Goal: Task Accomplishment & Management: Use online tool/utility

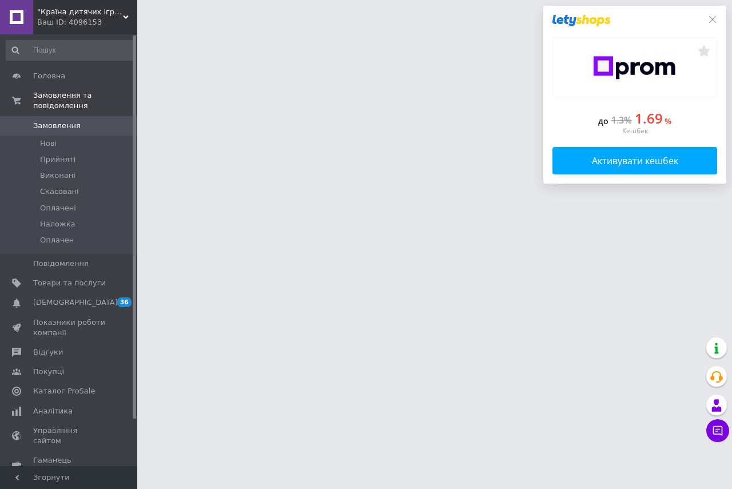
click at [81, 10] on span ""Країна дитячих іграшок" Інтернет-магазин" at bounding box center [80, 12] width 86 height 10
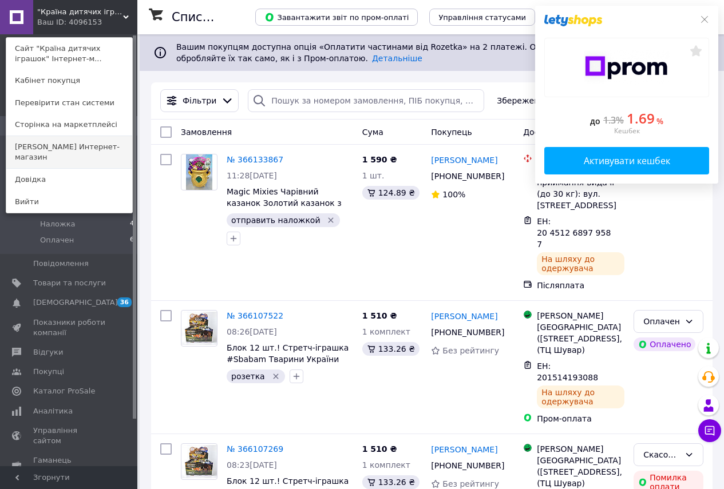
click at [45, 146] on link "[PERSON_NAME] Интернет-магазин" at bounding box center [69, 152] width 126 height 32
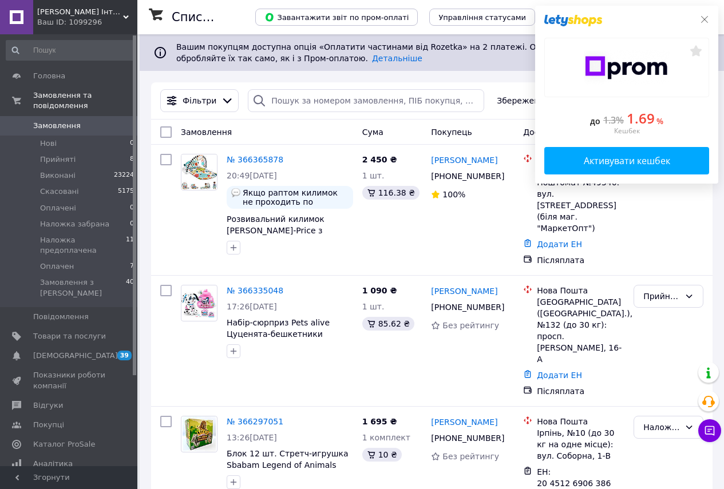
click at [701, 17] on icon at bounding box center [703, 19] width 9 height 9
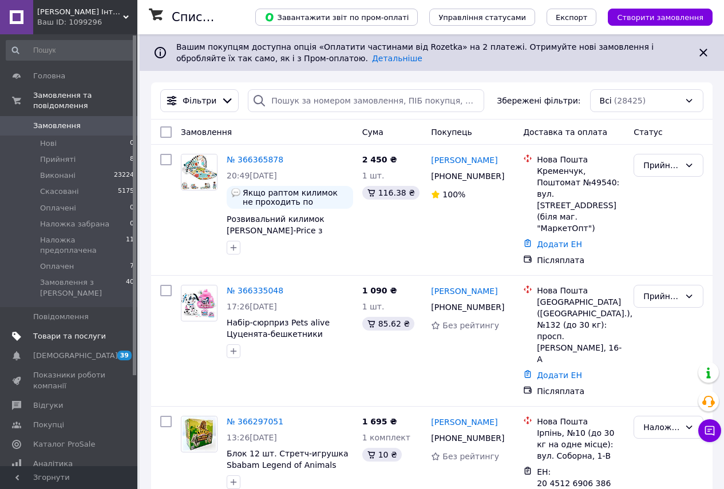
click at [49, 331] on span "Товари та послуги" at bounding box center [69, 336] width 73 height 10
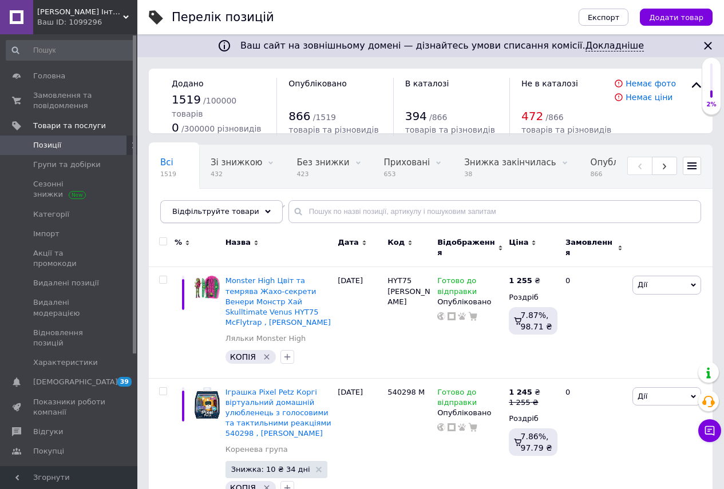
click at [190, 213] on span "Відфільтруйте товари" at bounding box center [215, 211] width 87 height 9
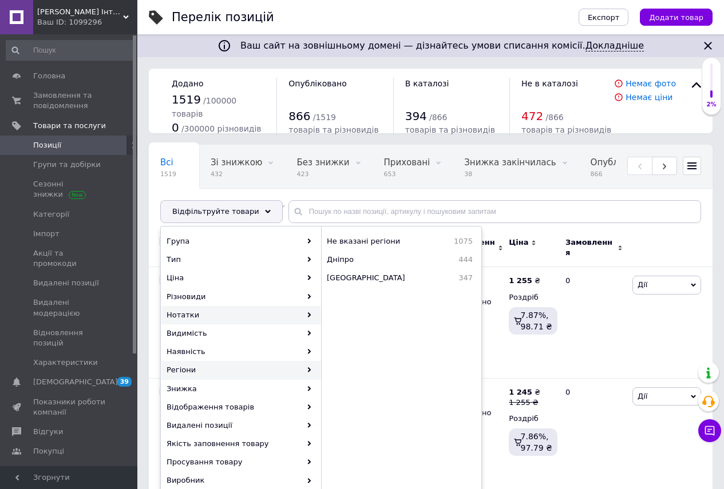
click at [307, 313] on icon at bounding box center [309, 314] width 5 height 5
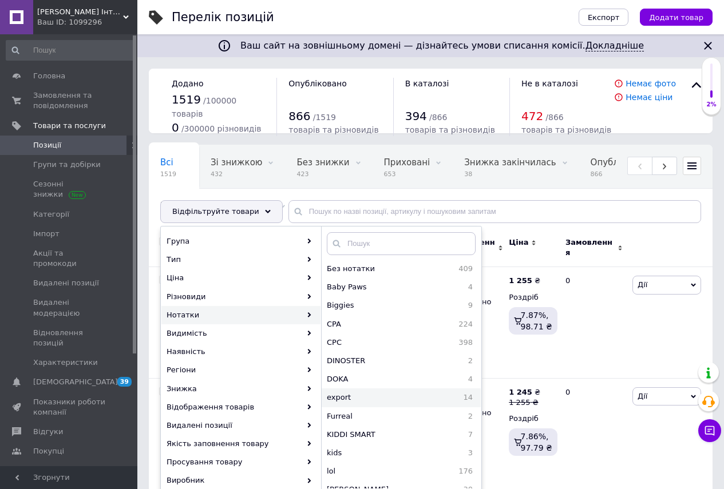
click at [346, 396] on span "export" at bounding box center [371, 397] width 89 height 10
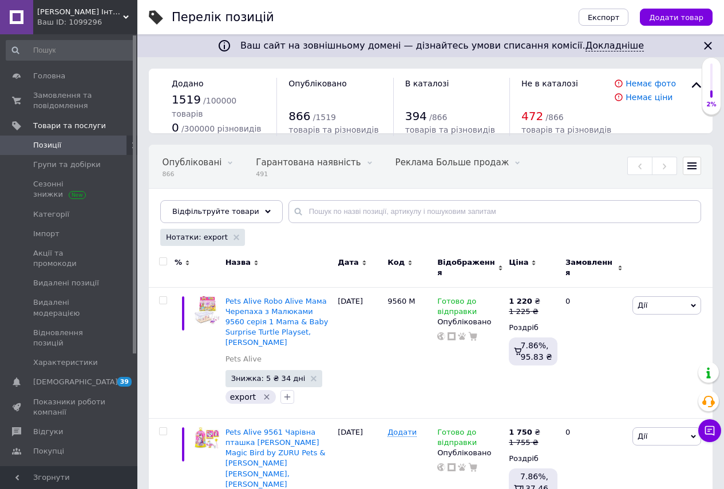
click at [161, 263] on input "checkbox" at bounding box center [162, 261] width 7 height 7
checkbox input "true"
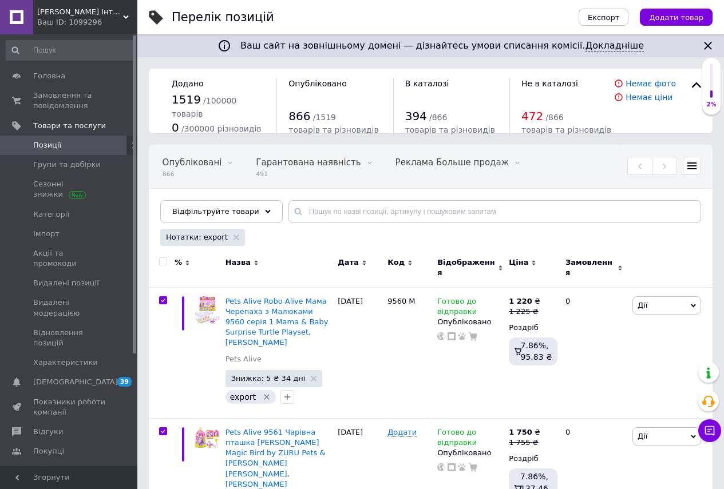
checkbox input "true"
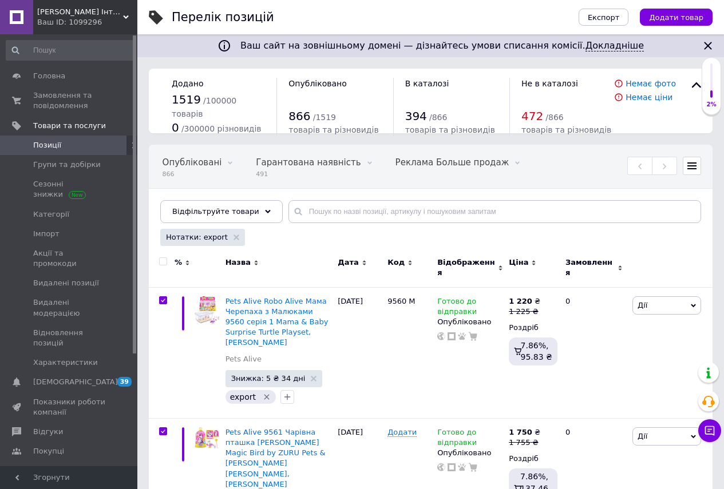
checkbox input "true"
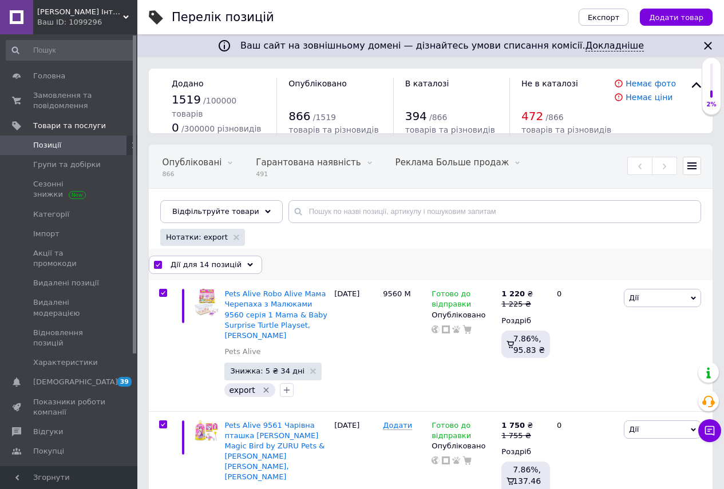
click at [194, 267] on span "Дії для 14 позицій" at bounding box center [205, 265] width 71 height 10
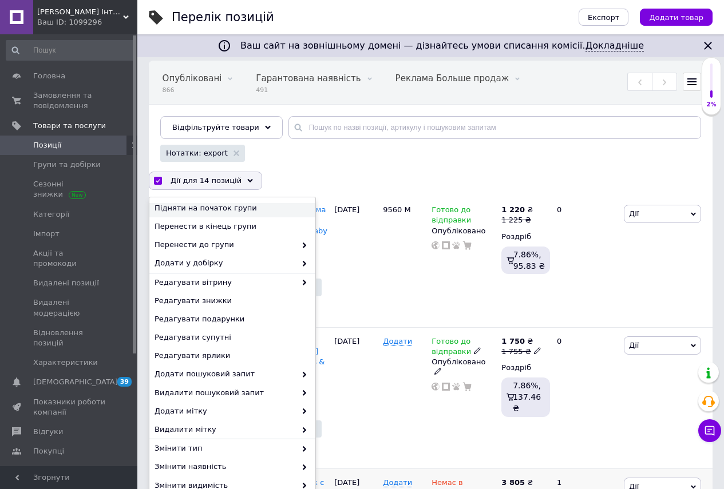
scroll to position [172, 0]
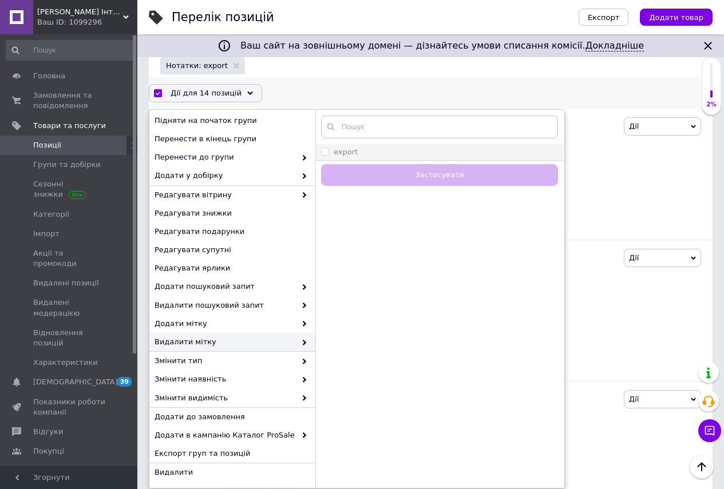
click at [324, 150] on input "export" at bounding box center [324, 151] width 7 height 7
checkbox input "true"
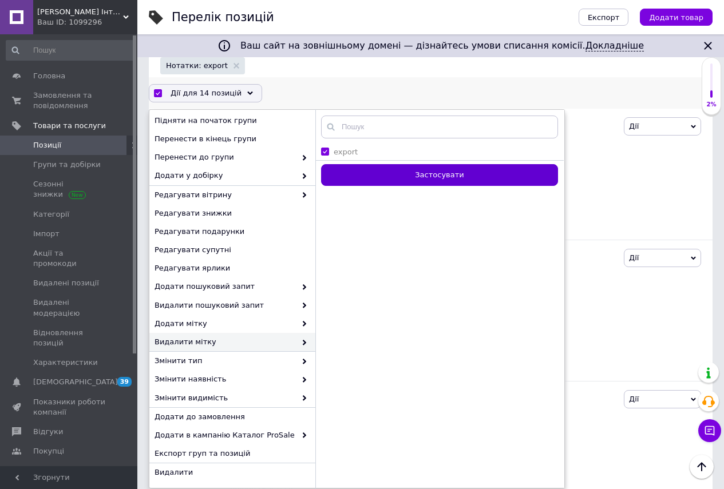
click at [434, 174] on button "Застосувати" at bounding box center [439, 175] width 237 height 22
checkbox input "false"
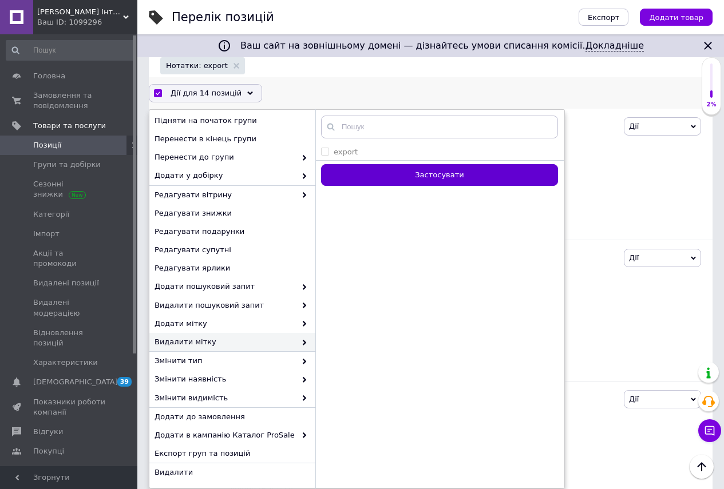
checkbox input "false"
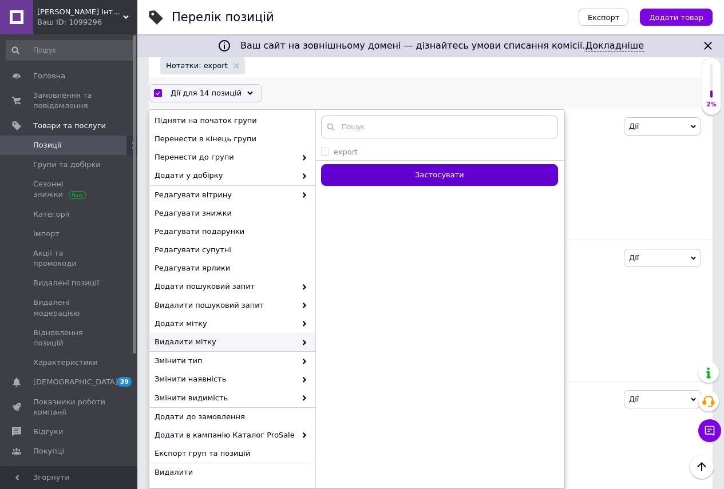
checkbox input "false"
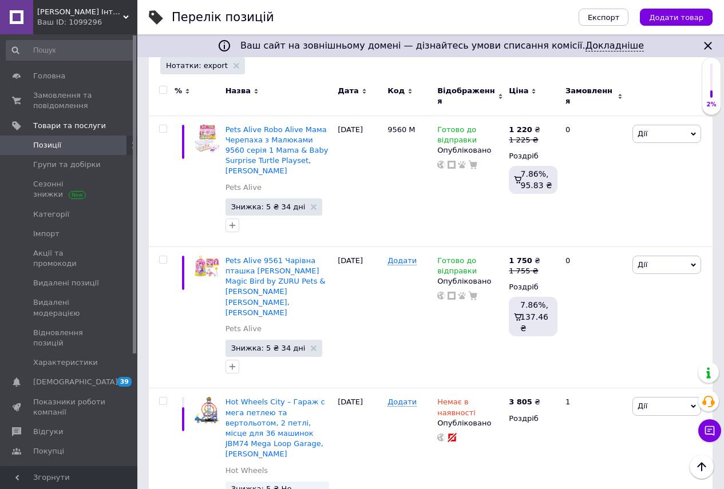
click at [46, 143] on span "Позиції" at bounding box center [47, 145] width 28 height 10
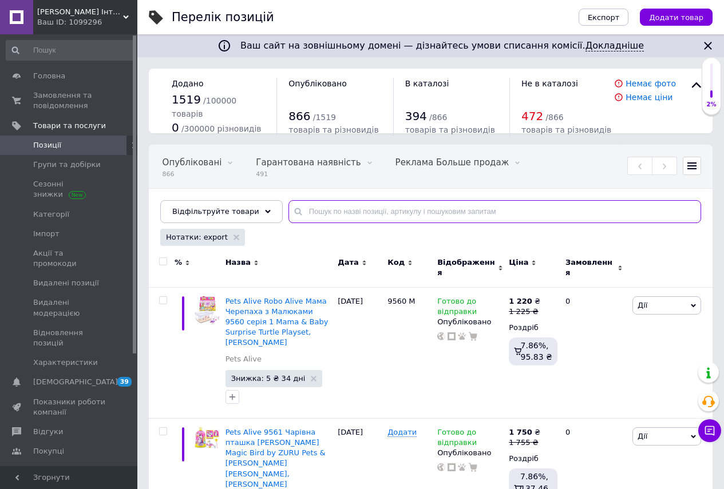
click at [310, 212] on input "text" at bounding box center [494, 211] width 412 height 23
paste input "HNP81"
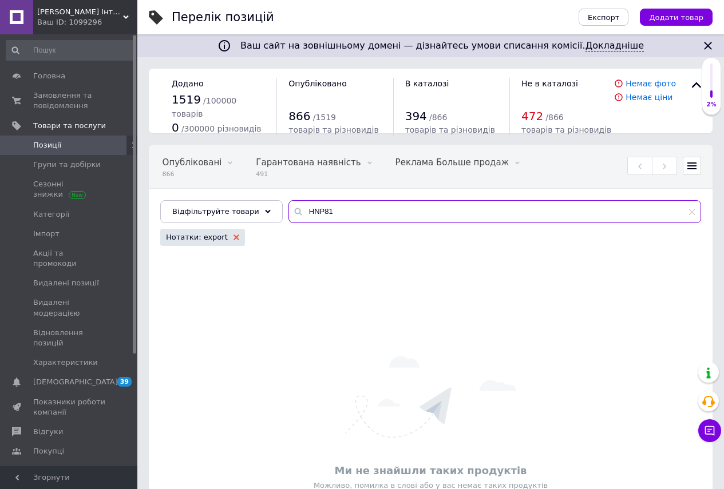
type input "HNP81"
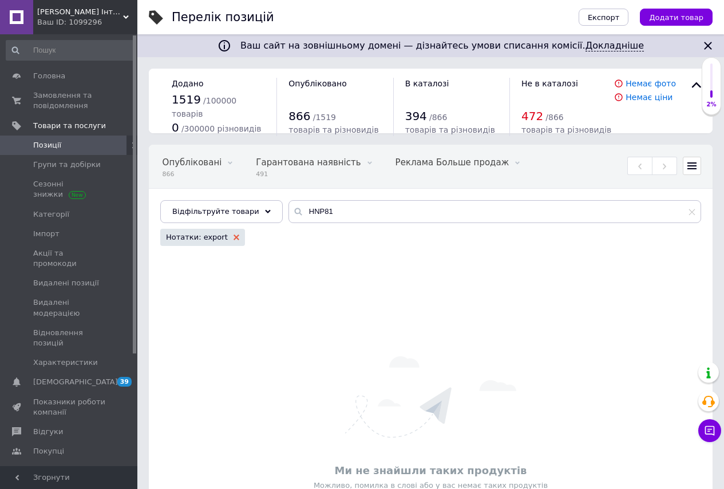
click at [233, 238] on icon at bounding box center [236, 237] width 6 height 6
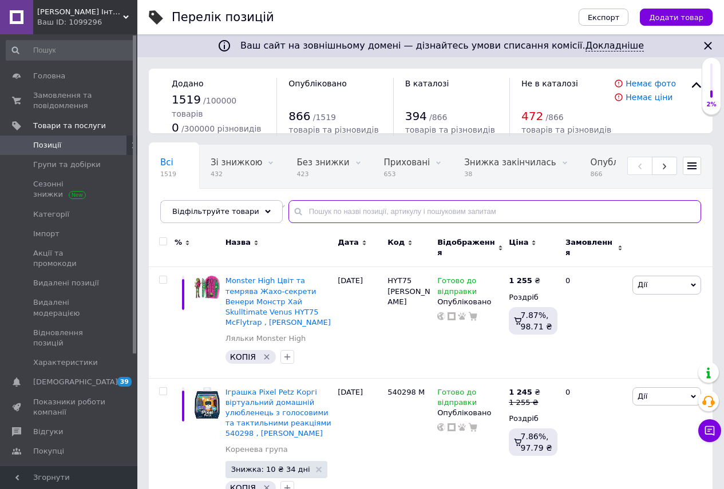
click at [341, 214] on input "text" at bounding box center [494, 211] width 412 height 23
paste input "HNP81"
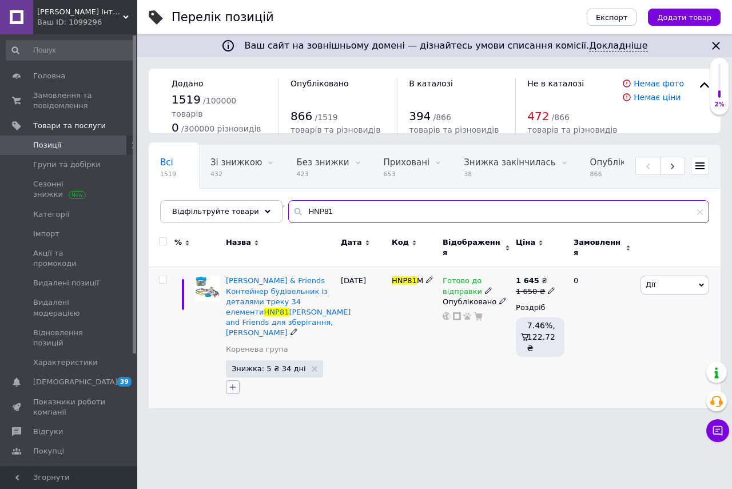
type input "HNP81"
click at [233, 383] on icon "button" at bounding box center [232, 387] width 9 height 9
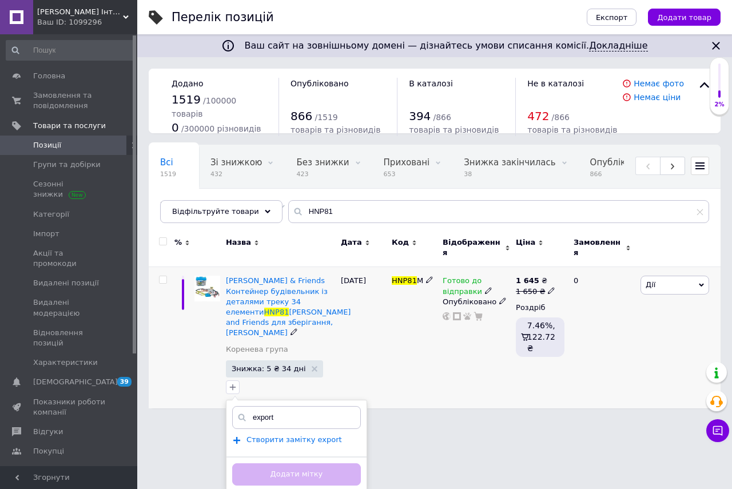
type input "export"
click at [272, 435] on span "Створити замiтку export" at bounding box center [295, 439] width 96 height 9
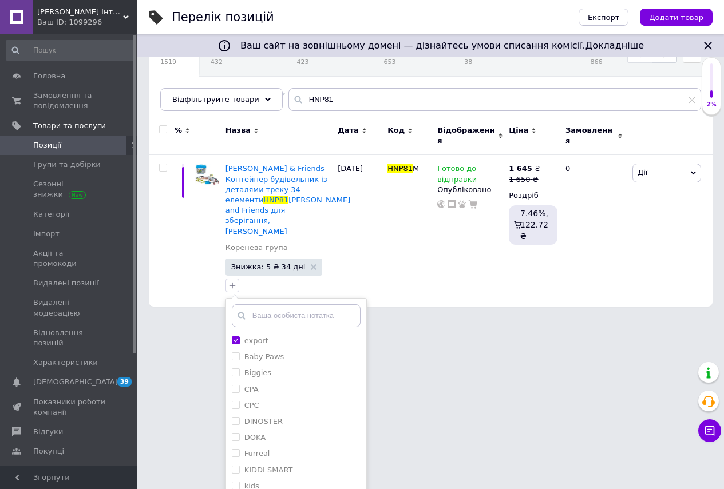
scroll to position [138, 0]
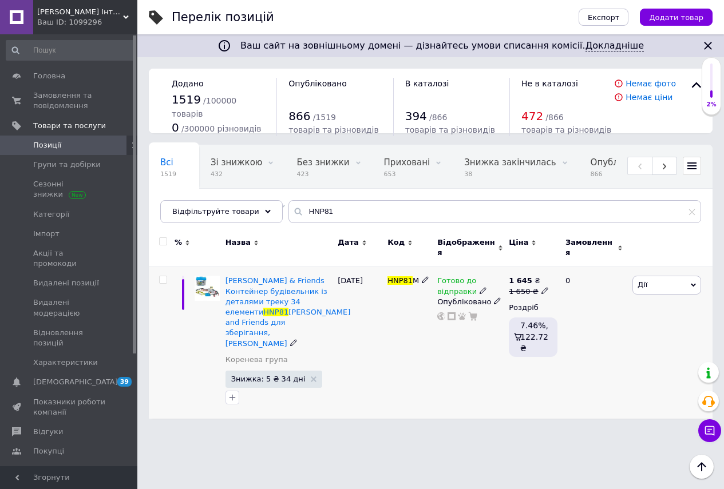
scroll to position [0, 0]
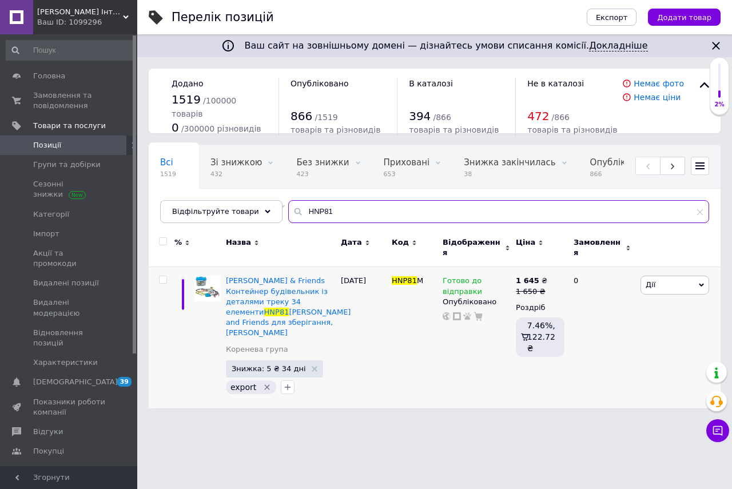
drag, startPoint x: 308, startPoint y: 211, endPoint x: 275, endPoint y: 223, distance: 34.7
click at [271, 213] on div "Всі 1519 Зі знижкою 432 Видалити Редагувати Без знижки 423 Видалити Редагувати …" at bounding box center [435, 184] width 572 height 78
paste input "EU58010"
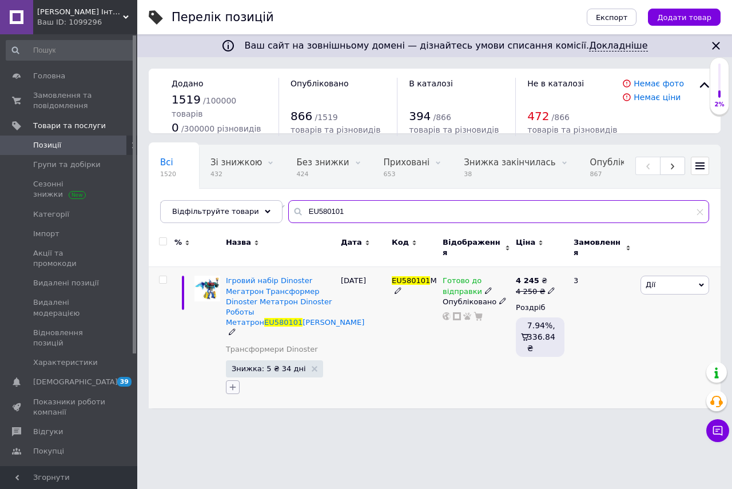
type input "EU580101"
click at [233, 383] on icon "button" at bounding box center [232, 387] width 9 height 9
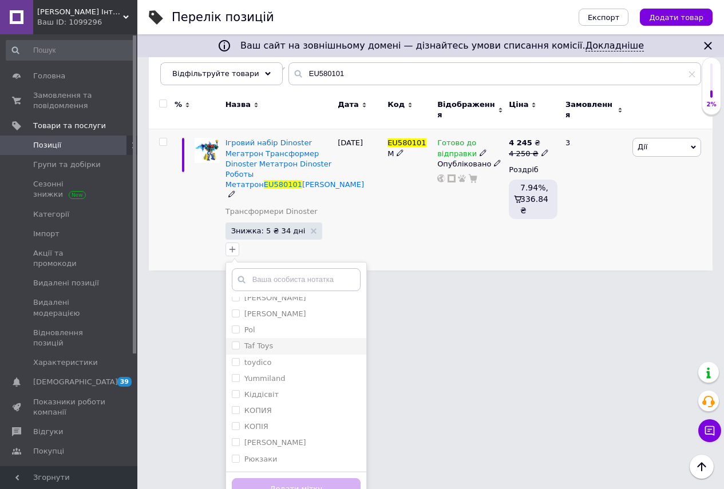
scroll to position [183, 0]
drag, startPoint x: 232, startPoint y: 442, endPoint x: 244, endPoint y: 448, distance: 13.1
click at [236, 456] on input "export" at bounding box center [235, 459] width 7 height 7
checkbox input "true"
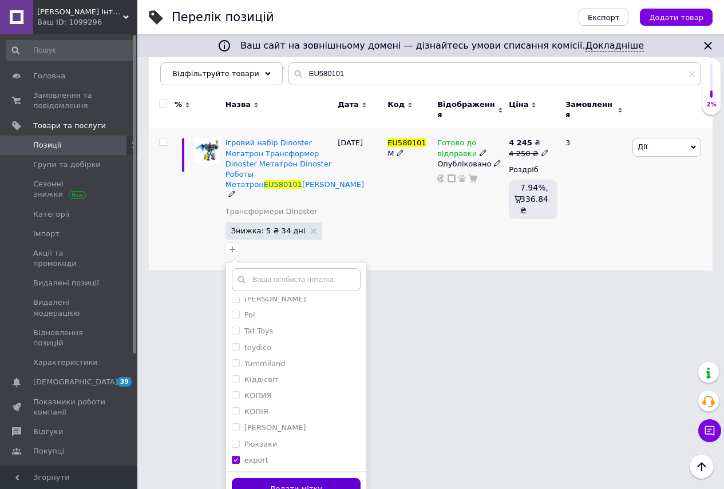
click at [286, 478] on button "Додати мітку" at bounding box center [296, 489] width 129 height 22
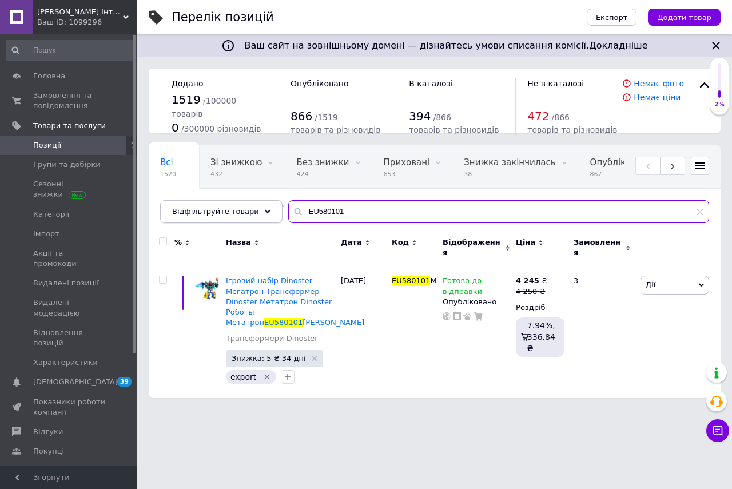
drag, startPoint x: 337, startPoint y: 214, endPoint x: 255, endPoint y: 216, distance: 81.8
click at [255, 215] on div "Відфільтруйте товари EU580101" at bounding box center [434, 211] width 549 height 23
paste input "DIS-1030-"
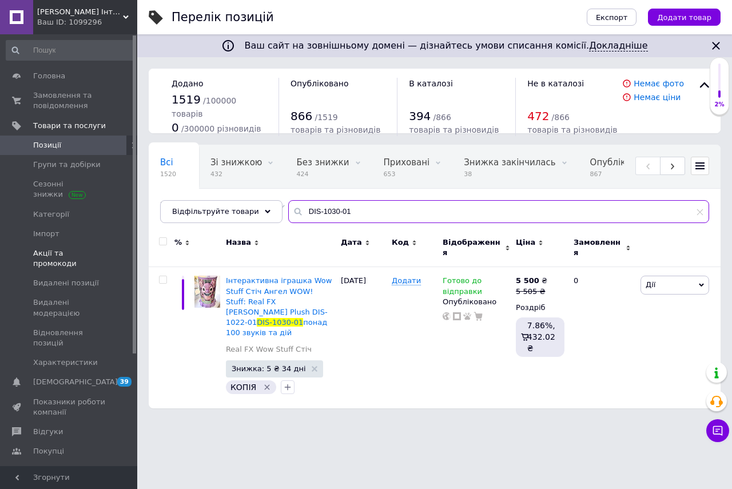
type input "DIS-1030-01"
click at [263, 383] on icon "Видалити мітку" at bounding box center [267, 387] width 9 height 9
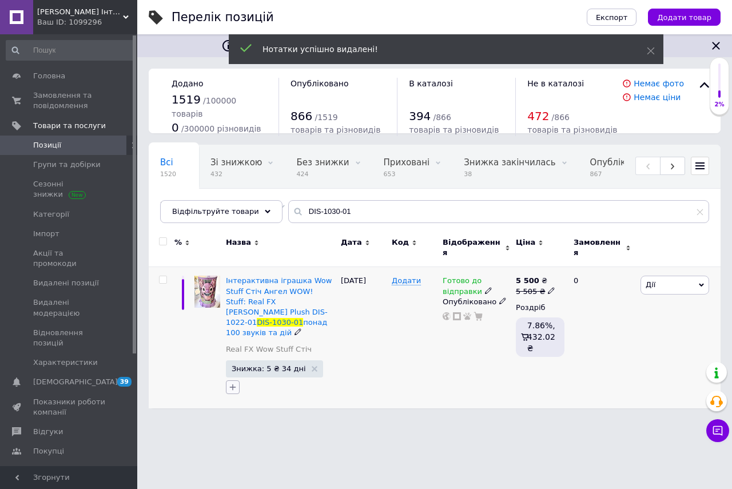
click at [234, 383] on icon "button" at bounding box center [232, 387] width 9 height 9
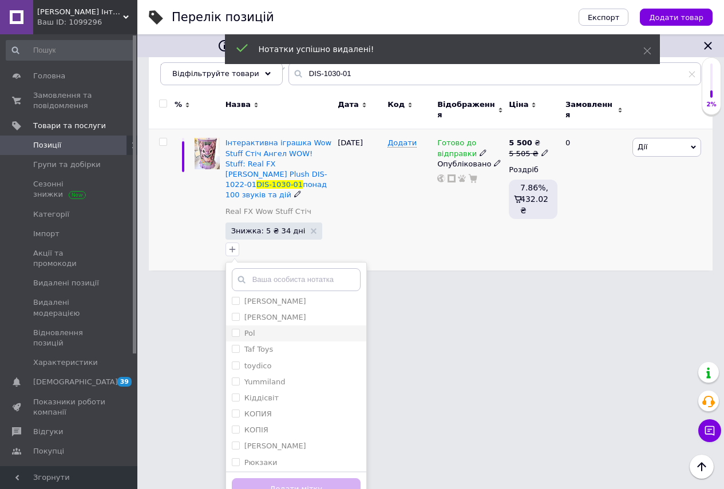
scroll to position [183, 0]
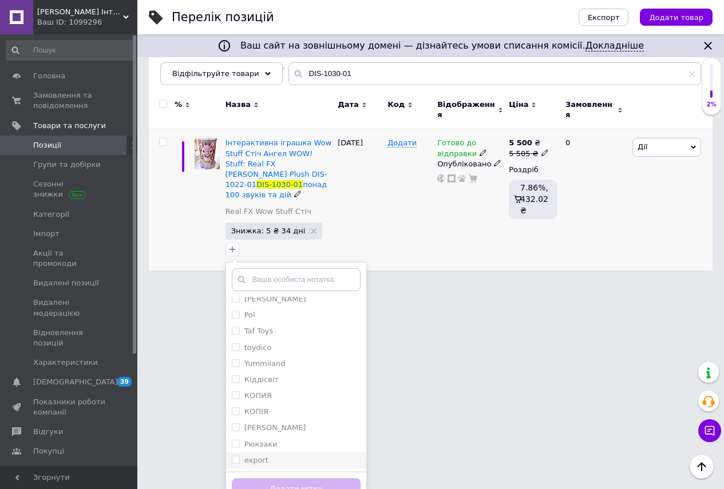
drag, startPoint x: 234, startPoint y: 442, endPoint x: 245, endPoint y: 451, distance: 13.8
click at [235, 456] on input "export" at bounding box center [235, 459] width 7 height 7
checkbox input "true"
click at [290, 478] on button "Додати мітку" at bounding box center [296, 489] width 129 height 22
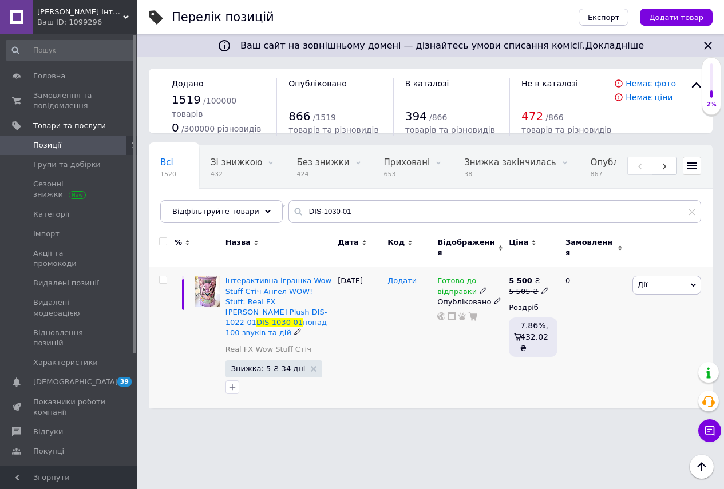
scroll to position [0, 0]
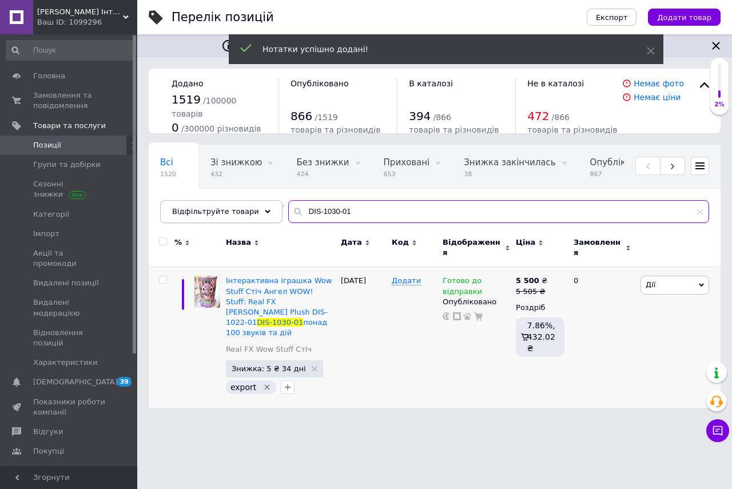
drag, startPoint x: 349, startPoint y: 214, endPoint x: 229, endPoint y: 214, distance: 120.1
click at [228, 213] on div "Відфільтруйте товари DIS-1030-01" at bounding box center [434, 211] width 549 height 23
paste input "HPH64"
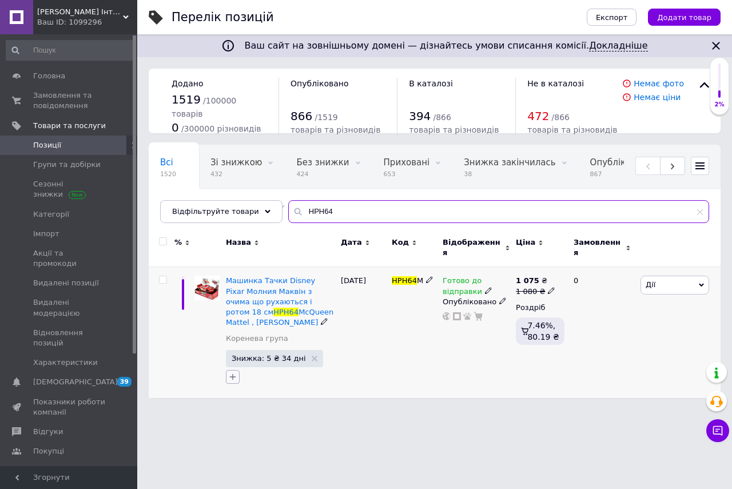
type input "HPH64"
click at [231, 372] on icon "button" at bounding box center [232, 376] width 9 height 9
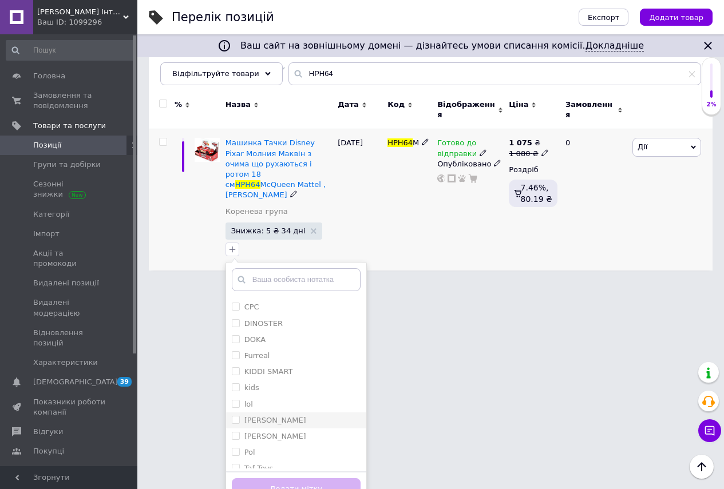
scroll to position [183, 0]
drag, startPoint x: 236, startPoint y: 442, endPoint x: 249, endPoint y: 456, distance: 19.8
click at [236, 456] on input "export" at bounding box center [235, 459] width 7 height 7
checkbox input "true"
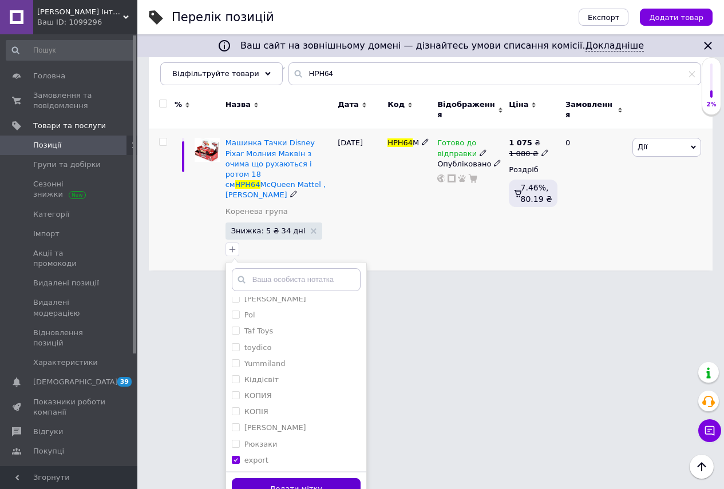
click at [295, 478] on button "Додати мітку" at bounding box center [296, 489] width 129 height 22
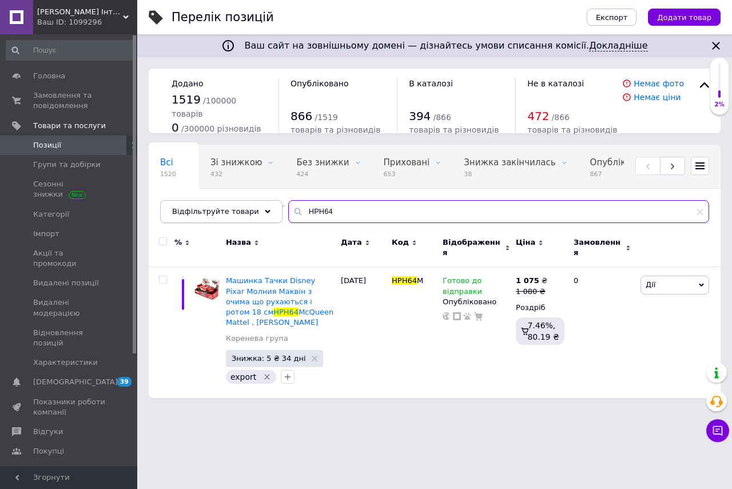
drag, startPoint x: 320, startPoint y: 209, endPoint x: 257, endPoint y: 210, distance: 62.4
click at [257, 210] on div "Відфільтруйте товари HPH64" at bounding box center [434, 211] width 549 height 23
paste input "6070776"
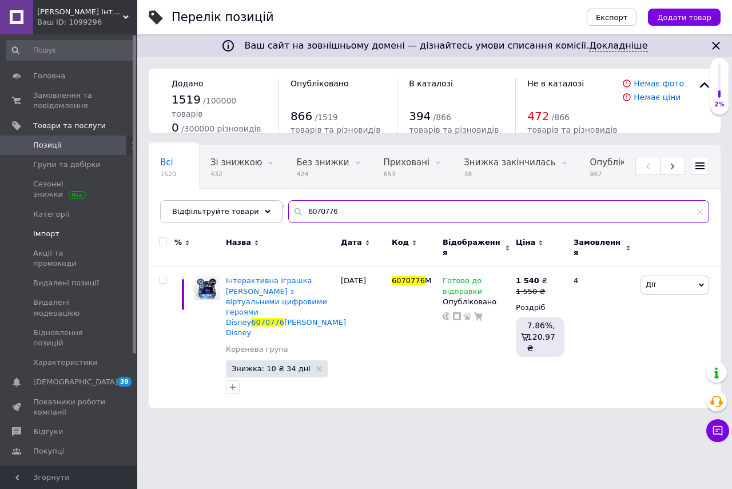
type input "6070776"
click at [232, 383] on icon "button" at bounding box center [232, 387] width 9 height 9
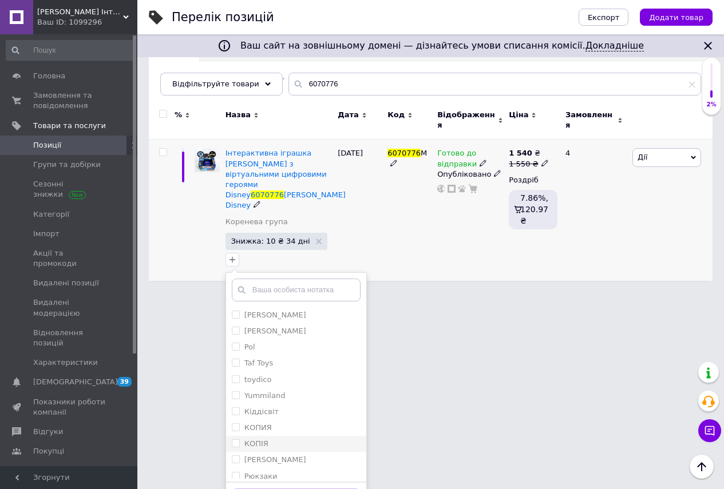
scroll to position [183, 0]
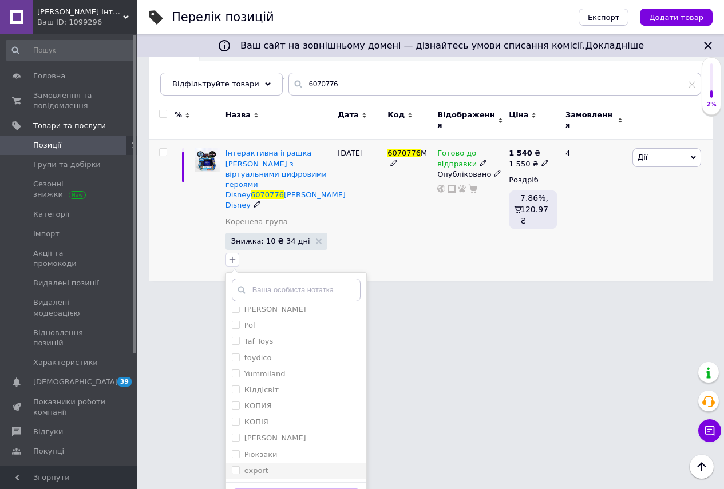
click at [235, 466] on input "export" at bounding box center [235, 469] width 7 height 7
checkbox input "true"
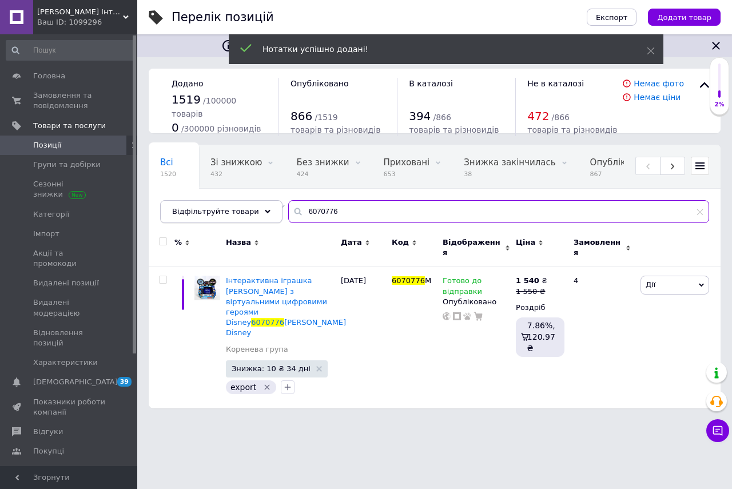
drag, startPoint x: 298, startPoint y: 214, endPoint x: 253, endPoint y: 217, distance: 44.7
click at [253, 216] on div "Відфільтруйте товари 6070776" at bounding box center [434, 211] width 549 height 23
paste input "HTTYD-1001-01"
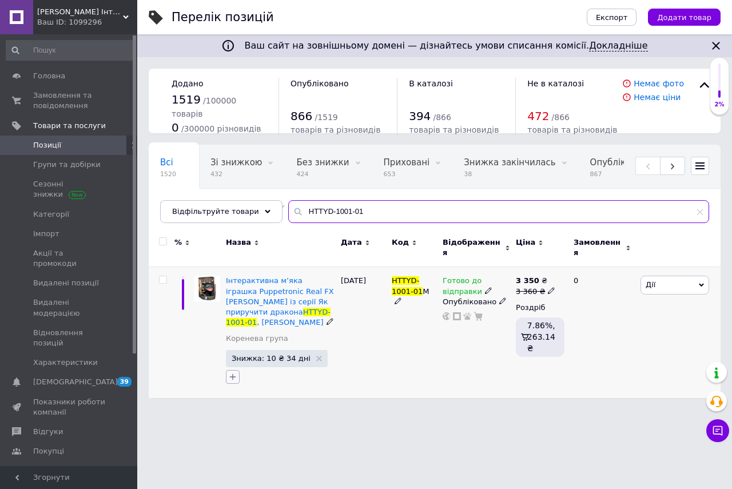
type input "HTTYD-1001-01"
click at [230, 372] on icon "button" at bounding box center [232, 376] width 9 height 9
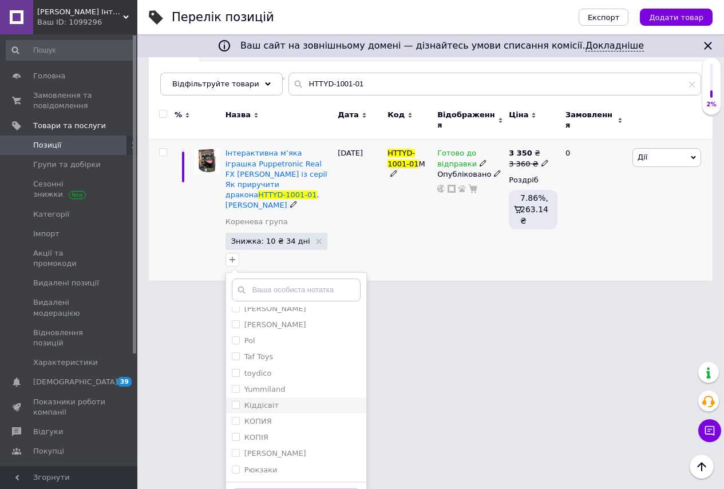
scroll to position [183, 0]
drag, startPoint x: 234, startPoint y: 444, endPoint x: 251, endPoint y: 456, distance: 20.5
click at [235, 466] on input "export" at bounding box center [235, 469] width 7 height 7
checkbox input "true"
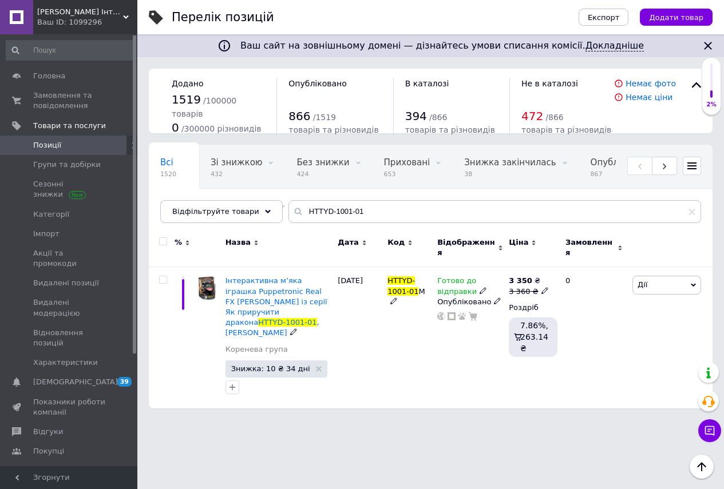
scroll to position [0, 0]
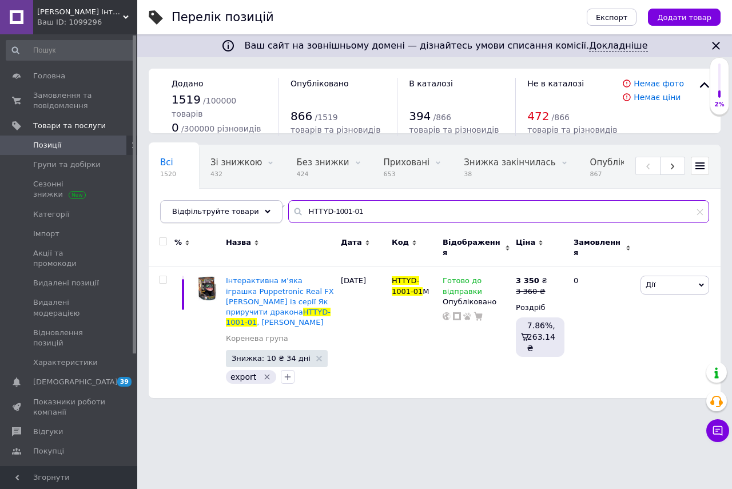
drag, startPoint x: 344, startPoint y: 211, endPoint x: 244, endPoint y: 217, distance: 100.3
click at [245, 215] on div "Відфільтруйте товари HTTYD-1001-01" at bounding box center [434, 211] width 549 height 23
paste input "JBG76"
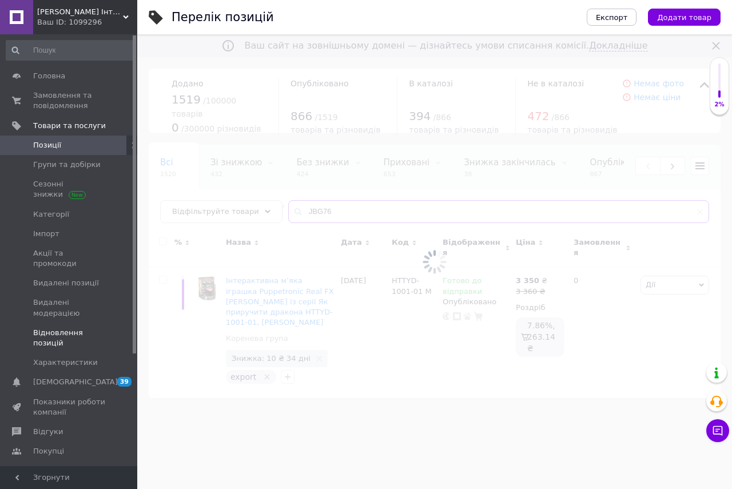
type input "JBG76"
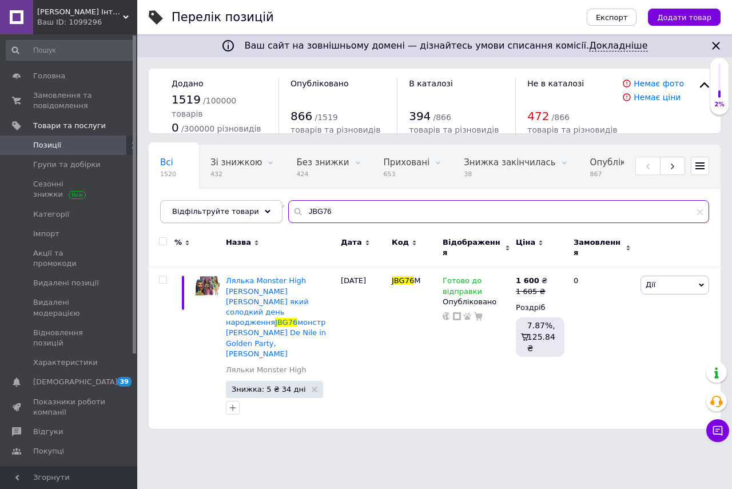
drag, startPoint x: 323, startPoint y: 213, endPoint x: 260, endPoint y: 211, distance: 63.5
click at [260, 208] on div "Відфільтруйте товари JBG76" at bounding box center [434, 211] width 549 height 23
click at [230, 405] on icon "button" at bounding box center [233, 408] width 6 height 6
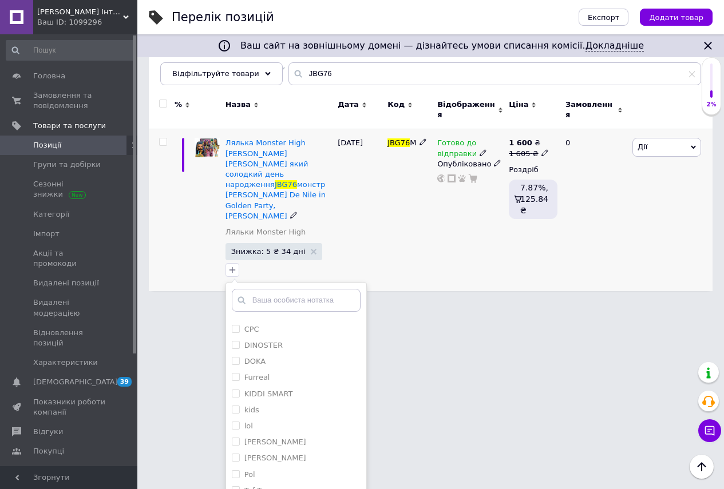
scroll to position [183, 0]
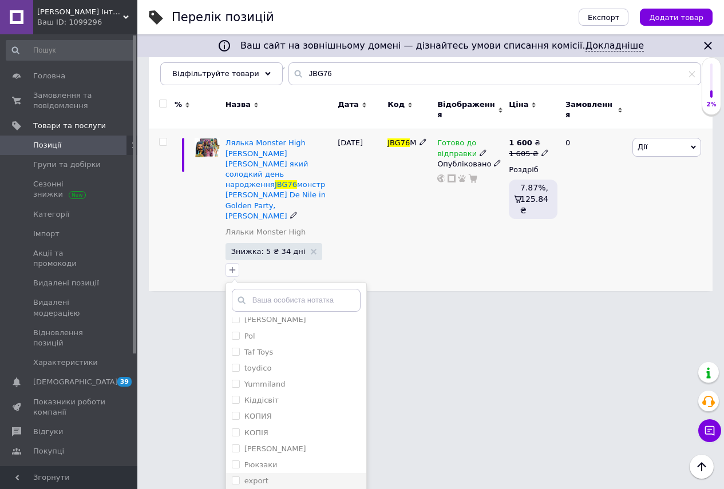
drag, startPoint x: 233, startPoint y: 440, endPoint x: 243, endPoint y: 443, distance: 9.8
click at [234, 476] on input "export" at bounding box center [235, 479] width 7 height 7
checkbox input "true"
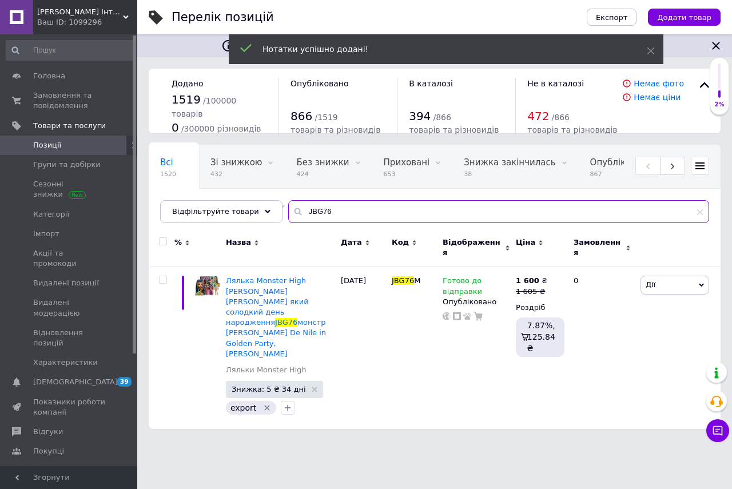
drag, startPoint x: 325, startPoint y: 210, endPoint x: 282, endPoint y: 216, distance: 43.4
click at [288, 212] on div "JBG76" at bounding box center [498, 211] width 421 height 23
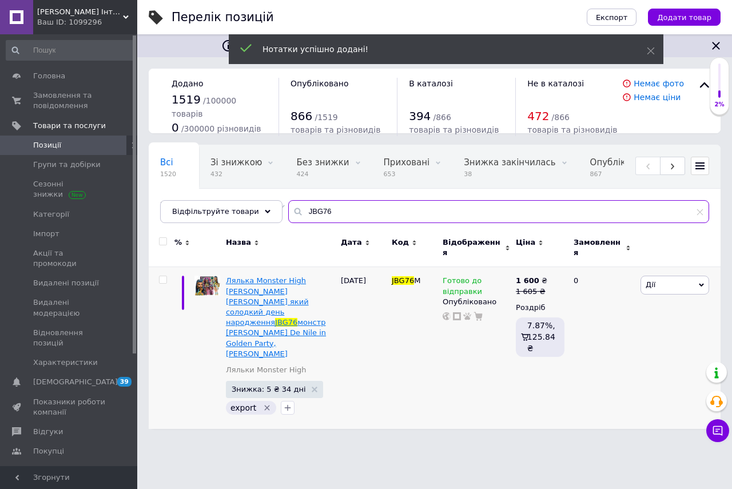
paste input "HXH80"
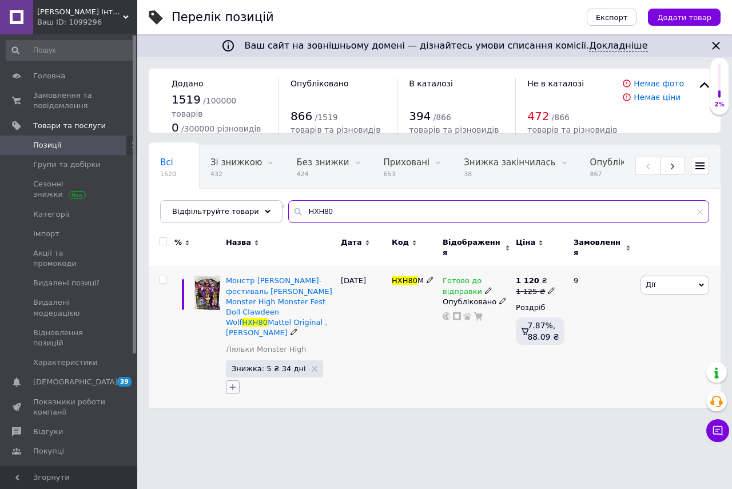
type input "HXH80"
click at [232, 384] on icon "button" at bounding box center [233, 387] width 6 height 6
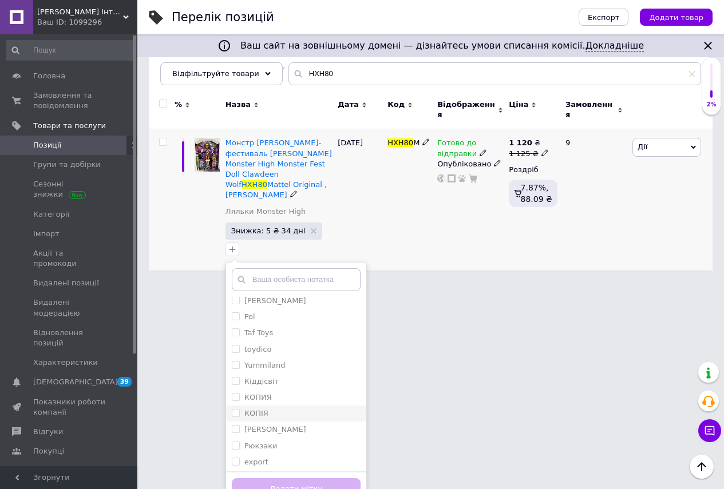
scroll to position [183, 0]
click at [234, 456] on input "export" at bounding box center [235, 459] width 7 height 7
checkbox input "true"
click at [279, 478] on button "Додати мітку" at bounding box center [296, 489] width 129 height 22
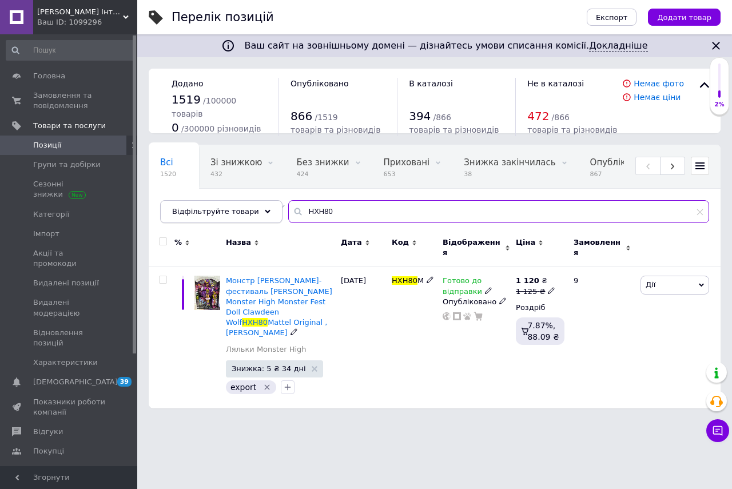
drag, startPoint x: 321, startPoint y: 212, endPoint x: 244, endPoint y: 213, distance: 77.2
click at [244, 212] on div "Відфільтруйте товари HXH80" at bounding box center [434, 211] width 549 height 23
paste input "YT72"
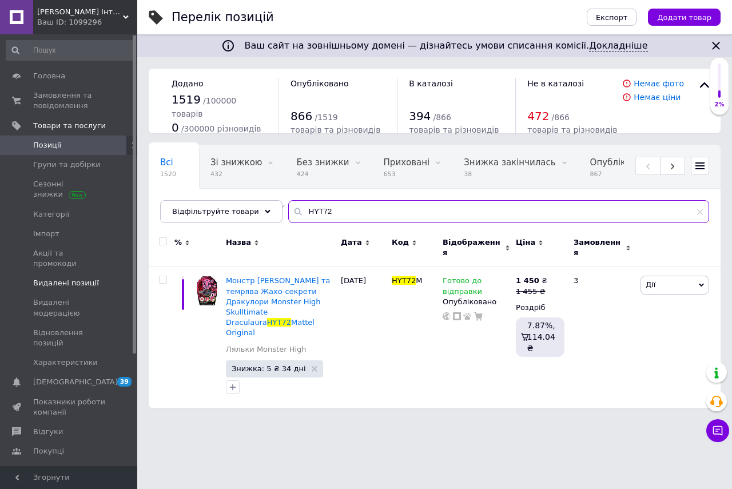
type input "HYT72"
drag, startPoint x: 230, startPoint y: 369, endPoint x: 240, endPoint y: 372, distance: 10.0
click at [230, 383] on icon "button" at bounding box center [232, 387] width 9 height 9
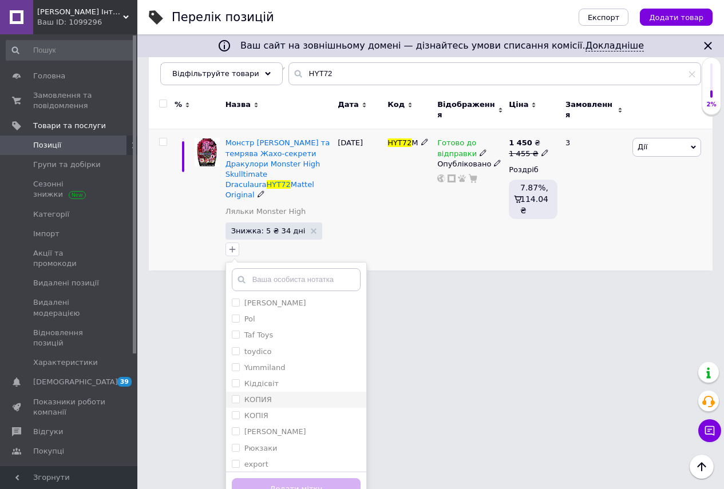
scroll to position [183, 0]
click at [237, 456] on input "export" at bounding box center [235, 459] width 7 height 7
checkbox input "true"
click at [283, 478] on button "Додати мітку" at bounding box center [296, 489] width 129 height 22
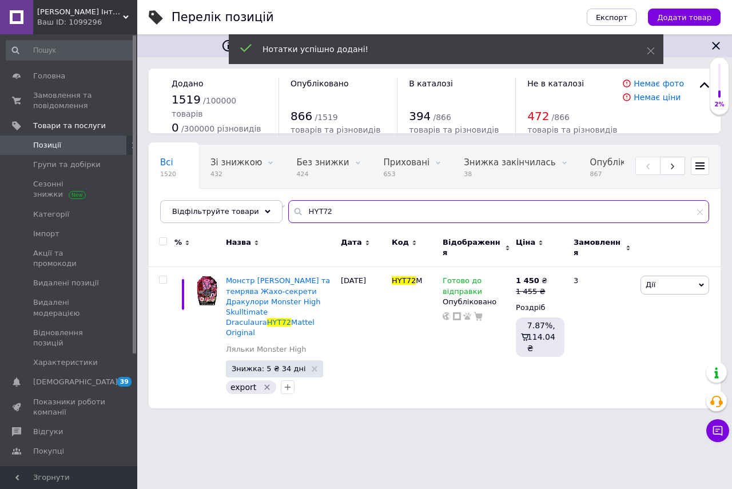
drag, startPoint x: 326, startPoint y: 213, endPoint x: 269, endPoint y: 224, distance: 58.2
click at [268, 220] on div "Відфільтруйте товари HYT72" at bounding box center [434, 211] width 549 height 23
paste input "9560"
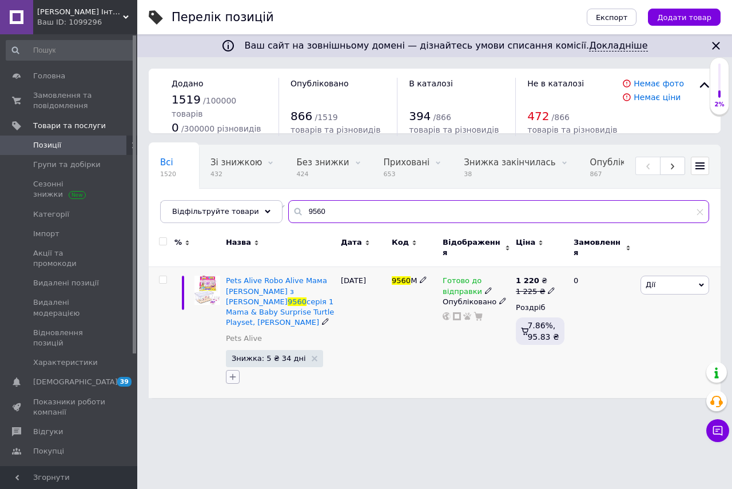
type input "9560"
click at [230, 373] on icon "button" at bounding box center [233, 376] width 6 height 6
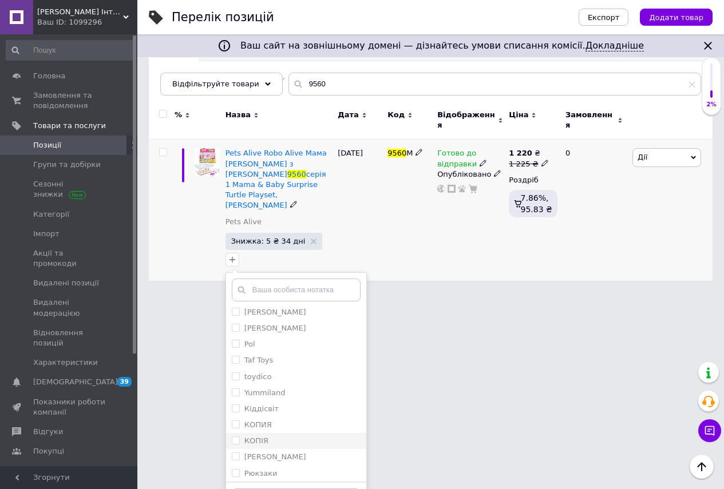
scroll to position [183, 0]
click at [235, 466] on input "export" at bounding box center [235, 469] width 7 height 7
checkbox input "true"
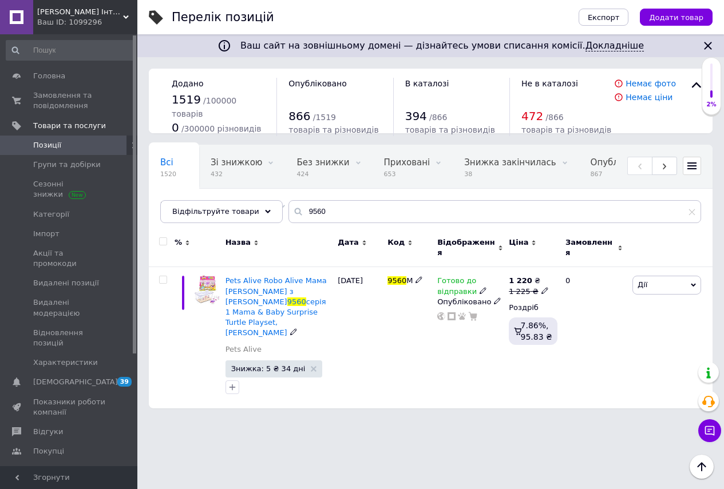
scroll to position [0, 0]
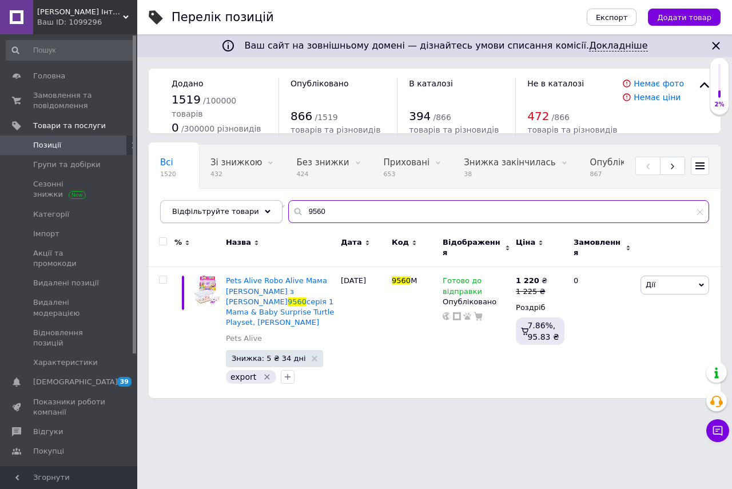
drag, startPoint x: 313, startPoint y: 211, endPoint x: 252, endPoint y: 206, distance: 61.9
click at [252, 205] on div "Відфільтруйте товари 9560" at bounding box center [434, 211] width 549 height 23
paste input "1"
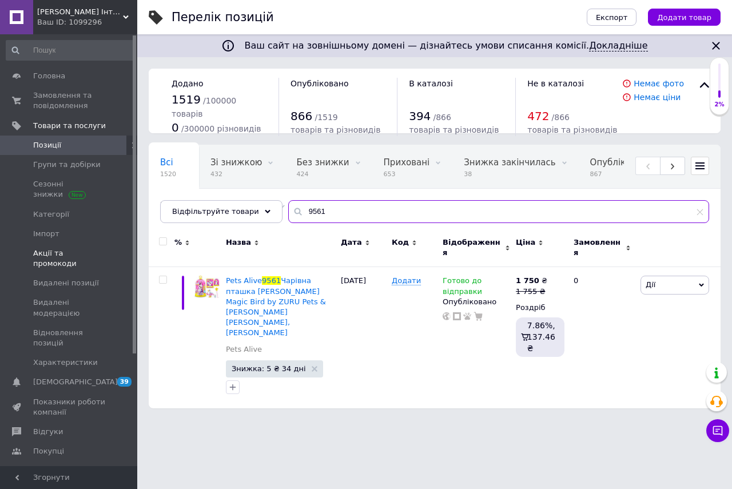
type input "9561"
click at [233, 384] on icon "button" at bounding box center [233, 387] width 6 height 6
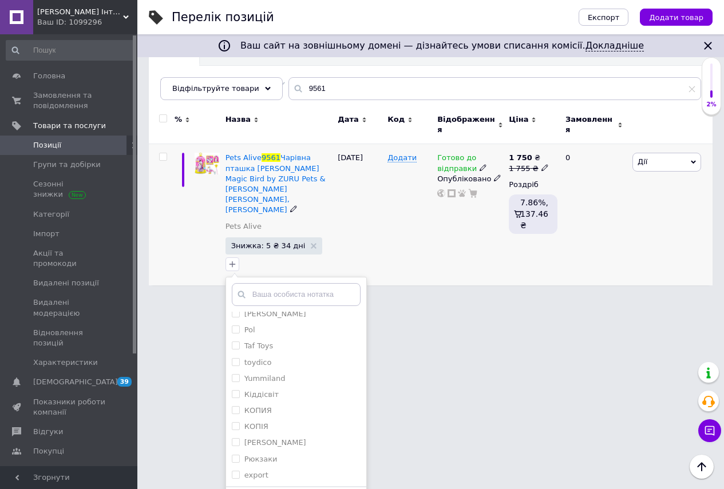
scroll to position [128, 0]
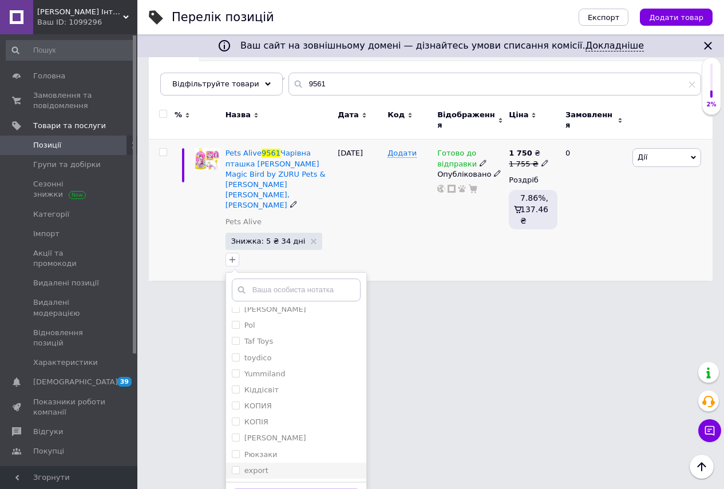
click at [233, 466] on input "export" at bounding box center [235, 469] width 7 height 7
checkbox input "true"
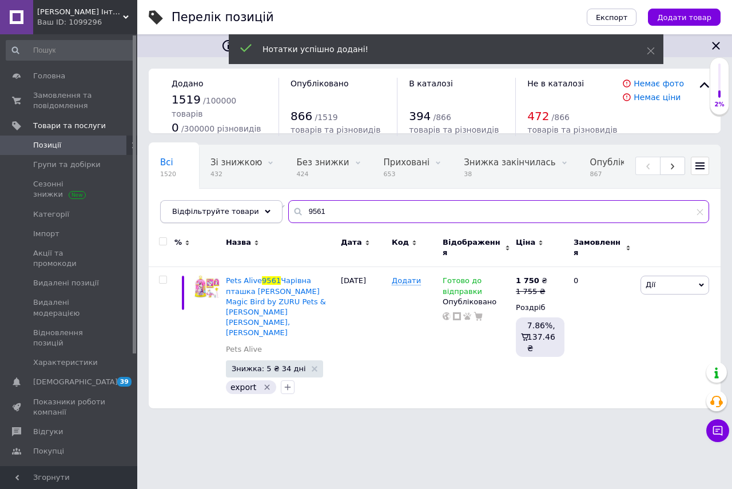
drag, startPoint x: 321, startPoint y: 212, endPoint x: 267, endPoint y: 222, distance: 55.8
click at [270, 217] on div "Всі 1520 Зі знижкою 432 Видалити Редагувати Без знижки 424 Видалити Редагувати …" at bounding box center [435, 184] width 572 height 78
paste input "26625"
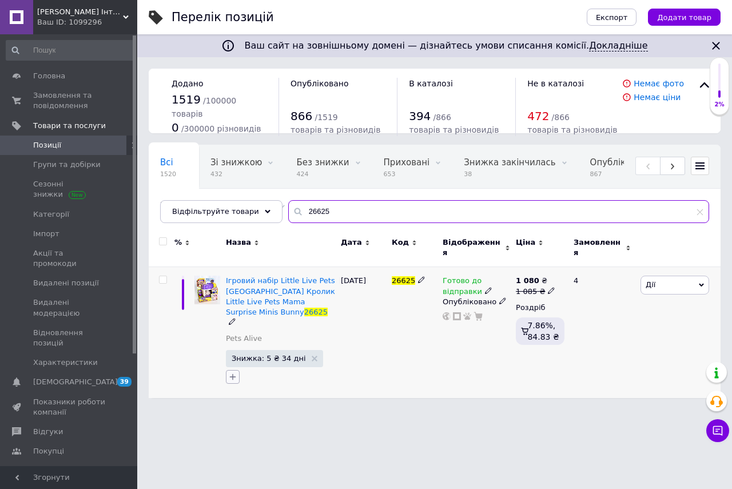
type input "26625"
click at [234, 372] on icon "button" at bounding box center [232, 376] width 9 height 9
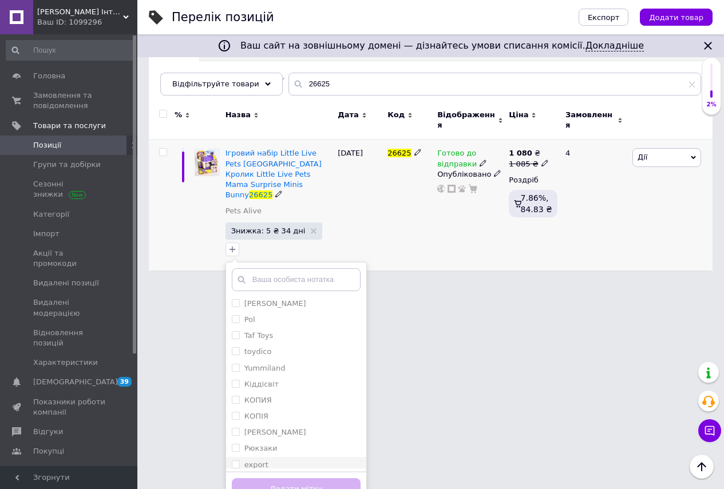
scroll to position [183, 0]
click at [236, 456] on input "export" at bounding box center [235, 459] width 7 height 7
checkbox input "true"
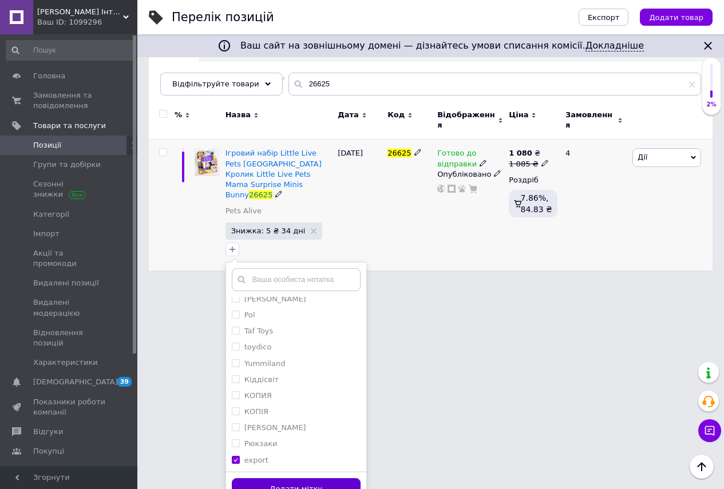
click at [292, 478] on button "Додати мітку" at bounding box center [296, 489] width 129 height 22
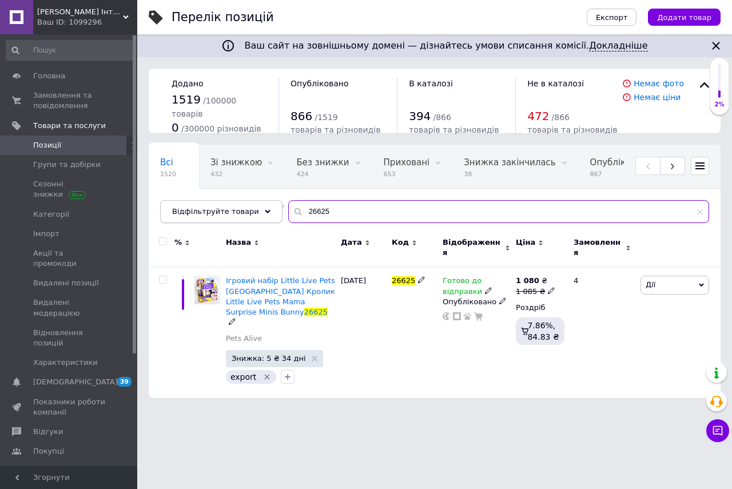
drag, startPoint x: 319, startPoint y: 210, endPoint x: 265, endPoint y: 210, distance: 53.8
click at [265, 210] on div "Відфільтруйте товари 26625" at bounding box center [434, 211] width 549 height 23
paste input "546"
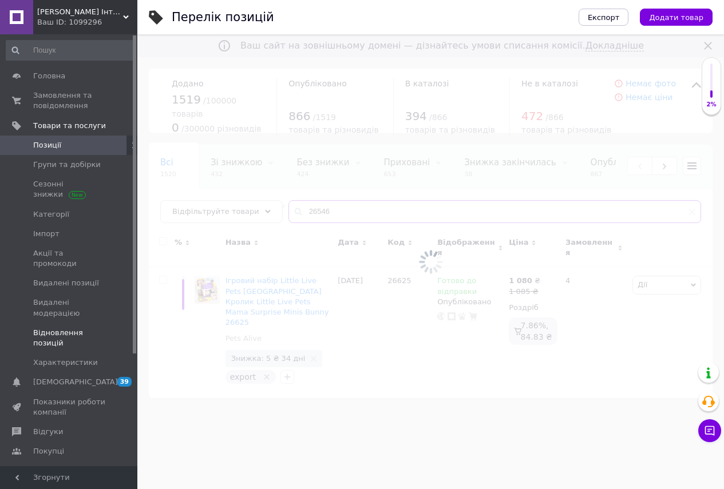
type input "26546"
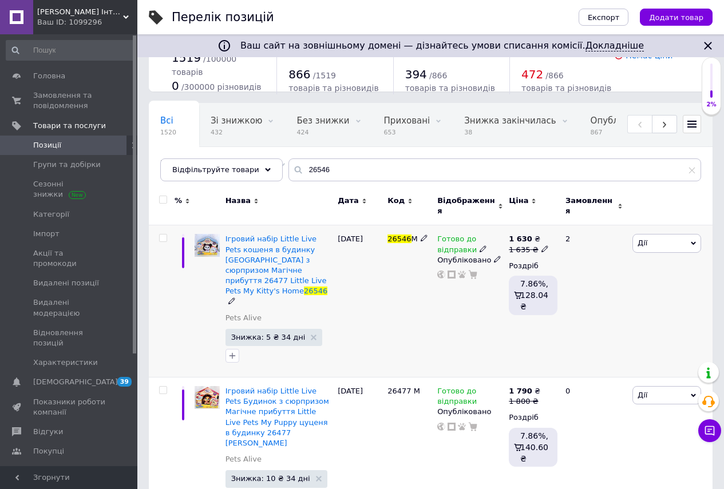
scroll to position [45, 0]
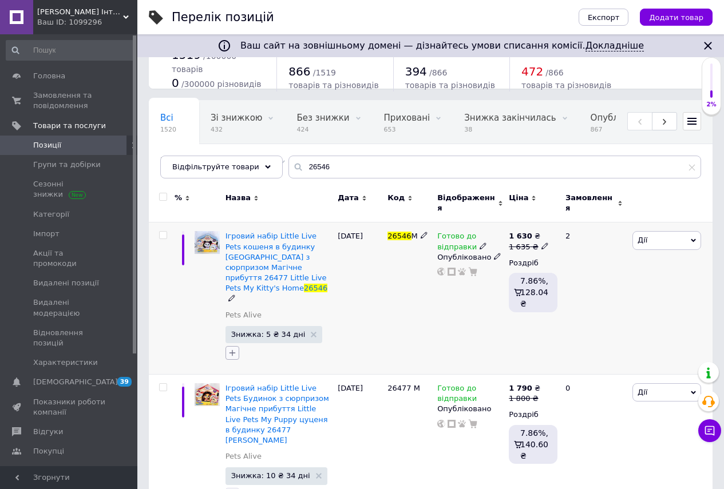
click at [232, 350] on icon "button" at bounding box center [232, 353] width 6 height 6
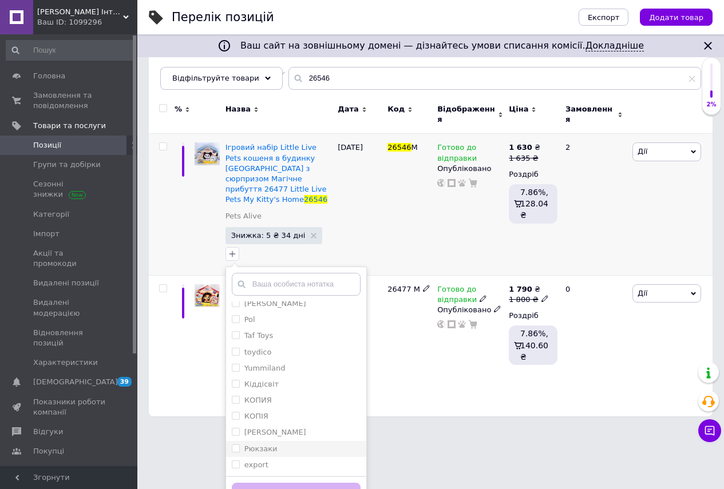
scroll to position [138, 0]
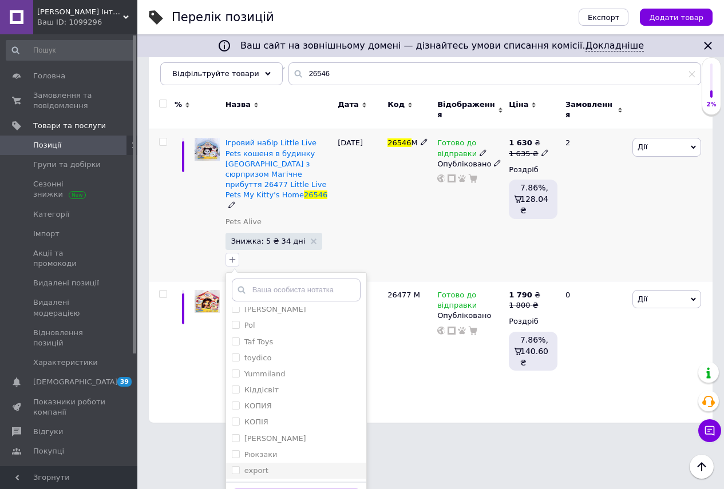
click at [232, 466] on input "export" at bounding box center [235, 469] width 7 height 7
checkbox input "true"
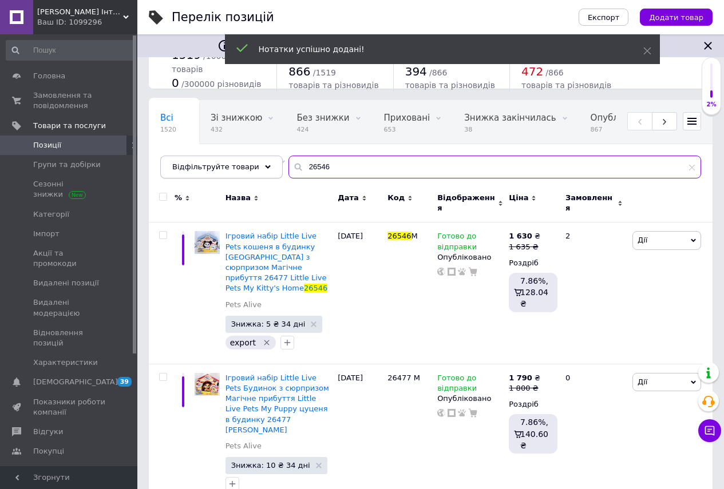
drag, startPoint x: 327, startPoint y: 170, endPoint x: 248, endPoint y: 176, distance: 79.2
click at [248, 176] on div "Відфільтруйте товари 26546" at bounding box center [430, 167] width 540 height 23
paste input "9542D"
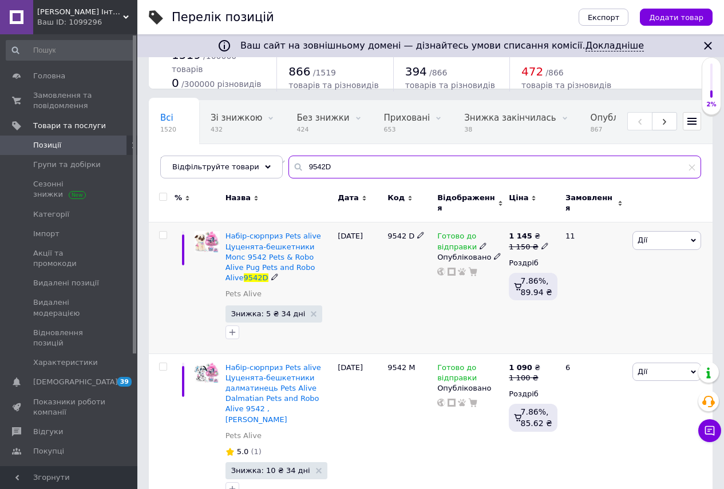
scroll to position [50, 0]
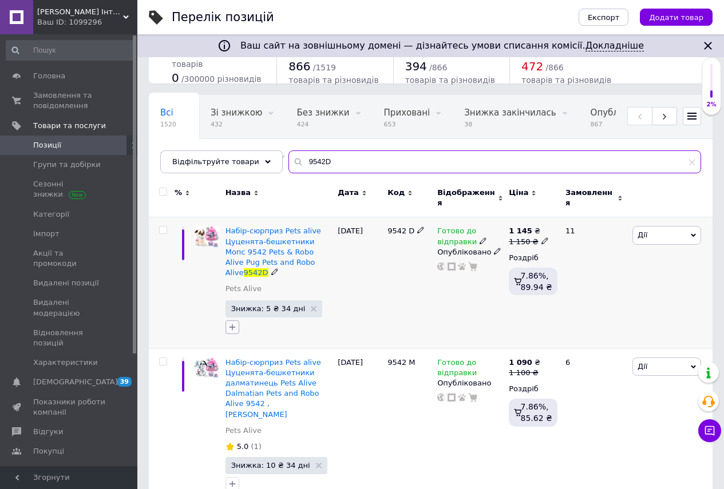
type input "9542D"
click at [233, 323] on icon "button" at bounding box center [232, 327] width 9 height 9
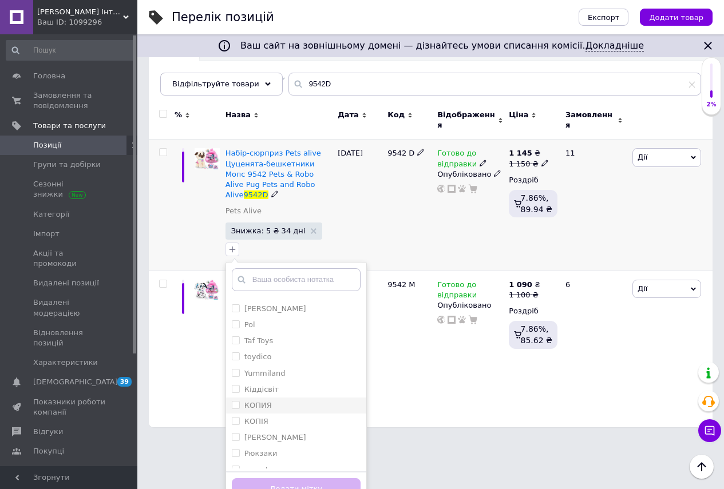
scroll to position [183, 0]
click at [234, 456] on input "export" at bounding box center [235, 459] width 7 height 7
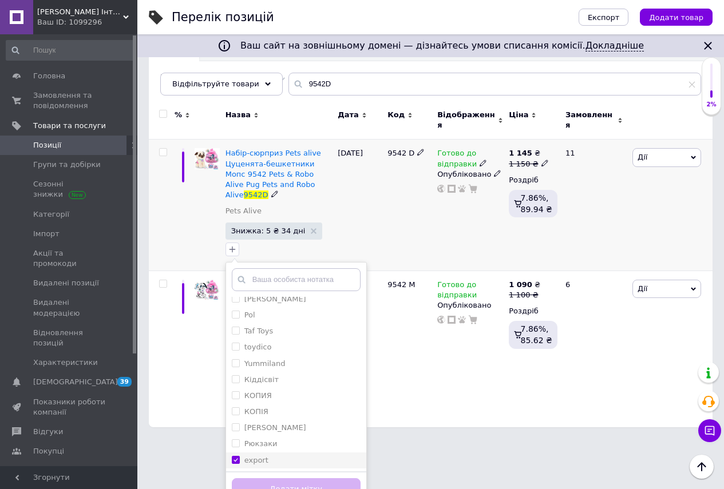
checkbox input "true"
click at [289, 478] on button "Додати мітку" at bounding box center [296, 489] width 129 height 22
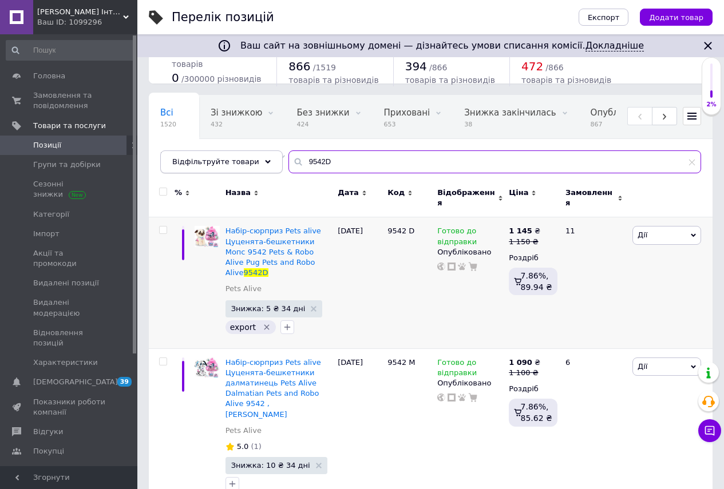
drag, startPoint x: 329, startPoint y: 158, endPoint x: 258, endPoint y: 151, distance: 71.8
click at [259, 151] on div "Відфільтруйте товари 9542D" at bounding box center [430, 161] width 540 height 23
paste input "JBM74"
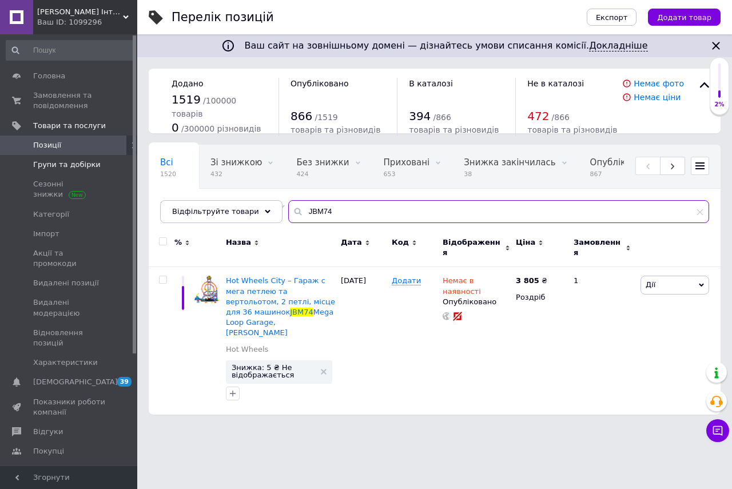
type input "JBM74"
click at [235, 389] on icon "button" at bounding box center [232, 393] width 9 height 9
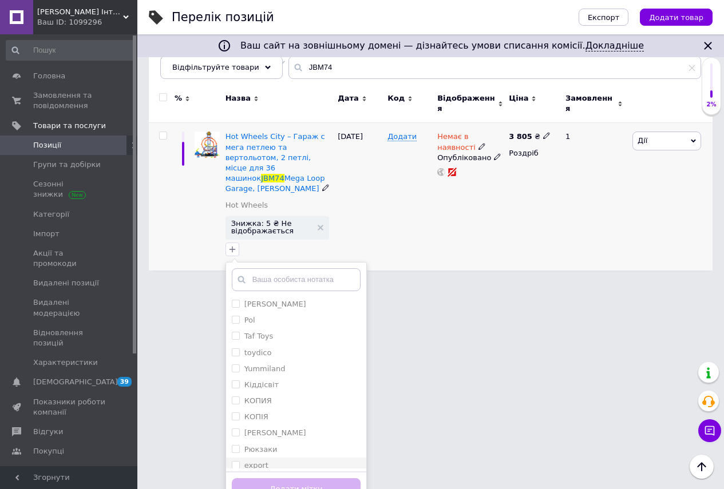
scroll to position [183, 0]
click at [236, 456] on input "export" at bounding box center [235, 459] width 7 height 7
checkbox input "true"
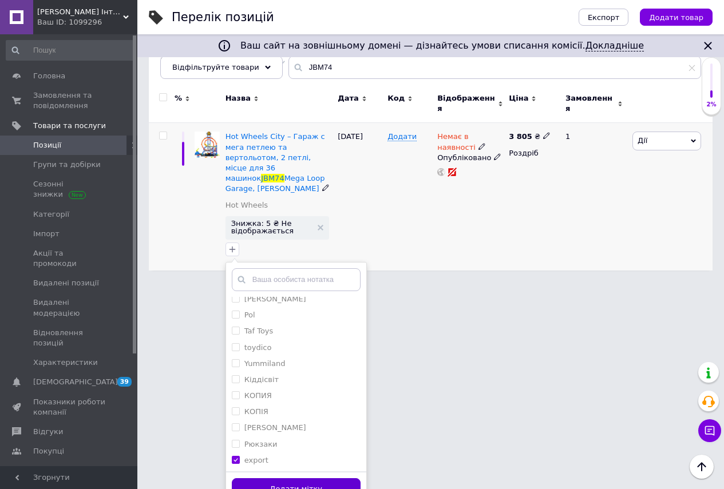
click at [275, 478] on button "Додати мітку" at bounding box center [296, 489] width 129 height 22
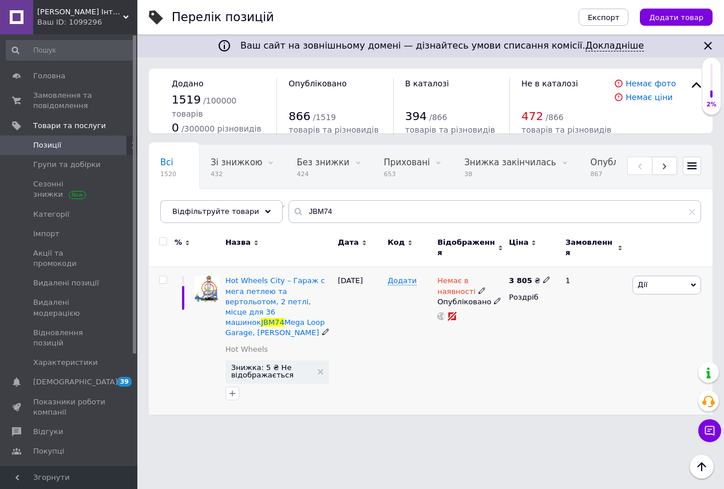
scroll to position [0, 0]
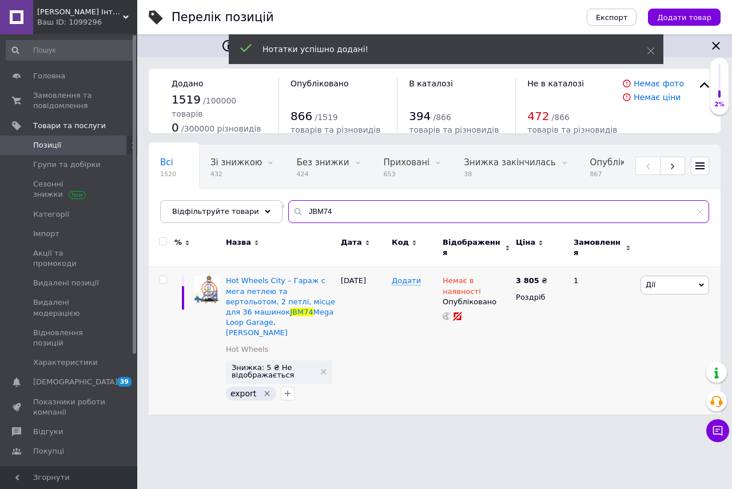
drag, startPoint x: 323, startPoint y: 210, endPoint x: 275, endPoint y: 213, distance: 47.5
click at [288, 213] on input "JBM74" at bounding box center [498, 211] width 421 height 23
paste input "2"
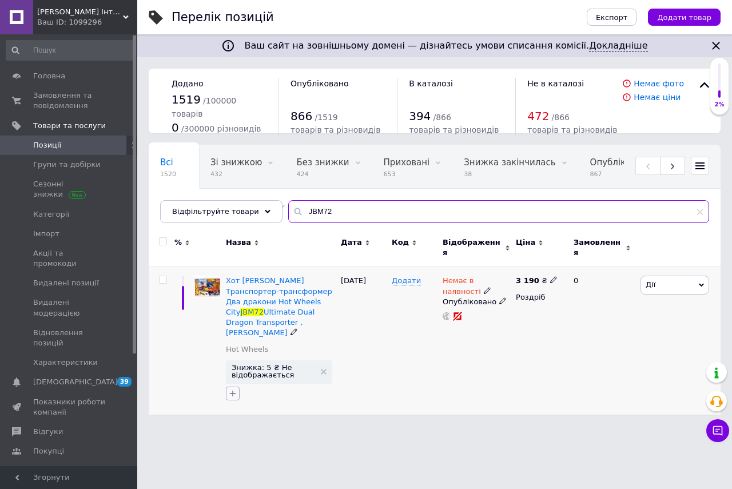
type input "JBM72"
click at [232, 389] on icon "button" at bounding box center [232, 393] width 9 height 9
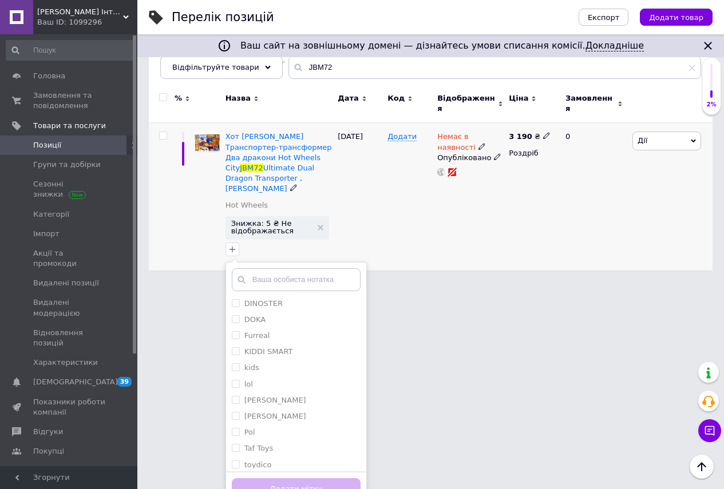
scroll to position [183, 0]
click at [235, 456] on input "export" at bounding box center [235, 459] width 7 height 7
checkbox input "true"
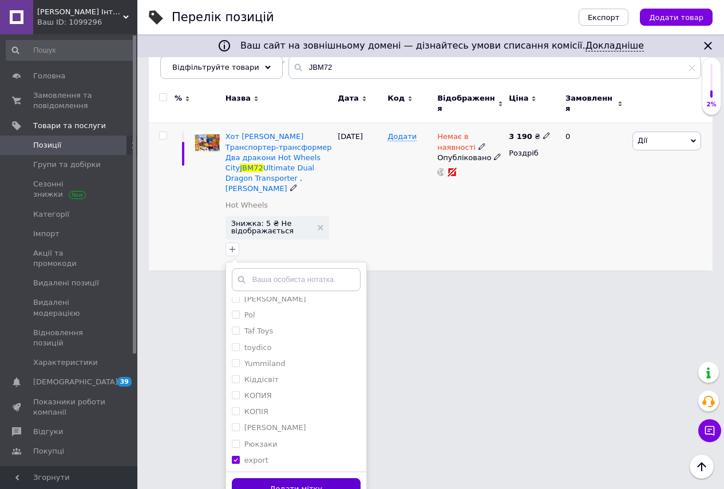
click at [285, 478] on button "Додати мітку" at bounding box center [296, 489] width 129 height 22
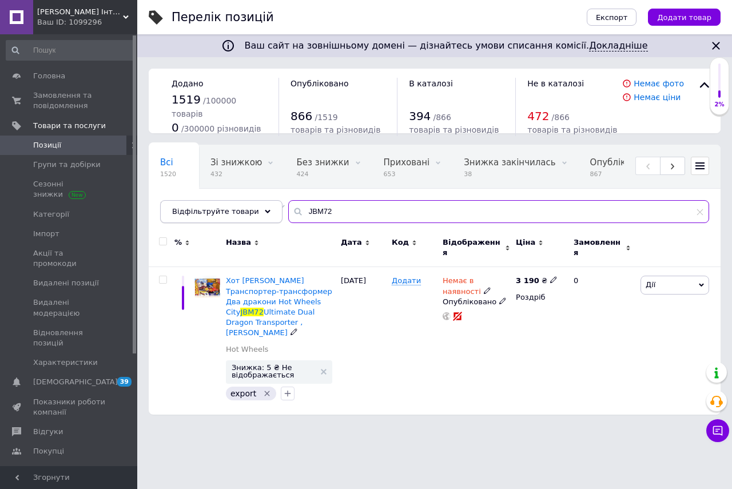
drag, startPoint x: 327, startPoint y: 210, endPoint x: 239, endPoint y: 211, distance: 87.5
click at [239, 210] on div "Відфільтруйте товари JBM72" at bounding box center [434, 211] width 549 height 23
paste input "JFR06"
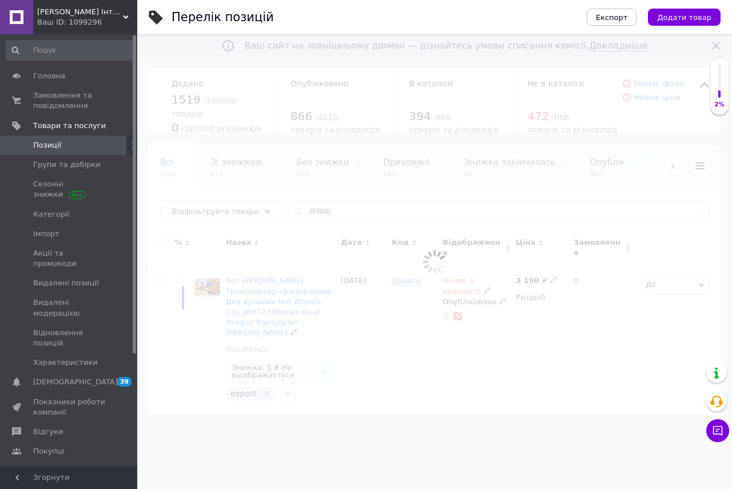
click at [284, 207] on div at bounding box center [434, 261] width 595 height 455
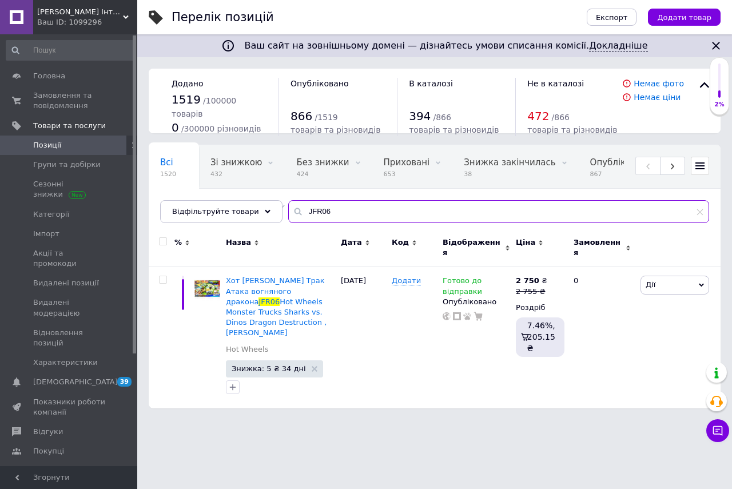
click at [290, 209] on input "JFR06" at bounding box center [498, 211] width 421 height 23
type input "JFR06"
click at [235, 383] on icon "button" at bounding box center [232, 387] width 9 height 9
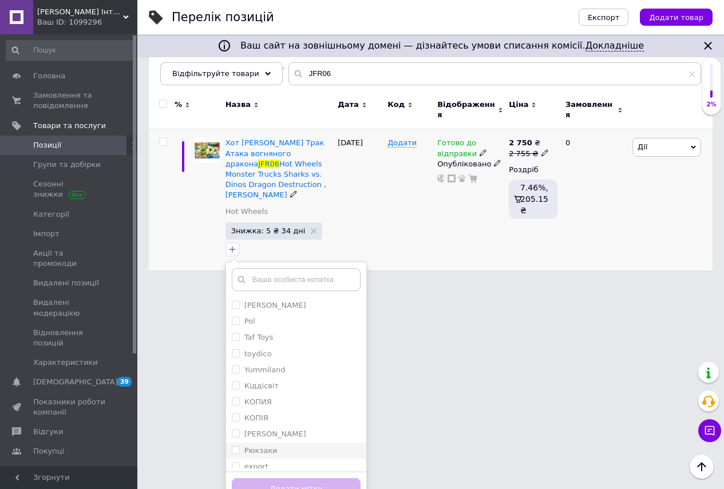
scroll to position [183, 0]
click at [234, 456] on input "export" at bounding box center [235, 459] width 7 height 7
checkbox input "true"
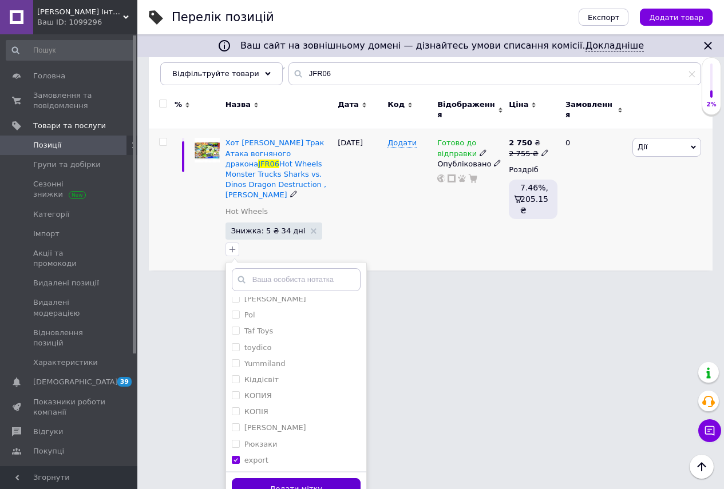
click at [282, 478] on button "Додати мітку" at bounding box center [296, 489] width 129 height 22
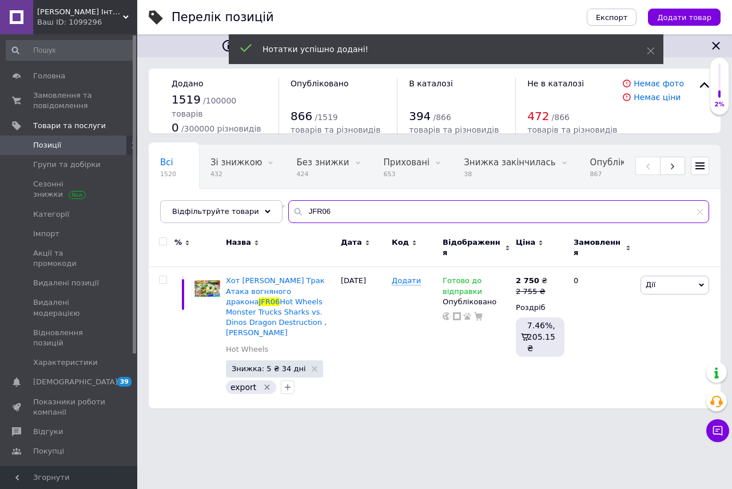
drag, startPoint x: 321, startPoint y: 211, endPoint x: 275, endPoint y: 211, distance: 46.3
click at [288, 210] on input "JFR06" at bounding box center [498, 211] width 421 height 23
paste input "HNF64"
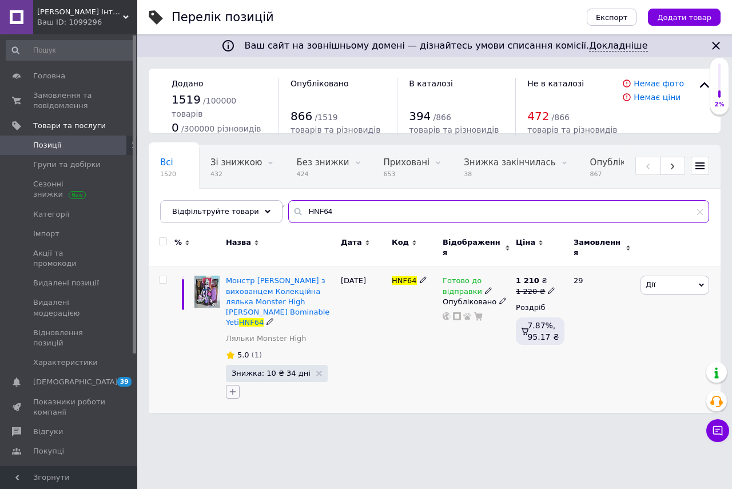
type input "HNF64"
click at [232, 387] on icon "button" at bounding box center [232, 391] width 9 height 9
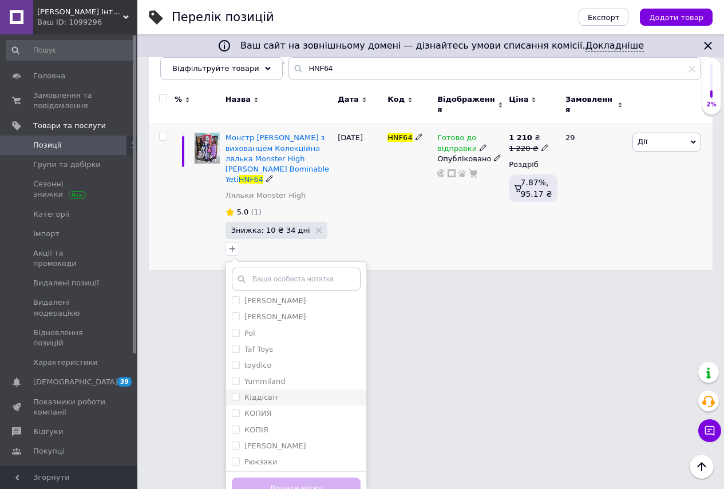
scroll to position [183, 0]
click at [234, 455] on input "export" at bounding box center [235, 458] width 7 height 7
checkbox input "true"
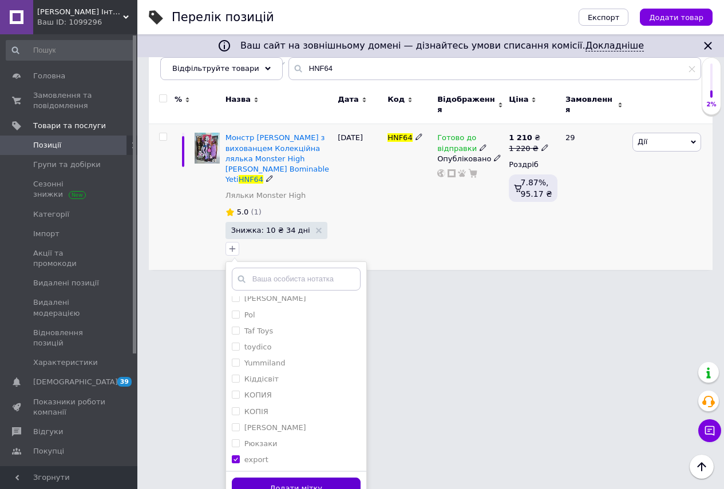
click at [287, 478] on button "Додати мітку" at bounding box center [296, 489] width 129 height 22
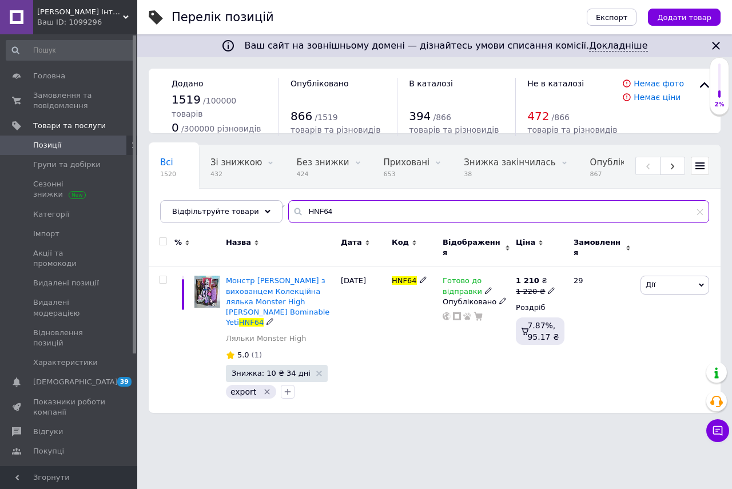
drag, startPoint x: 328, startPoint y: 209, endPoint x: 283, endPoint y: 209, distance: 45.2
click at [288, 206] on div "HNF64" at bounding box center [498, 211] width 421 height 23
paste input "XJ32"
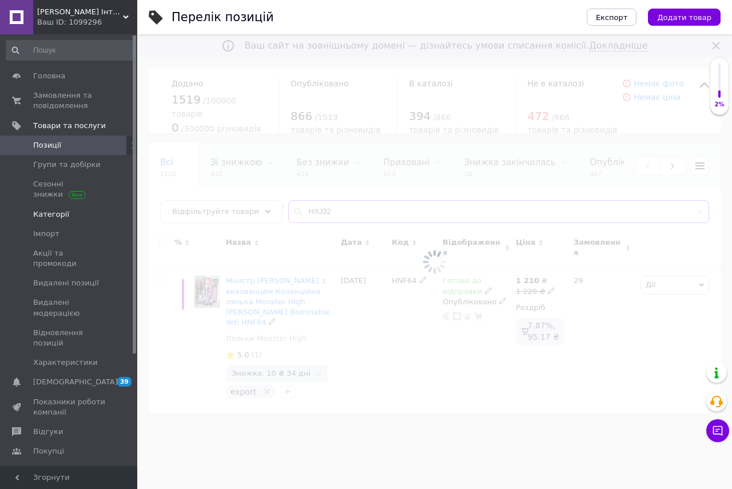
type input "HXJ32"
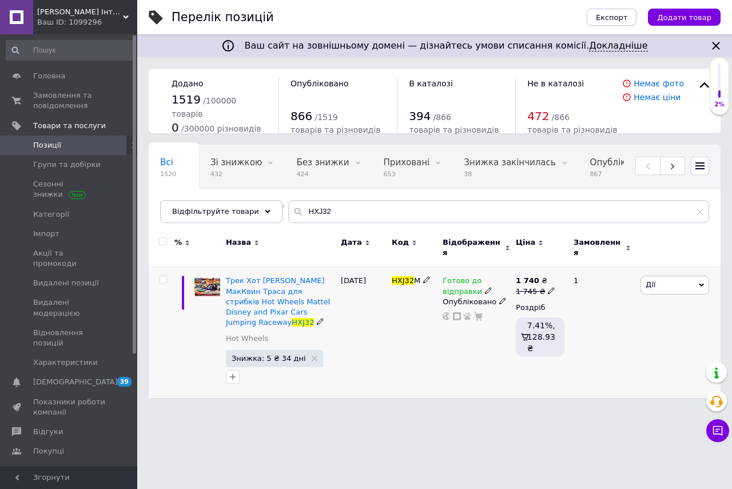
click at [233, 373] on icon "button" at bounding box center [233, 376] width 6 height 6
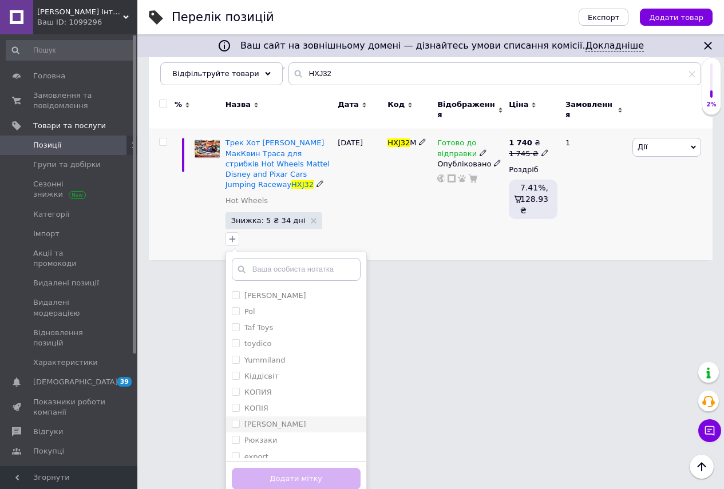
scroll to position [183, 0]
drag, startPoint x: 235, startPoint y: 440, endPoint x: 259, endPoint y: 456, distance: 28.4
click at [235, 446] on input "export" at bounding box center [235, 449] width 7 height 7
checkbox input "true"
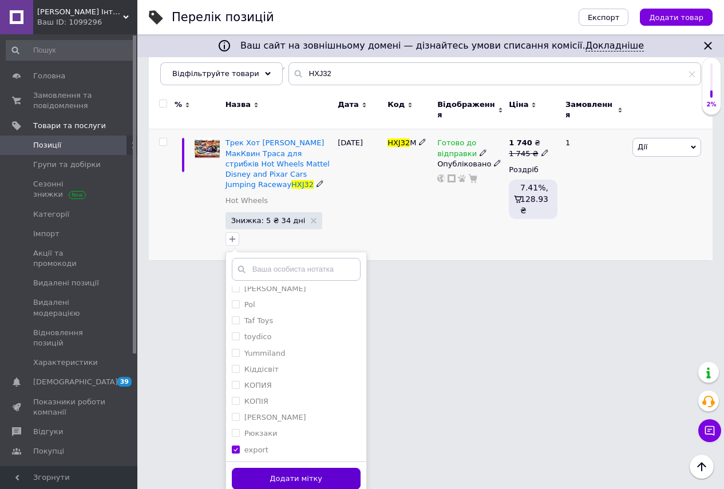
click at [278, 472] on button "Додати мітку" at bounding box center [296, 479] width 129 height 22
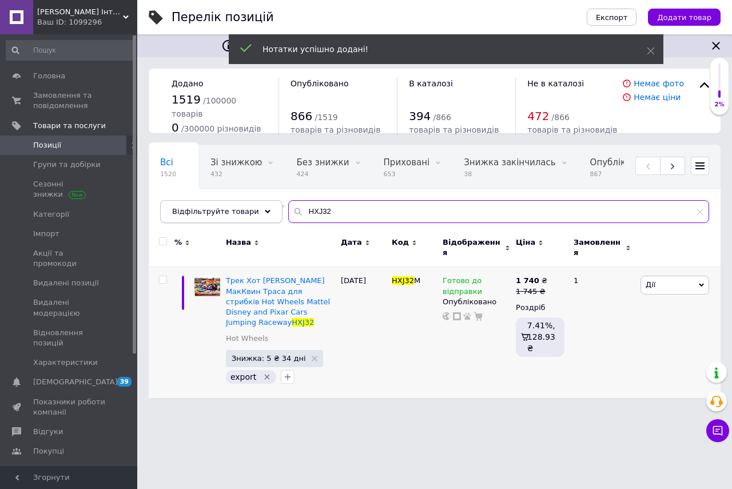
drag, startPoint x: 321, startPoint y: 208, endPoint x: 253, endPoint y: 210, distance: 67.5
click at [253, 209] on div "Відфільтруйте товари HXJ32" at bounding box center [434, 211] width 549 height 23
paste input "JFP"
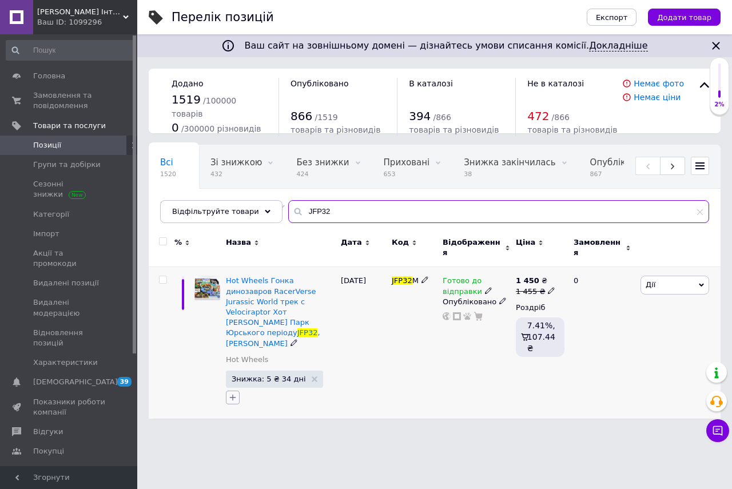
type input "JFP32"
click at [231, 393] on icon "button" at bounding box center [232, 397] width 9 height 9
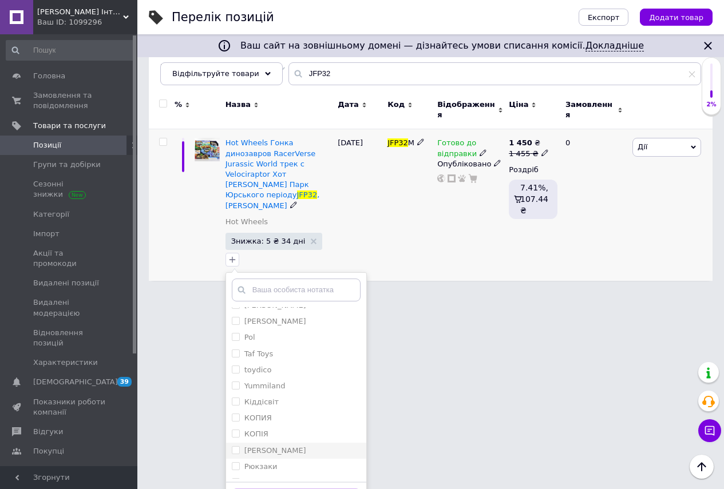
scroll to position [183, 0]
click at [236, 466] on input "export" at bounding box center [235, 469] width 7 height 7
checkbox input "true"
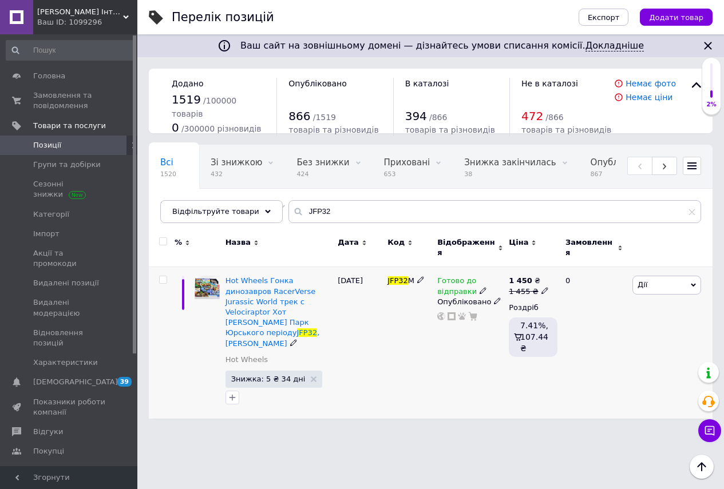
scroll to position [0, 0]
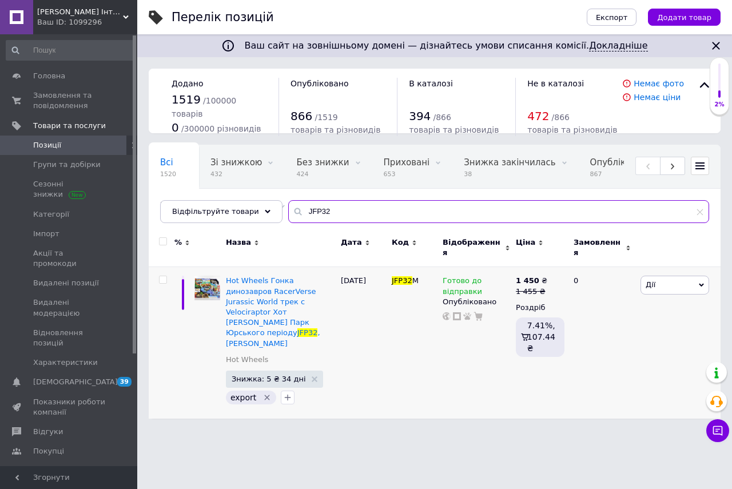
drag, startPoint x: 319, startPoint y: 210, endPoint x: 293, endPoint y: 210, distance: 26.3
click at [293, 210] on input "JFP32" at bounding box center [498, 211] width 421 height 23
paste input "23501"
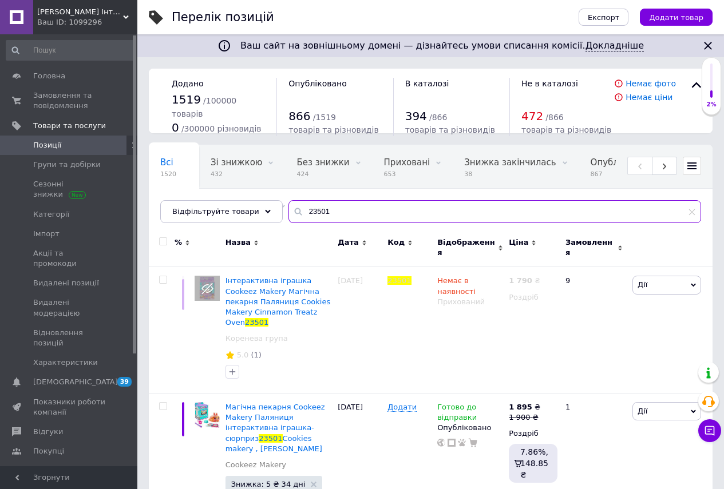
type input "23501"
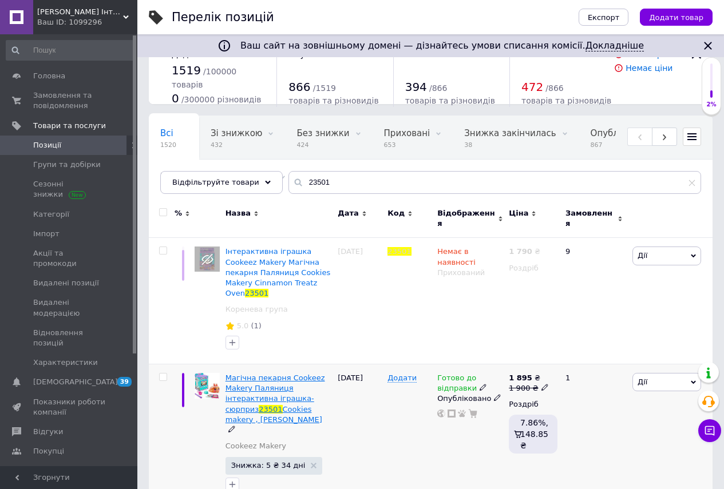
scroll to position [19, 0]
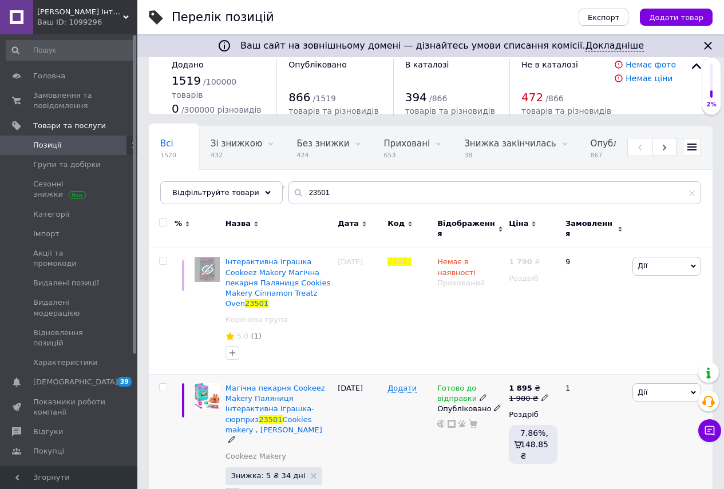
click at [234, 488] on icon "button" at bounding box center [232, 494] width 9 height 9
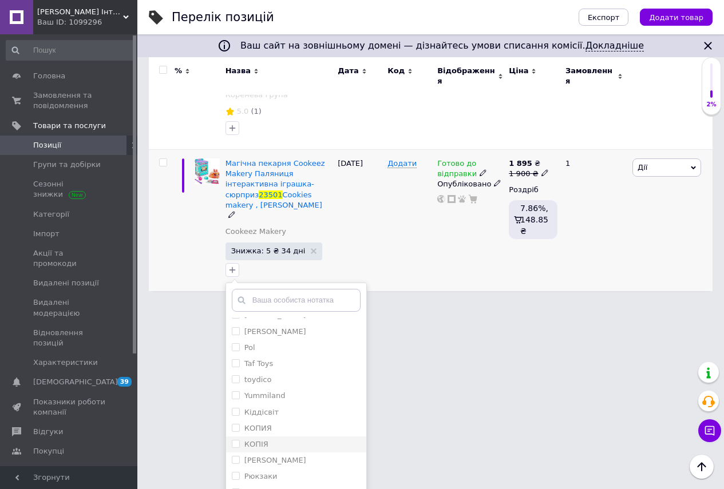
scroll to position [183, 0]
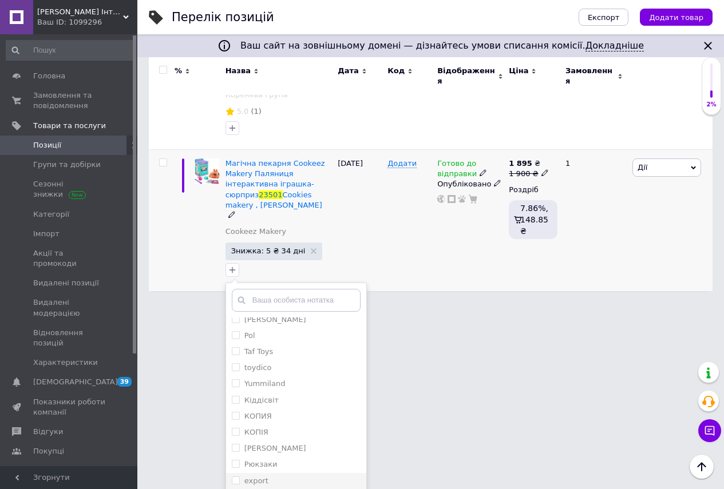
click at [236, 476] on input "export" at bounding box center [235, 479] width 7 height 7
checkbox input "true"
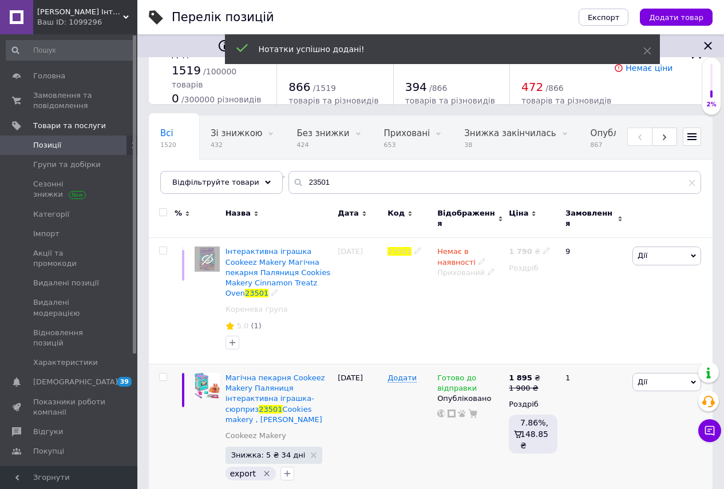
scroll to position [19, 0]
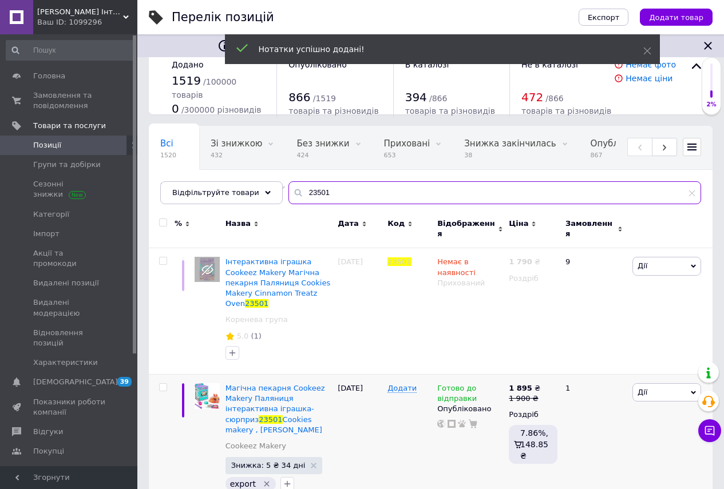
drag, startPoint x: 319, startPoint y: 188, endPoint x: 271, endPoint y: 194, distance: 48.5
click at [269, 191] on div "Всі 1520 Зі знижкою 432 Видалити Редагувати Без знижки 424 Видалити Редагувати …" at bounding box center [430, 165] width 563 height 78
paste input "927650IM"
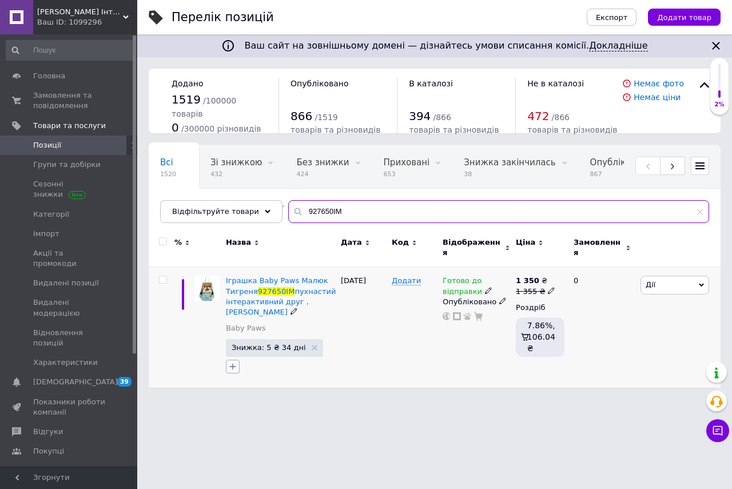
type input "927650IM"
click at [230, 362] on icon "button" at bounding box center [232, 366] width 9 height 9
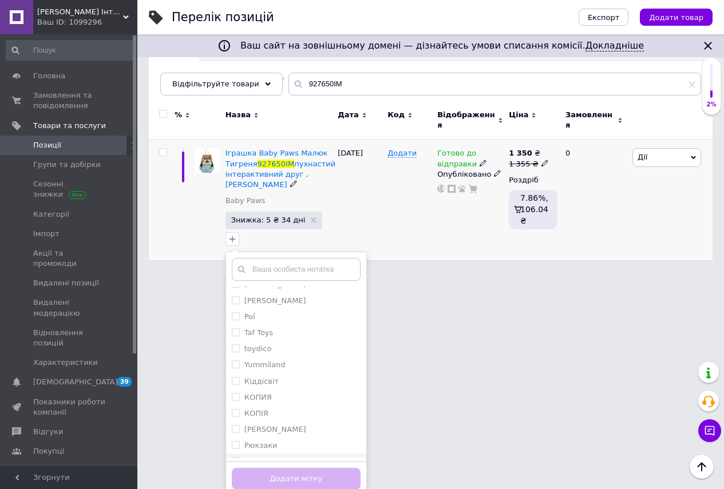
scroll to position [183, 0]
click at [235, 445] on input "export" at bounding box center [235, 448] width 7 height 7
checkbox input "true"
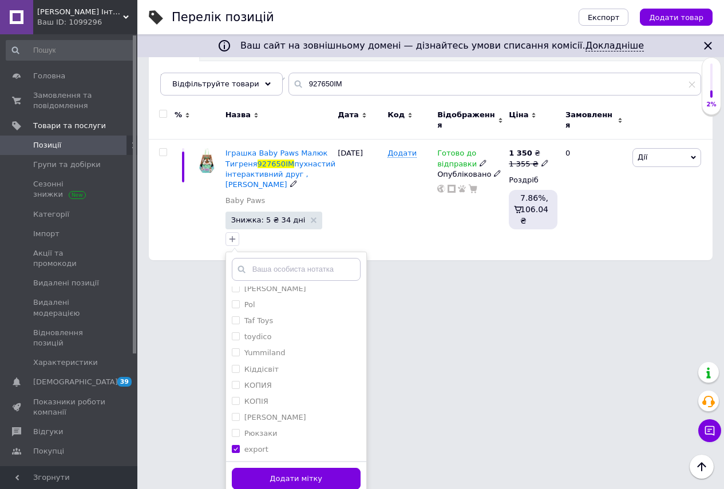
drag, startPoint x: 292, startPoint y: 478, endPoint x: 296, endPoint y: 484, distance: 7.3
click at [290, 478] on button "Додати мітку" at bounding box center [296, 479] width 129 height 22
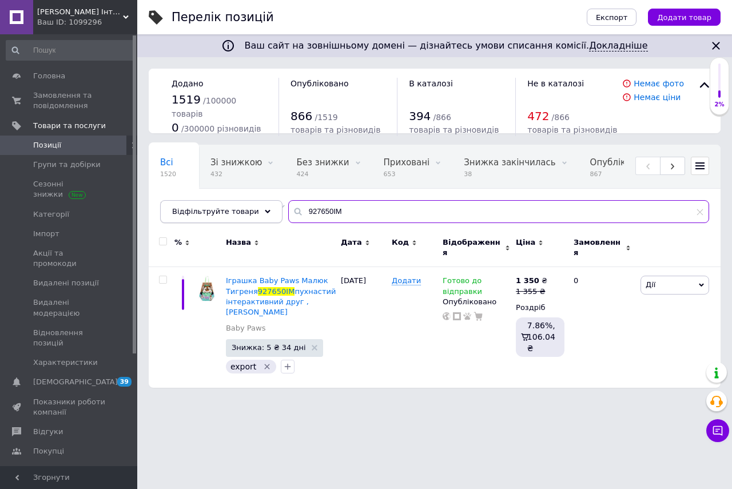
drag, startPoint x: 337, startPoint y: 212, endPoint x: 253, endPoint y: 210, distance: 84.7
click at [253, 209] on div "Відфільтруйте товари 927650IM" at bounding box center [434, 211] width 549 height 23
paste input "124"
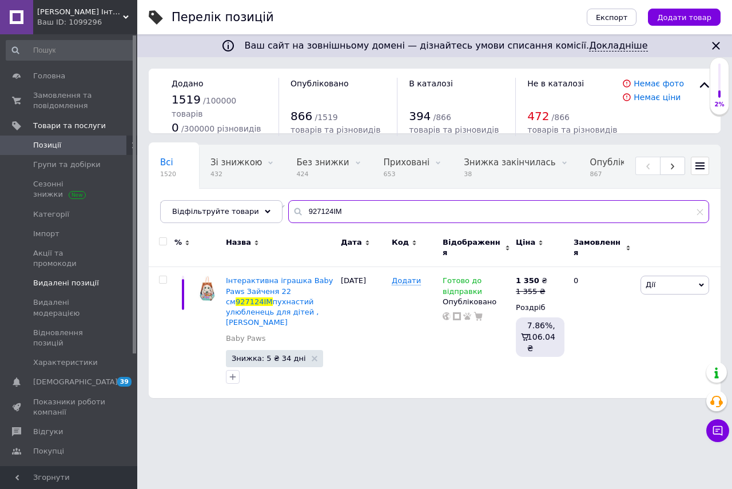
type input "927124IM"
click at [233, 373] on icon "button" at bounding box center [233, 376] width 6 height 6
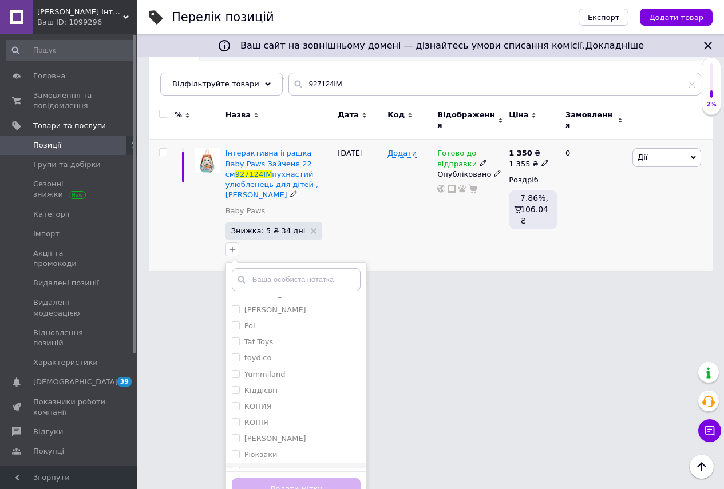
scroll to position [183, 0]
click at [236, 456] on input "export" at bounding box center [235, 459] width 7 height 7
checkbox input "true"
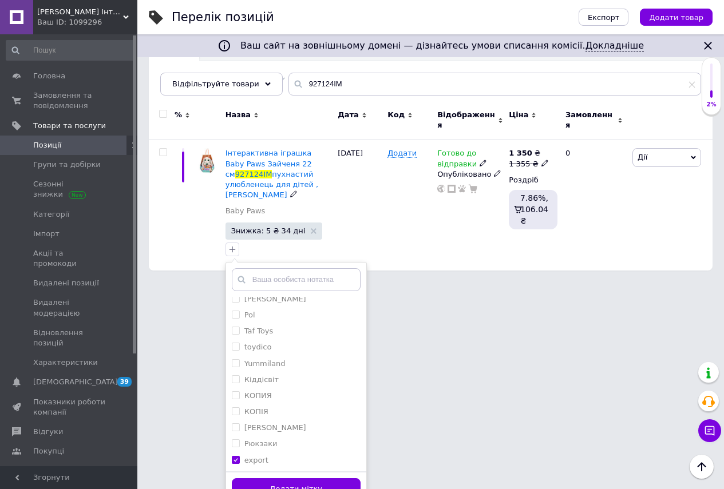
drag, startPoint x: 285, startPoint y: 472, endPoint x: 287, endPoint y: 455, distance: 17.2
click at [285, 478] on button "Додати мітку" at bounding box center [296, 489] width 129 height 22
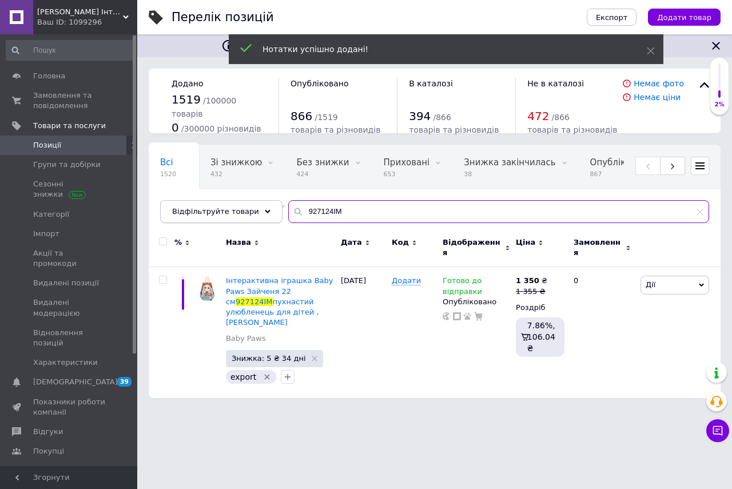
drag, startPoint x: 335, startPoint y: 214, endPoint x: 268, endPoint y: 210, distance: 66.5
click at [268, 209] on div "Відфільтруйте товари 927124IM" at bounding box center [434, 211] width 549 height 23
paste input "667"
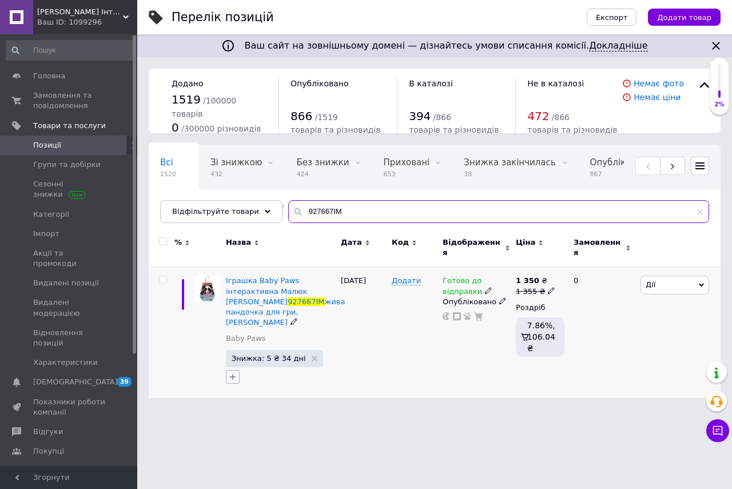
type input "927667IM"
click at [233, 372] on icon "button" at bounding box center [232, 376] width 9 height 9
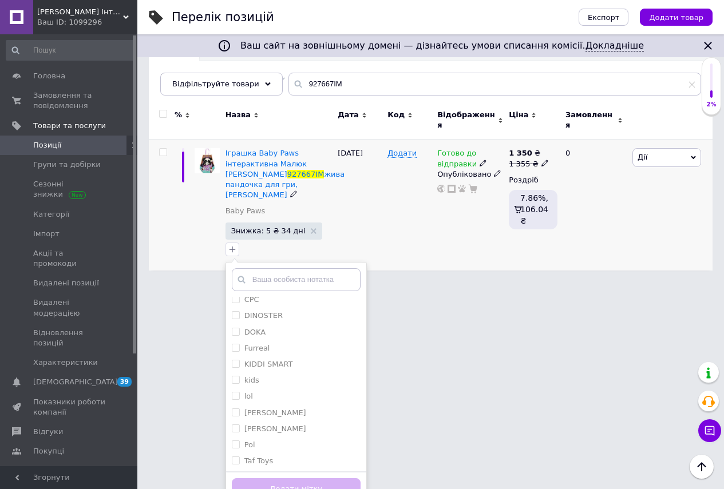
scroll to position [183, 0]
drag, startPoint x: 234, startPoint y: 443, endPoint x: 243, endPoint y: 448, distance: 10.3
click at [234, 456] on input "export" at bounding box center [235, 459] width 7 height 7
checkbox input "true"
click at [283, 478] on button "Додати мітку" at bounding box center [296, 489] width 129 height 22
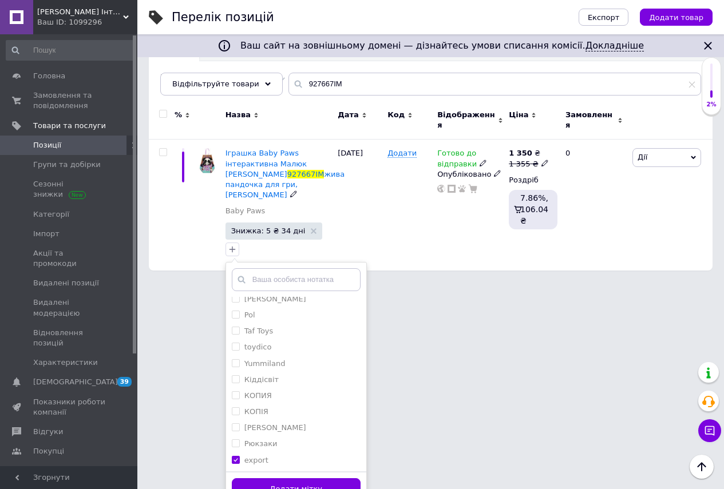
scroll to position [0, 0]
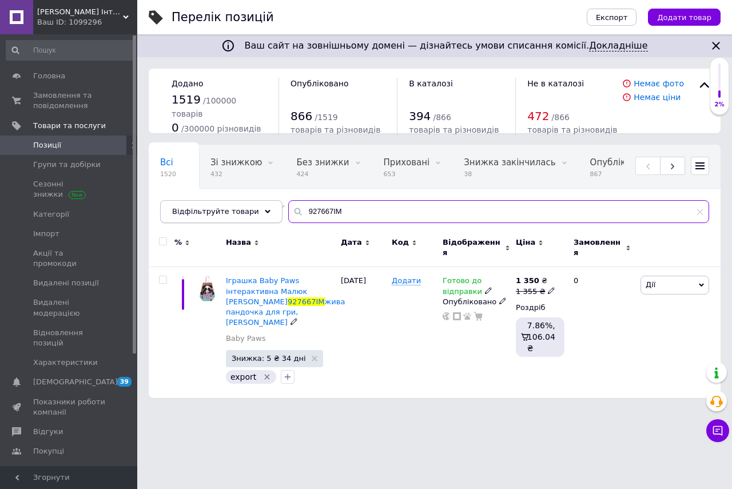
drag, startPoint x: 324, startPoint y: 210, endPoint x: 241, endPoint y: 210, distance: 82.9
click at [241, 209] on div "Відфільтруйте товари 927667IM" at bounding box center [434, 211] width 549 height 23
paste input "81"
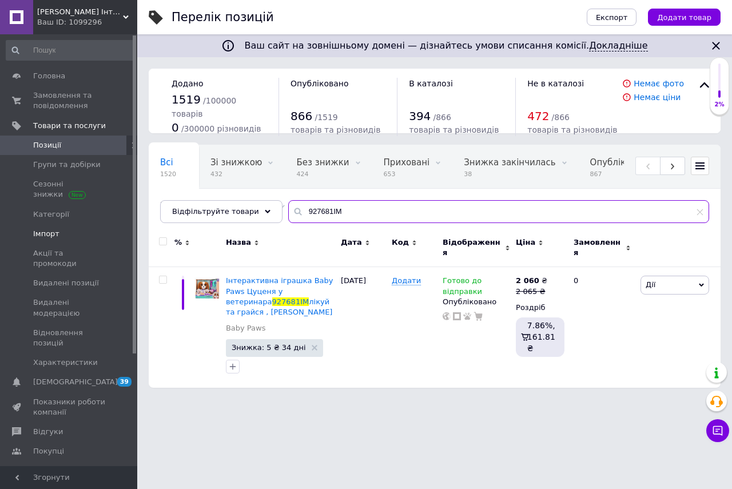
type input "927681IM"
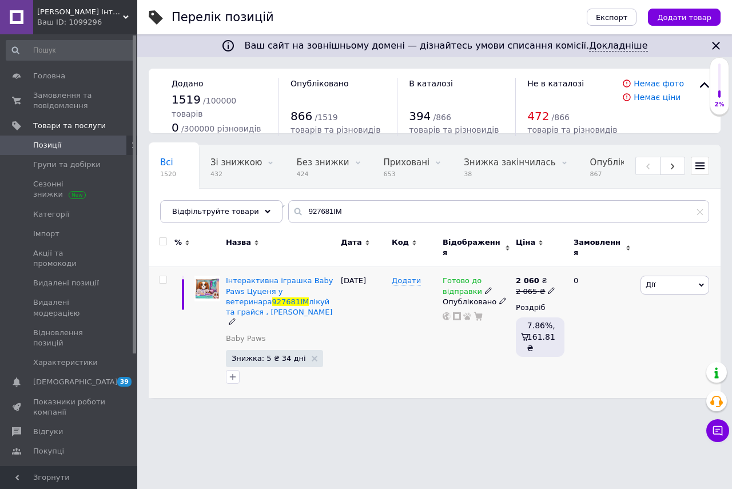
click at [231, 372] on icon "button" at bounding box center [232, 376] width 9 height 9
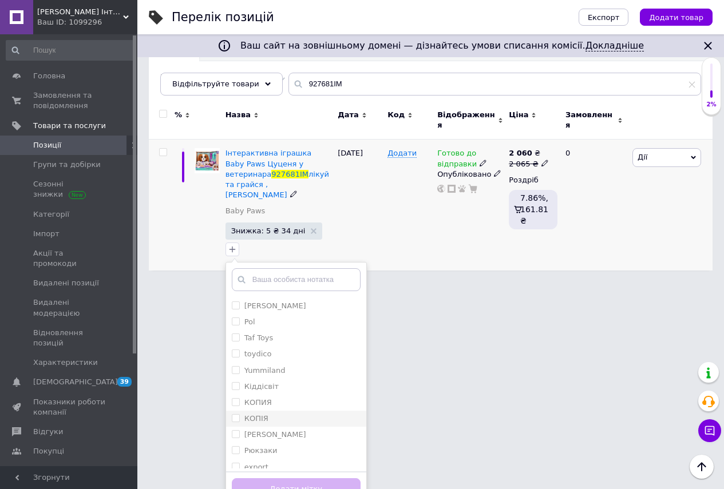
scroll to position [183, 0]
click at [237, 456] on input "export" at bounding box center [235, 459] width 7 height 7
checkbox input "true"
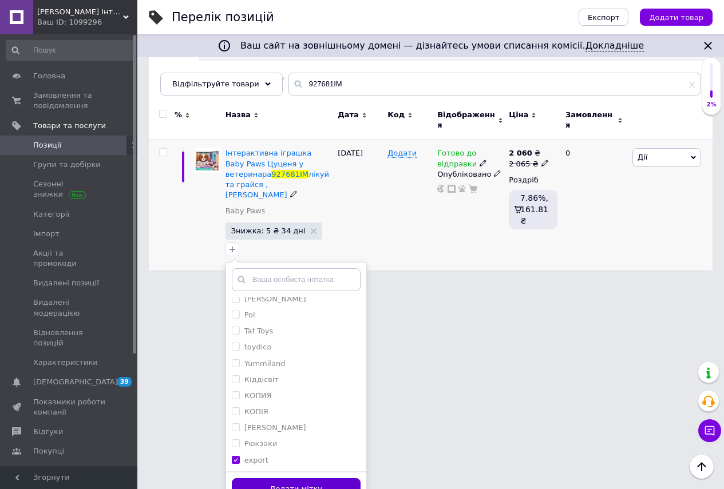
click at [301, 478] on button "Додати мітку" at bounding box center [296, 489] width 129 height 22
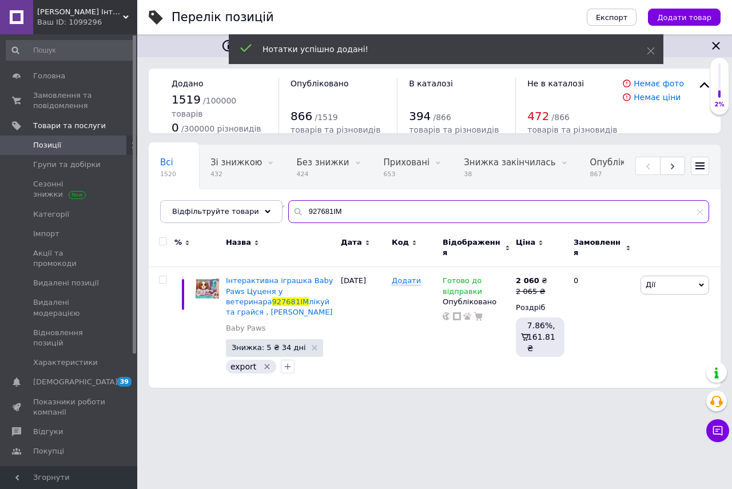
drag, startPoint x: 329, startPoint y: 208, endPoint x: 257, endPoint y: 229, distance: 75.1
click at [245, 218] on div "Відфільтруйте товари 927681IM" at bounding box center [434, 211] width 549 height 23
paste input "28141"
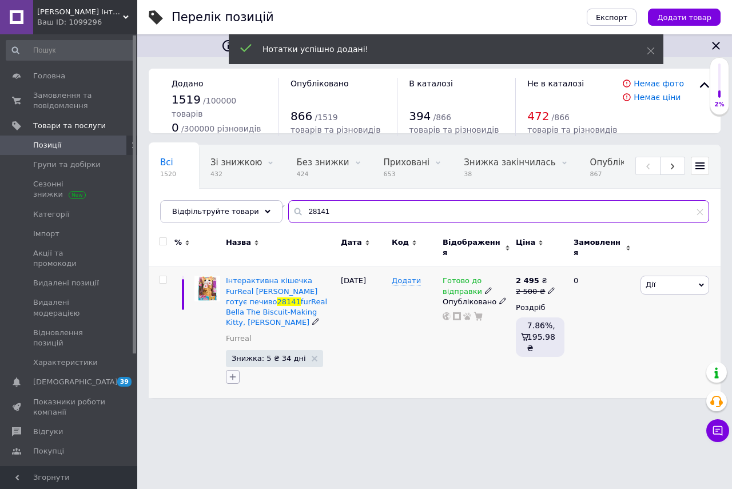
type input "28141"
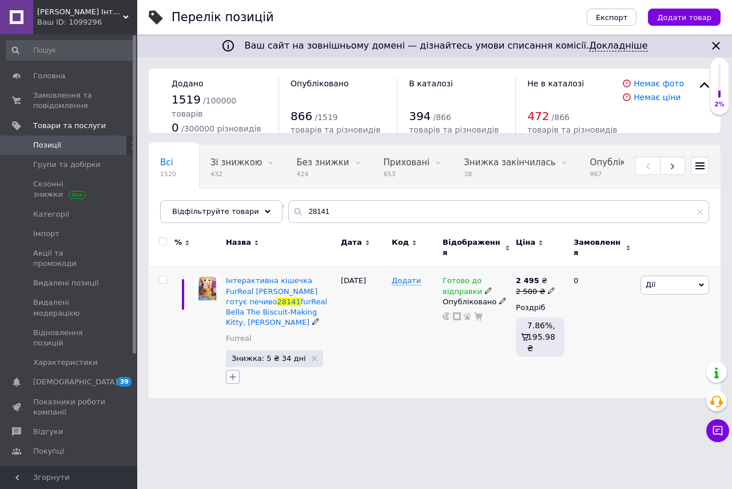
click at [233, 372] on icon "button" at bounding box center [232, 376] width 9 height 9
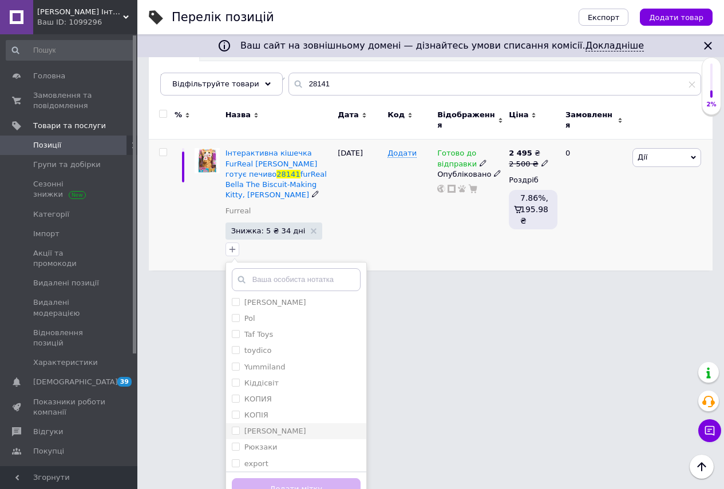
scroll to position [183, 0]
click at [234, 456] on input "export" at bounding box center [235, 459] width 7 height 7
checkbox input "true"
click at [287, 478] on button "Додати мітку" at bounding box center [296, 489] width 129 height 22
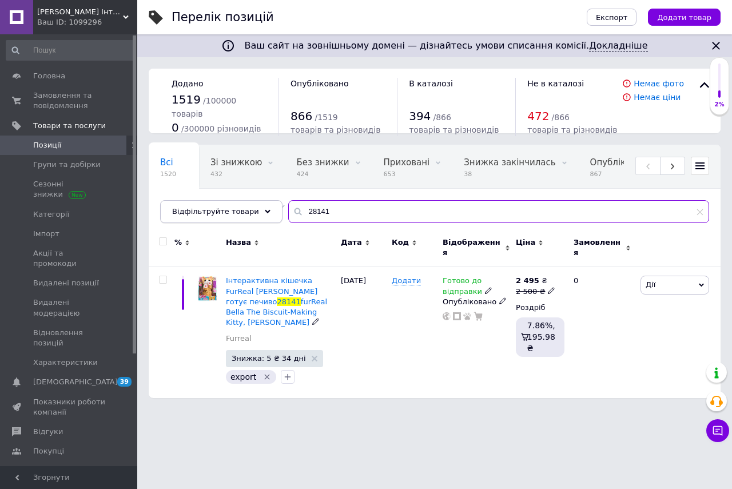
drag, startPoint x: 323, startPoint y: 213, endPoint x: 241, endPoint y: 209, distance: 81.9
click at [242, 206] on div "Відфільтруйте товари 28141" at bounding box center [434, 211] width 549 height 23
paste input "F4395"
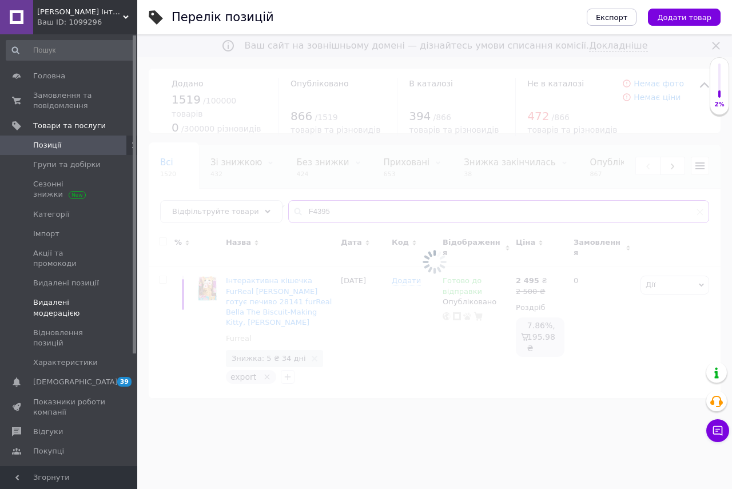
type input "F4395"
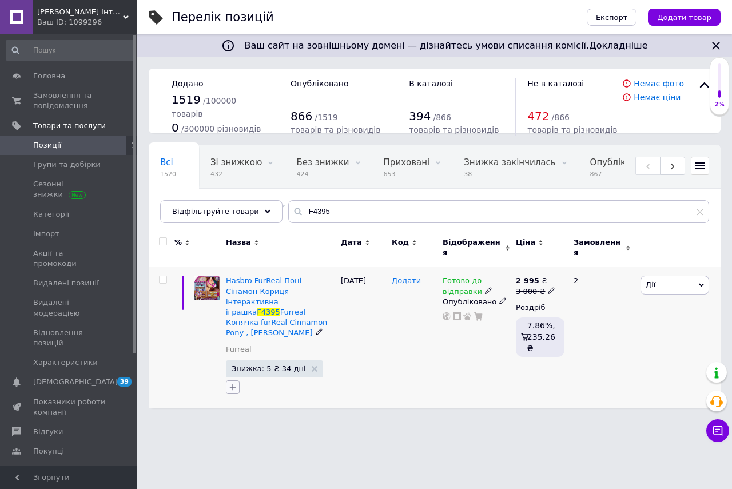
click at [234, 383] on icon "button" at bounding box center [232, 387] width 9 height 9
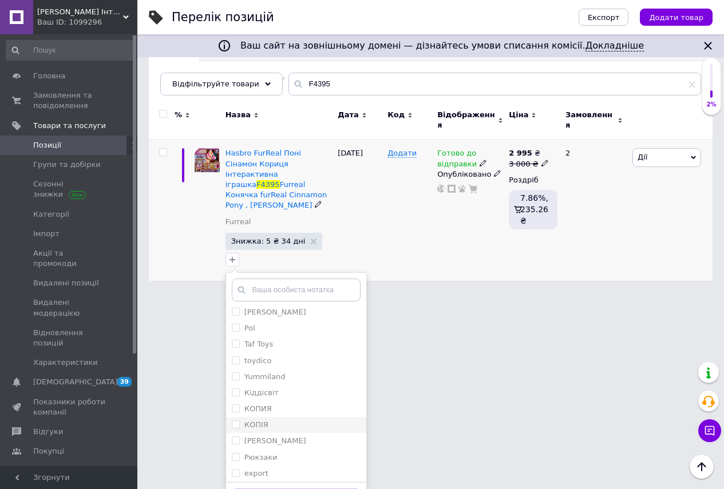
scroll to position [183, 0]
click at [236, 466] on input "export" at bounding box center [235, 469] width 7 height 7
checkbox input "true"
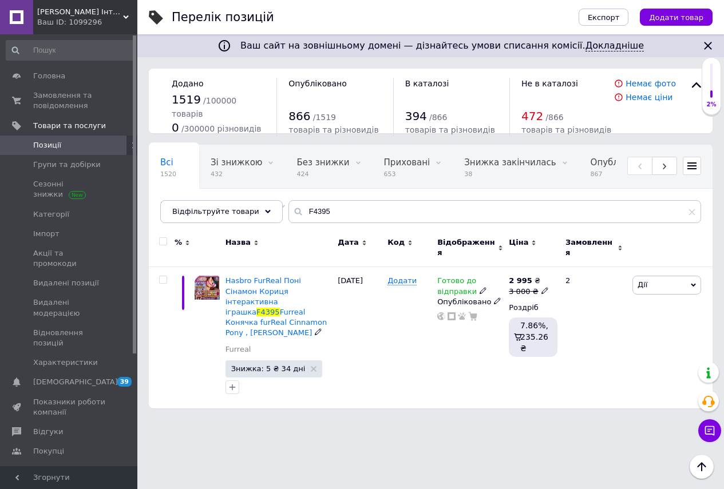
scroll to position [0, 0]
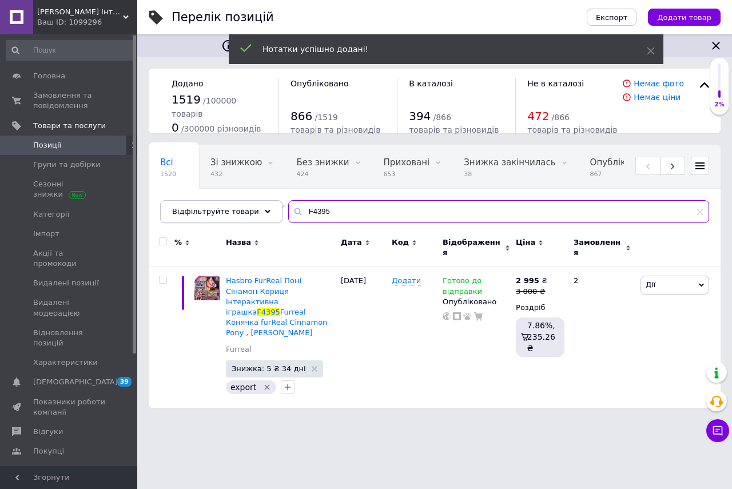
drag, startPoint x: 321, startPoint y: 210, endPoint x: 261, endPoint y: 220, distance: 60.4
click at [261, 217] on div "Відфільтруйте товари F4395" at bounding box center [434, 211] width 549 height 23
paste input "28158"
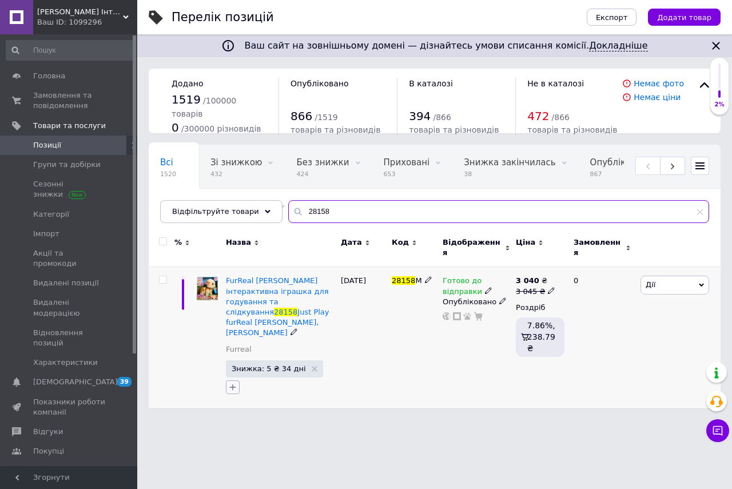
type input "28158"
click at [232, 383] on icon "button" at bounding box center [232, 387] width 9 height 9
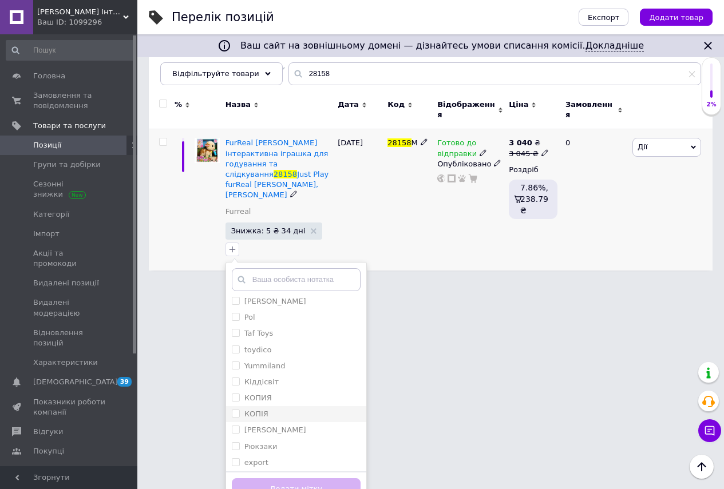
scroll to position [183, 0]
click at [233, 456] on input "export" at bounding box center [235, 459] width 7 height 7
checkbox input "true"
click at [277, 478] on button "Додати мітку" at bounding box center [296, 489] width 129 height 22
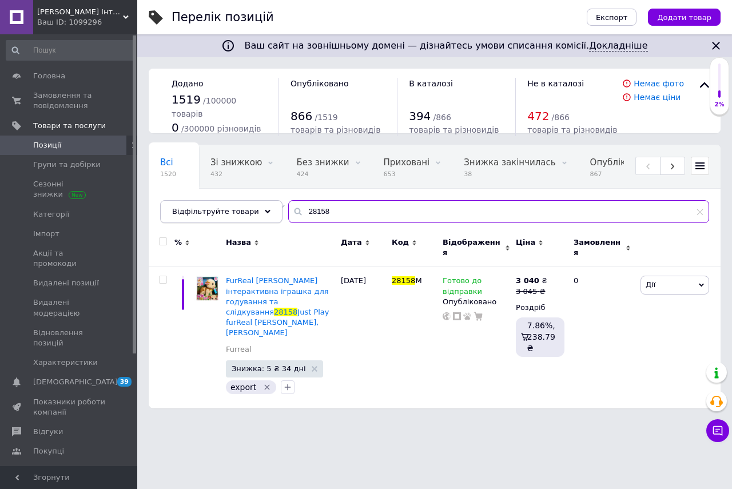
drag, startPoint x: 323, startPoint y: 203, endPoint x: 258, endPoint y: 210, distance: 65.6
click at [258, 209] on div "Відфільтруйте товари 28158" at bounding box center [434, 211] width 549 height 23
paste input "122401"
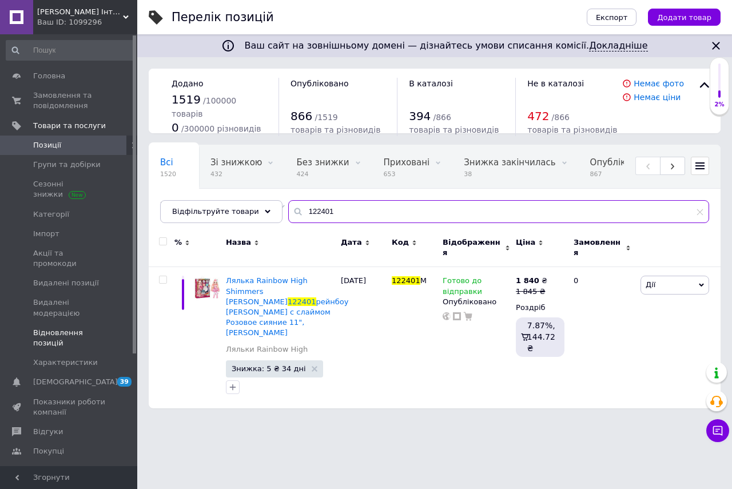
type input "122401"
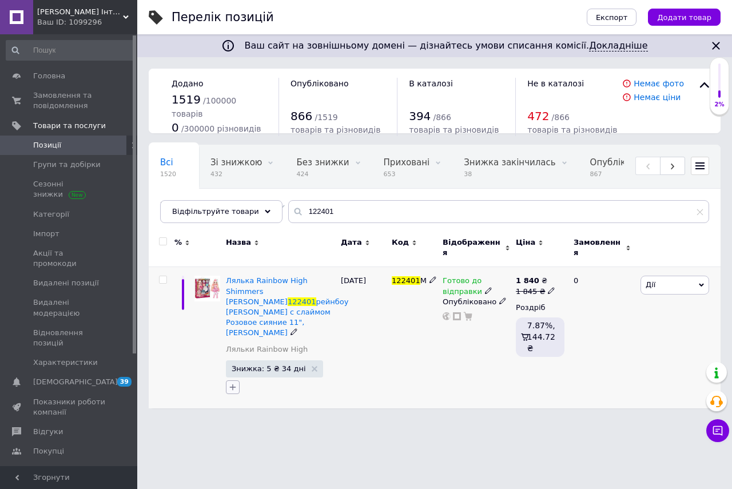
click at [232, 383] on icon "button" at bounding box center [232, 387] width 9 height 9
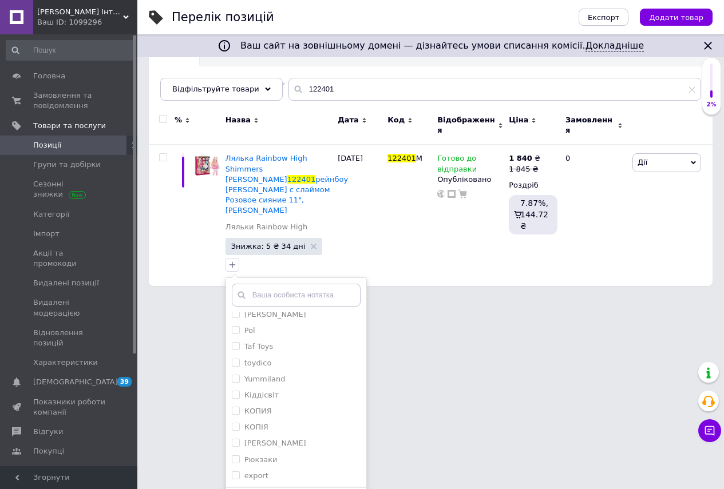
scroll to position [128, 0]
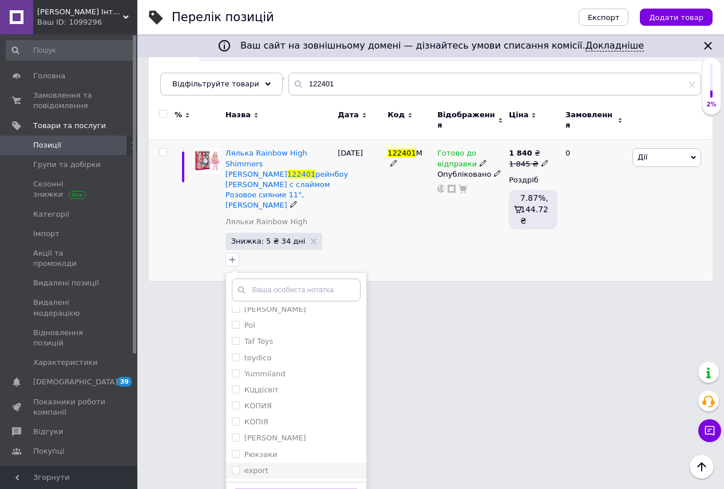
click at [234, 466] on input "export" at bounding box center [235, 469] width 7 height 7
checkbox input "true"
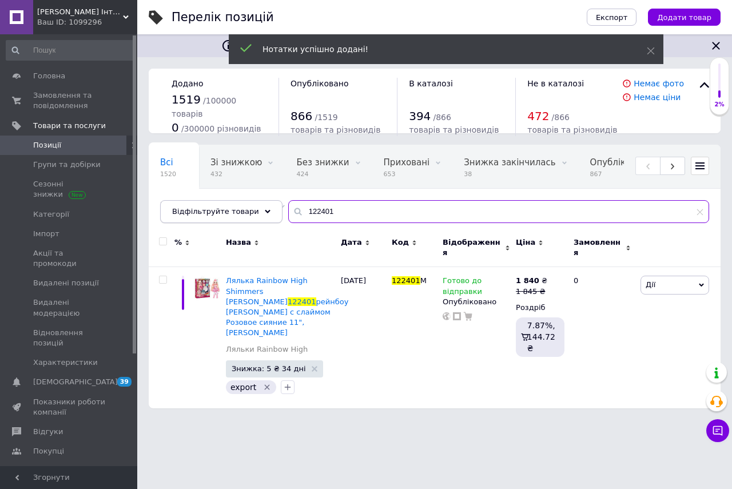
drag, startPoint x: 327, startPoint y: 211, endPoint x: 261, endPoint y: 216, distance: 66.5
click at [261, 214] on div "Відфільтруйте товари 122401" at bounding box center [434, 211] width 549 height 23
paste input "25"
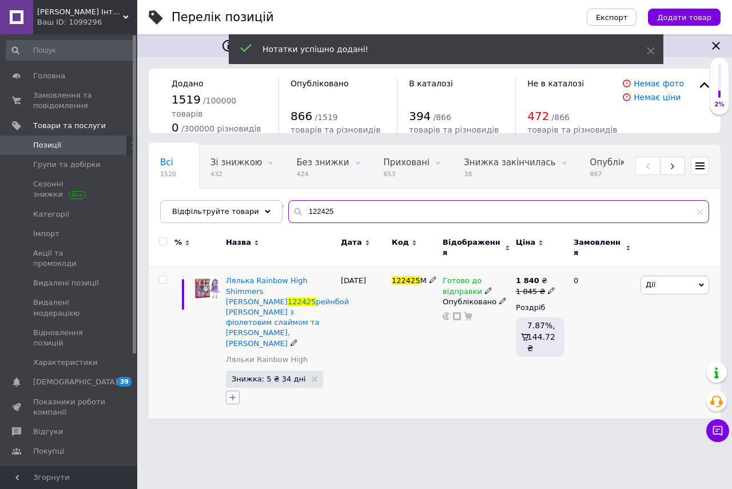
type input "122425"
click at [233, 393] on icon "button" at bounding box center [232, 397] width 9 height 9
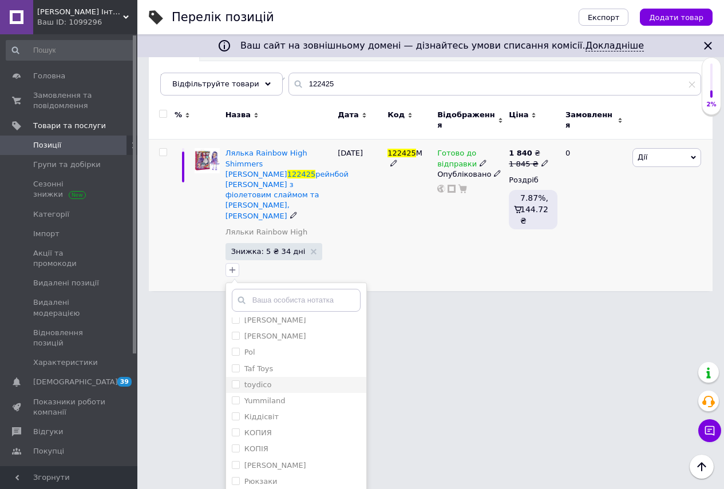
scroll to position [183, 0]
click at [230, 473] on li "export" at bounding box center [296, 481] width 140 height 16
checkbox input "true"
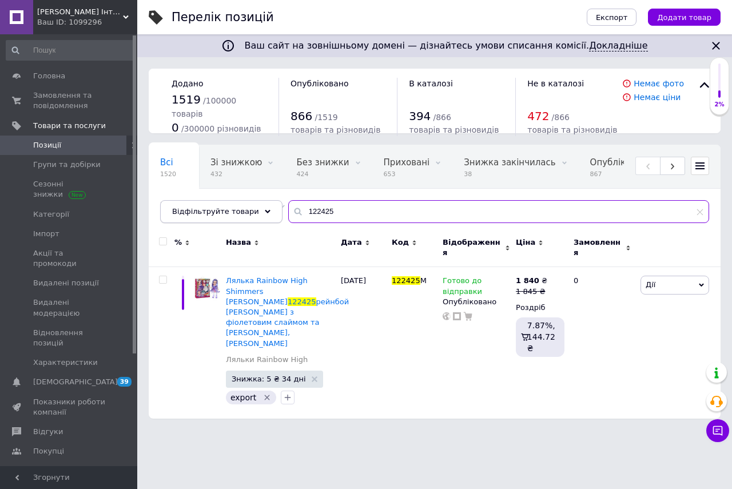
drag, startPoint x: 328, startPoint y: 214, endPoint x: 239, endPoint y: 216, distance: 88.7
click at [243, 210] on div "Відфільтруйте товари 122425" at bounding box center [434, 211] width 549 height 23
paste input "18"
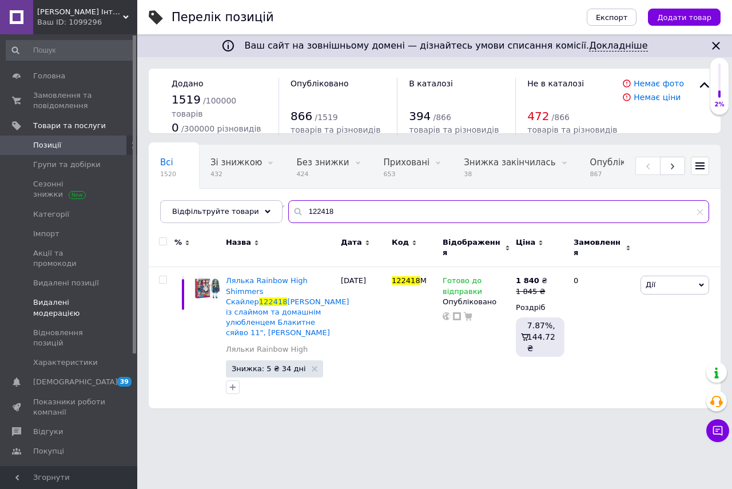
type input "122418"
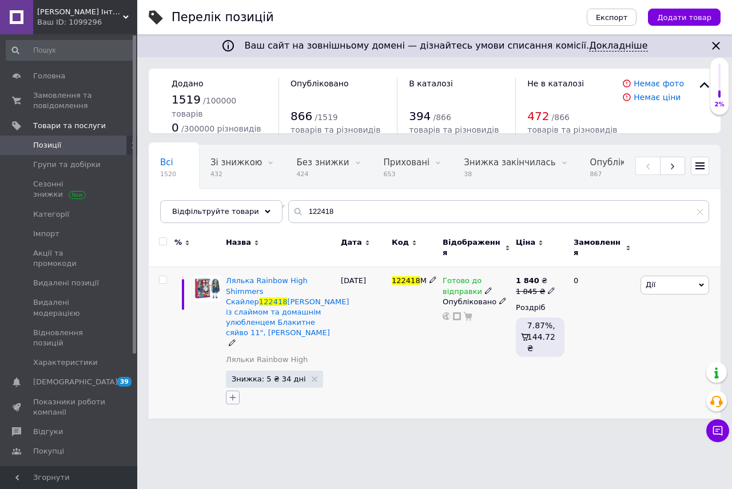
click at [231, 393] on icon "button" at bounding box center [232, 397] width 9 height 9
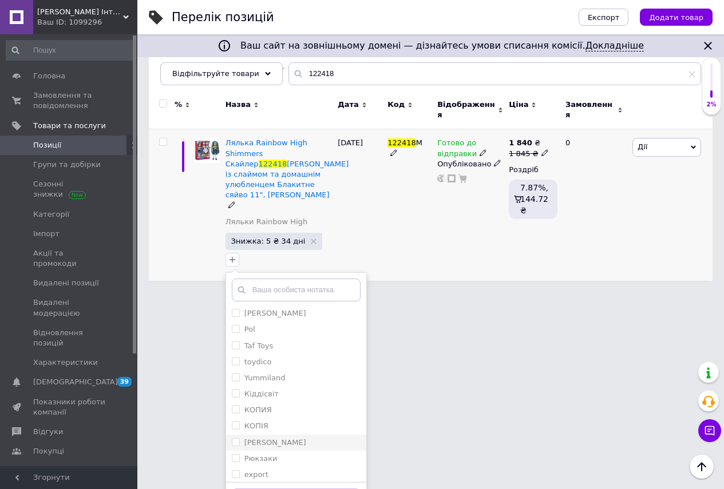
scroll to position [183, 0]
click at [236, 466] on input "export" at bounding box center [235, 469] width 7 height 7
checkbox input "true"
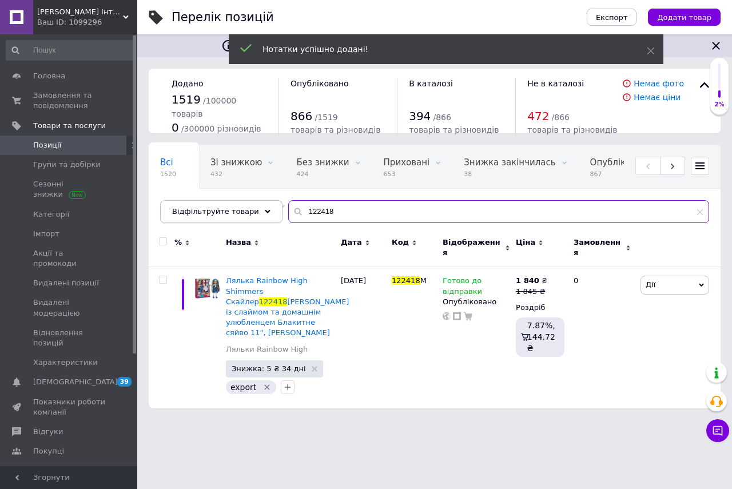
drag, startPoint x: 328, startPoint y: 211, endPoint x: 263, endPoint y: 217, distance: 64.9
click at [263, 217] on div "Відфільтруйте товари 122418" at bounding box center [434, 211] width 549 height 23
paste input "429234"
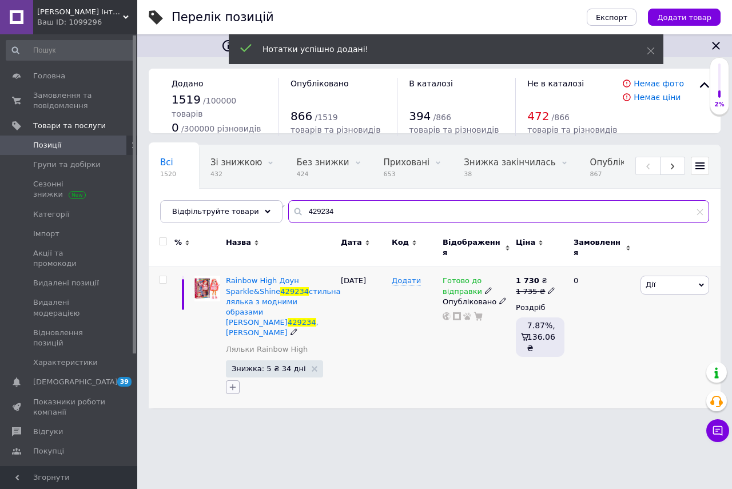
type input "429234"
click at [236, 383] on icon "button" at bounding box center [232, 387] width 9 height 9
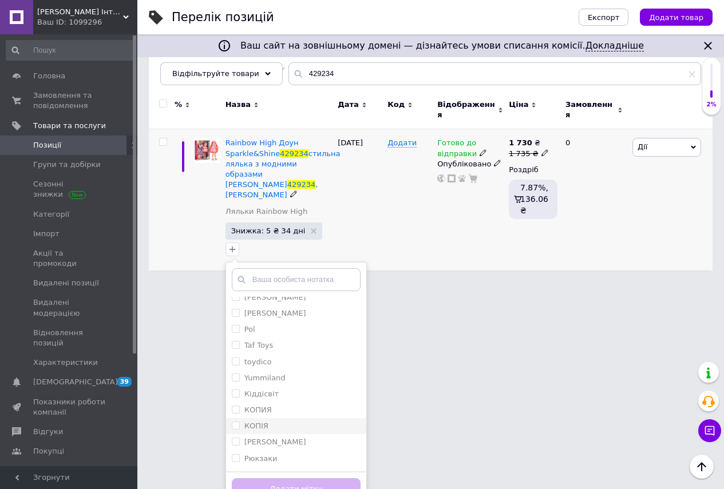
scroll to position [183, 0]
click at [235, 456] on input "export" at bounding box center [235, 459] width 7 height 7
checkbox input "true"
click at [285, 478] on button "Додати мітку" at bounding box center [296, 489] width 129 height 22
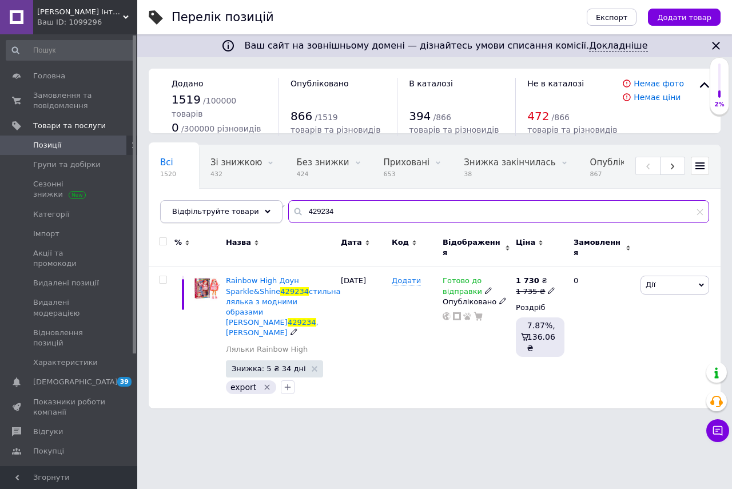
drag, startPoint x: 323, startPoint y: 211, endPoint x: 264, endPoint y: 248, distance: 69.2
click at [267, 209] on div "Відфільтруйте товари 429234" at bounding box center [434, 211] width 549 height 23
paste input "65"
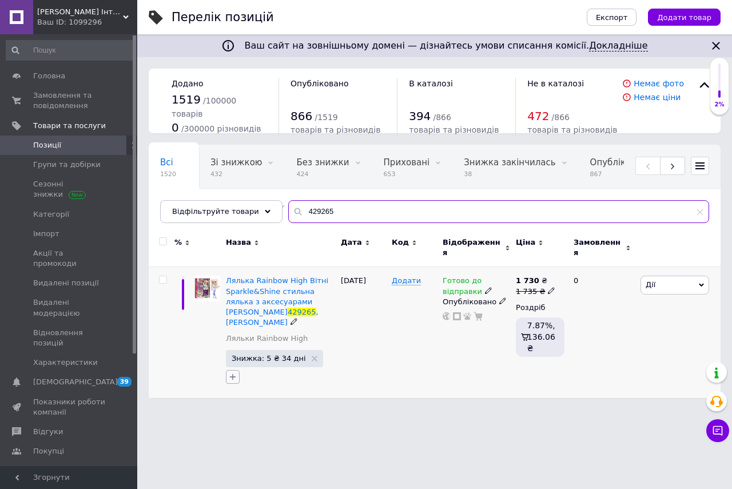
type input "429265"
click at [232, 372] on icon "button" at bounding box center [232, 376] width 9 height 9
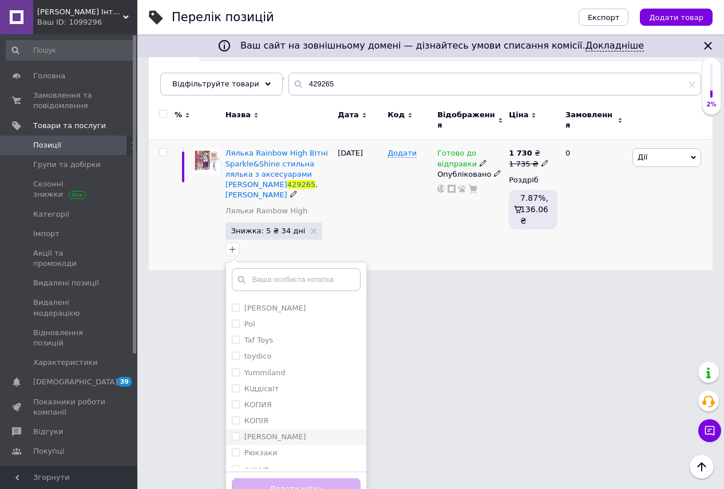
scroll to position [183, 0]
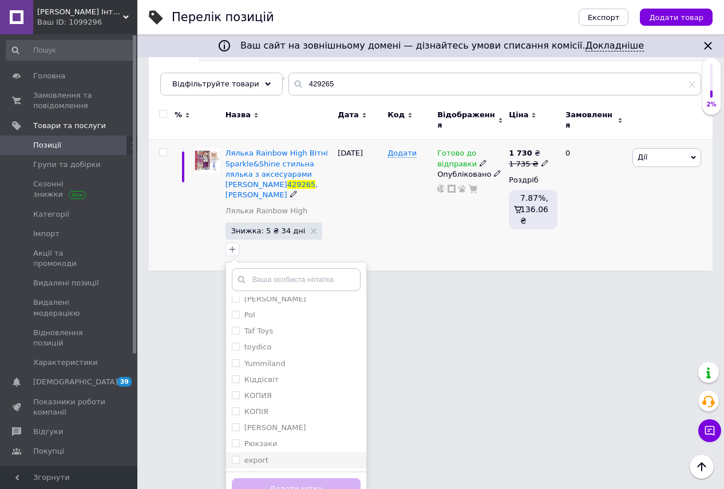
click at [237, 456] on input "export" at bounding box center [235, 459] width 7 height 7
checkbox input "true"
click at [297, 478] on button "Додати мітку" at bounding box center [296, 489] width 129 height 22
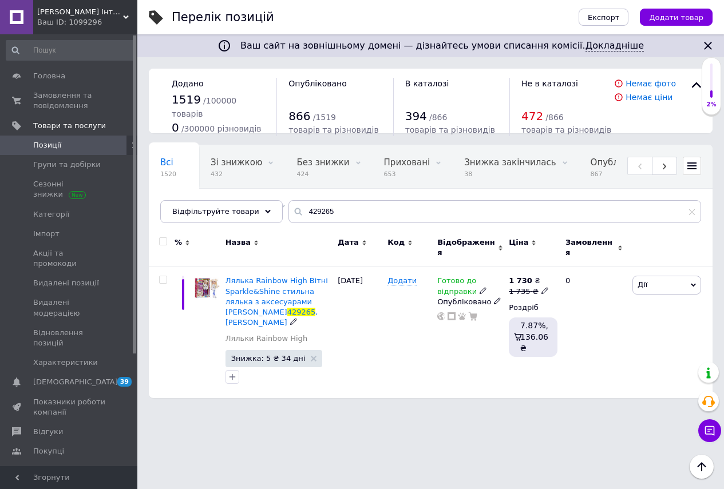
scroll to position [0, 0]
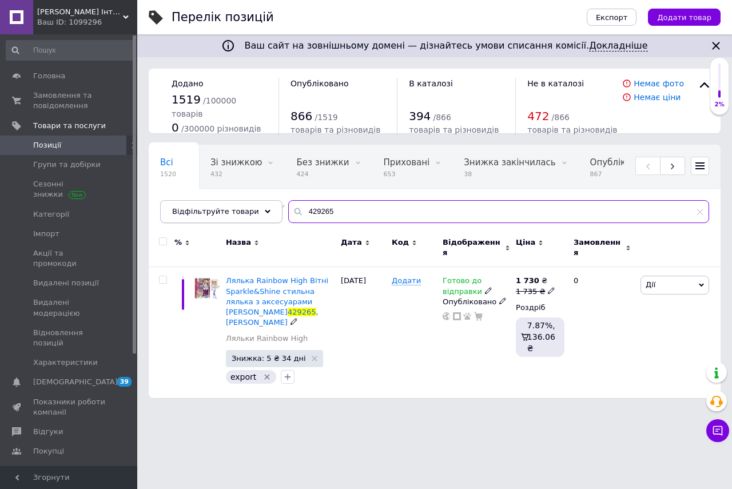
drag, startPoint x: 323, startPoint y: 208, endPoint x: 260, endPoint y: 214, distance: 62.7
click at [264, 206] on div "Відфільтруйте товари 429265" at bounding box center [434, 211] width 549 height 23
paste input "565628"
type input "565628"
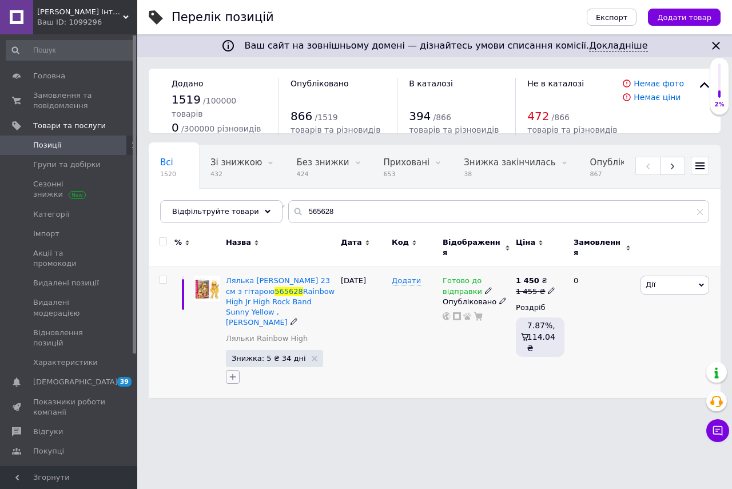
click at [234, 372] on icon "button" at bounding box center [232, 376] width 9 height 9
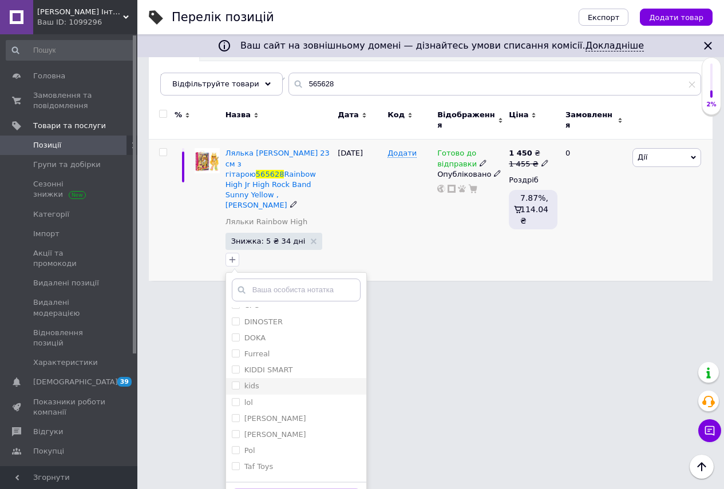
scroll to position [183, 0]
click at [234, 466] on input "export" at bounding box center [235, 469] width 7 height 7
checkbox input "true"
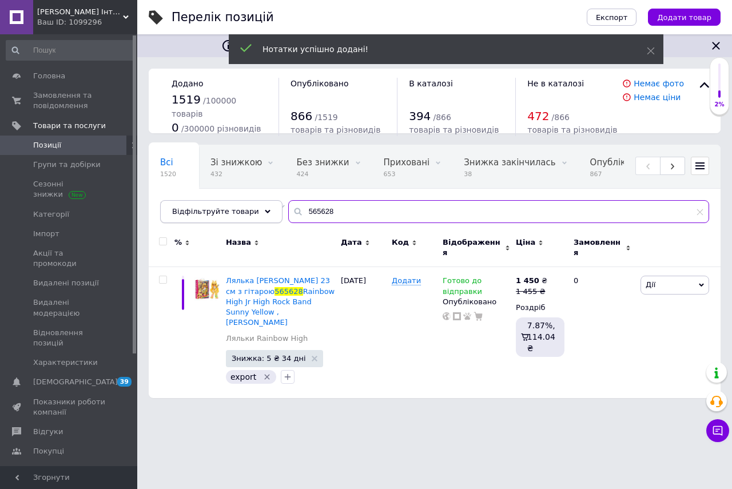
drag, startPoint x: 322, startPoint y: 209, endPoint x: 261, endPoint y: 220, distance: 61.5
click at [261, 217] on div "Відфільтруйте товари 565628" at bounding box center [434, 211] width 549 height 23
paste input "215"
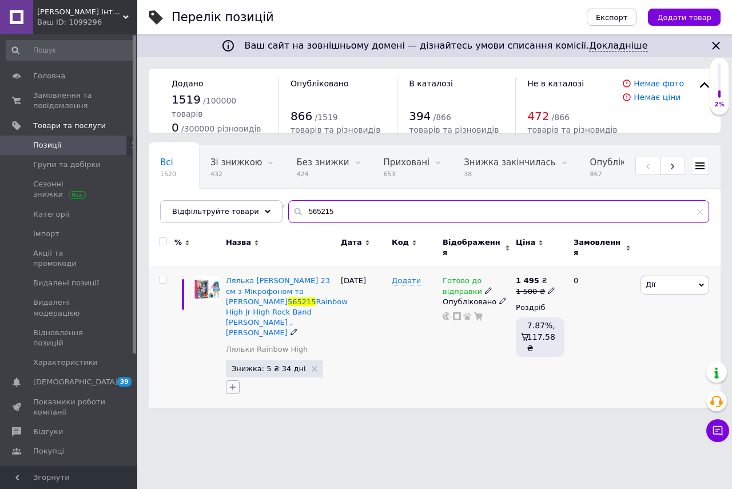
type input "565215"
click at [233, 383] on icon "button" at bounding box center [232, 387] width 9 height 9
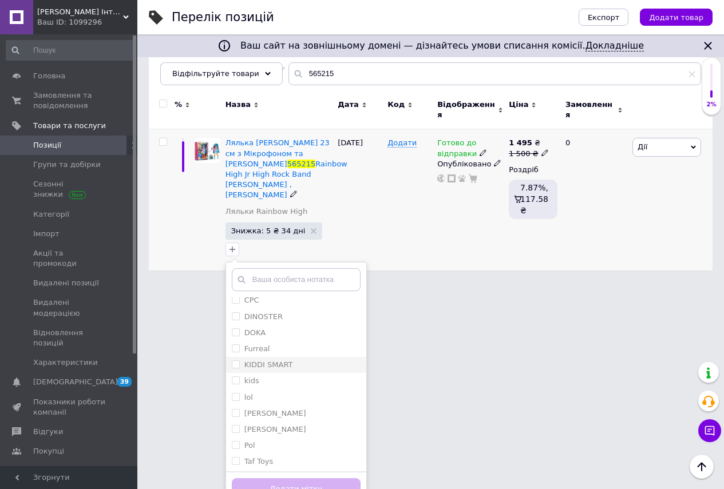
scroll to position [183, 0]
drag, startPoint x: 234, startPoint y: 443, endPoint x: 247, endPoint y: 452, distance: 15.1
click at [234, 456] on input "export" at bounding box center [235, 459] width 7 height 7
checkbox input "true"
click at [283, 478] on button "Додати мітку" at bounding box center [296, 489] width 129 height 22
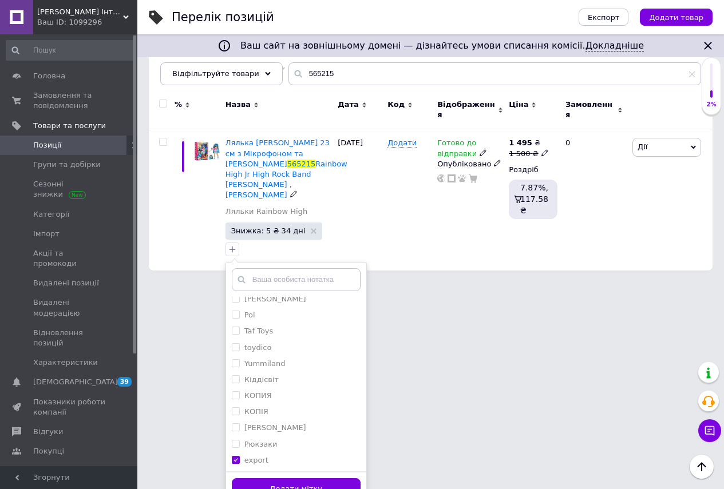
scroll to position [0, 0]
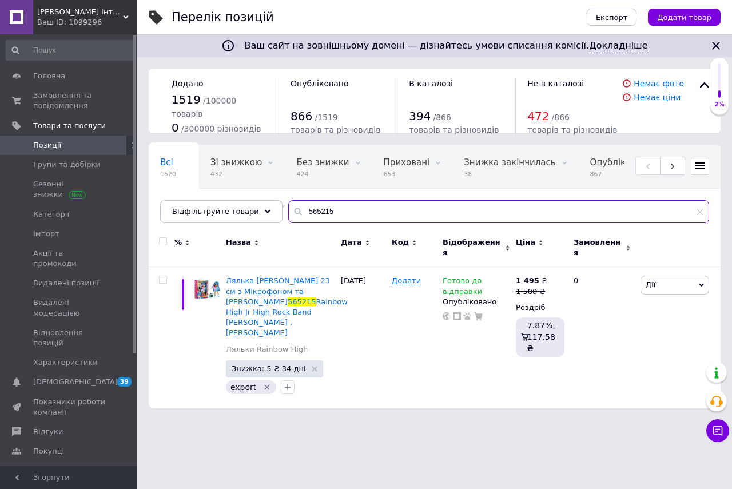
drag, startPoint x: 327, startPoint y: 213, endPoint x: 257, endPoint y: 225, distance: 70.8
click at [266, 212] on div "Відфільтруйте товари 565215" at bounding box center [434, 211] width 549 height 23
paste input "659"
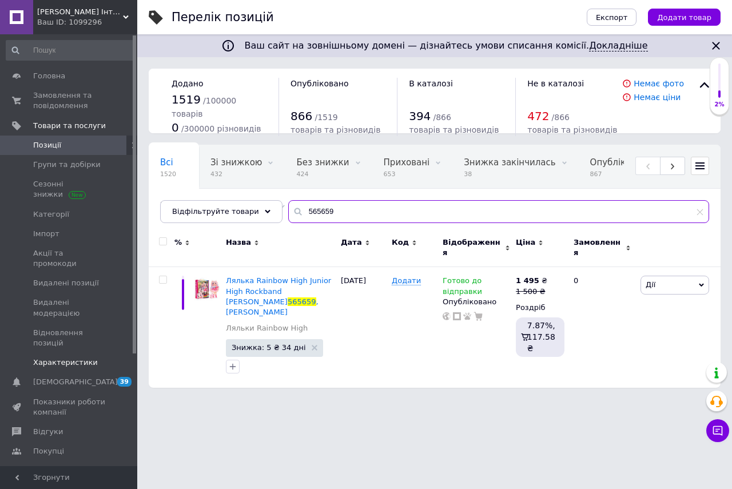
type input "565659"
click at [232, 362] on icon "button" at bounding box center [232, 366] width 9 height 9
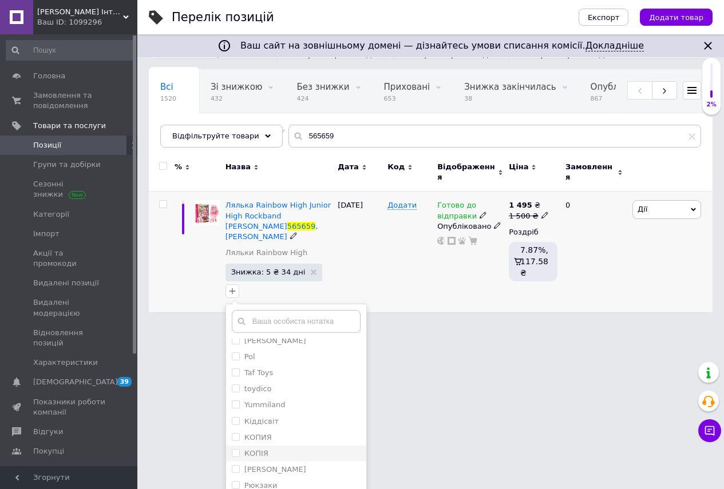
scroll to position [117, 0]
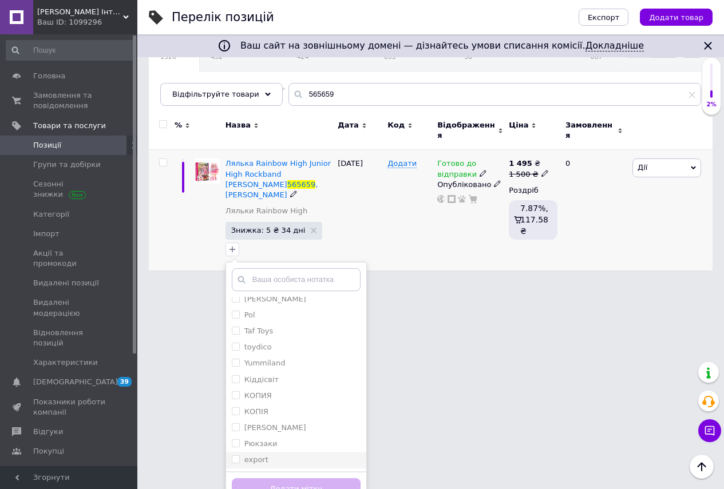
click at [236, 455] on input "export" at bounding box center [235, 458] width 7 height 7
checkbox input "true"
click at [281, 478] on button "Додати мітку" at bounding box center [296, 489] width 129 height 22
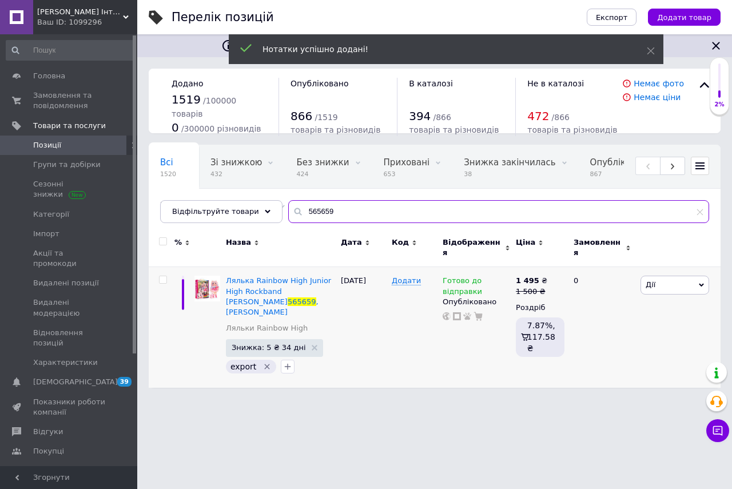
drag, startPoint x: 329, startPoint y: 208, endPoint x: 256, endPoint y: 225, distance: 75.3
click at [256, 223] on div "Всі 1520 Зі знижкою 432 Видалити Редагувати Без знижки 424 Видалити Редагувати …" at bounding box center [435, 184] width 572 height 78
paste input "772"
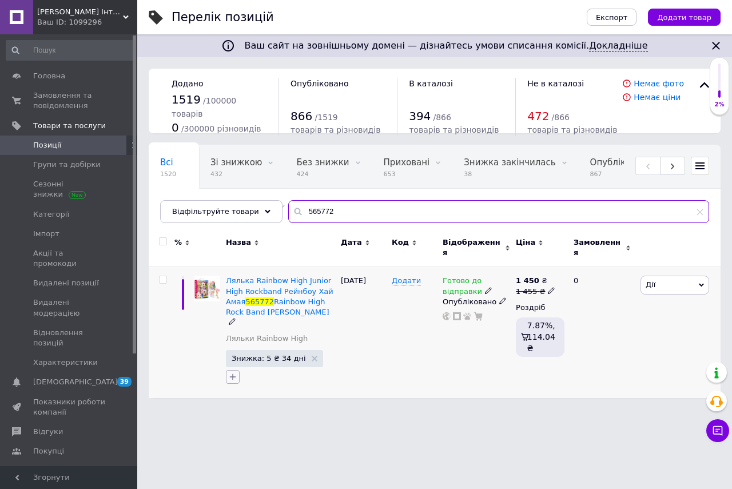
type input "565772"
click at [230, 372] on icon "button" at bounding box center [232, 376] width 9 height 9
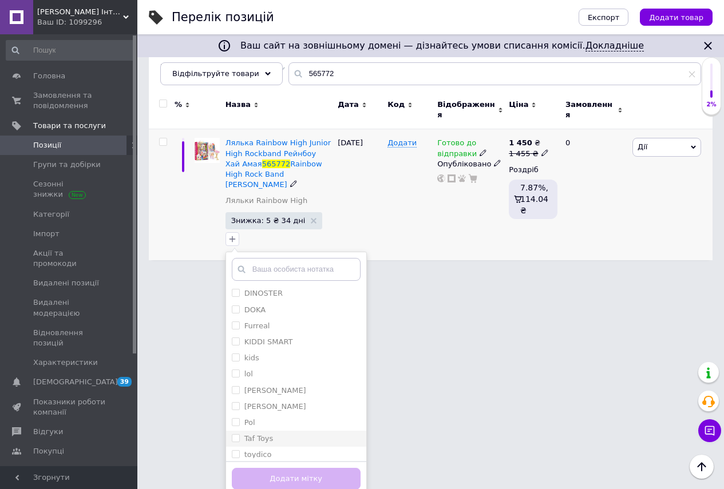
scroll to position [183, 0]
click at [233, 446] on input "export" at bounding box center [235, 449] width 7 height 7
checkbox input "true"
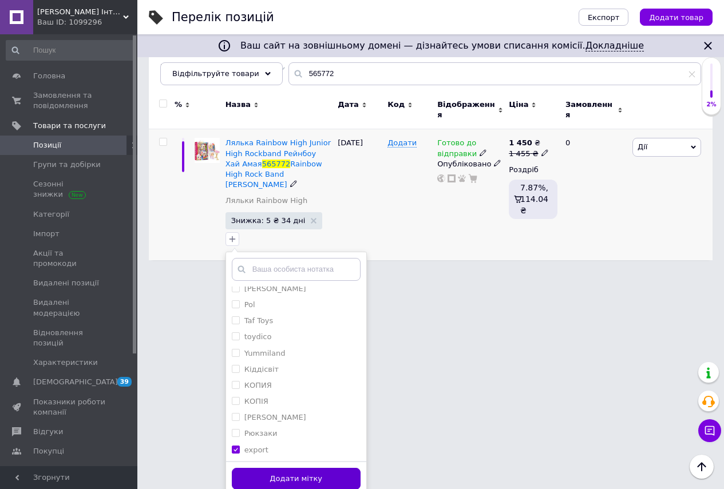
click at [276, 473] on button "Додати мітку" at bounding box center [296, 479] width 129 height 22
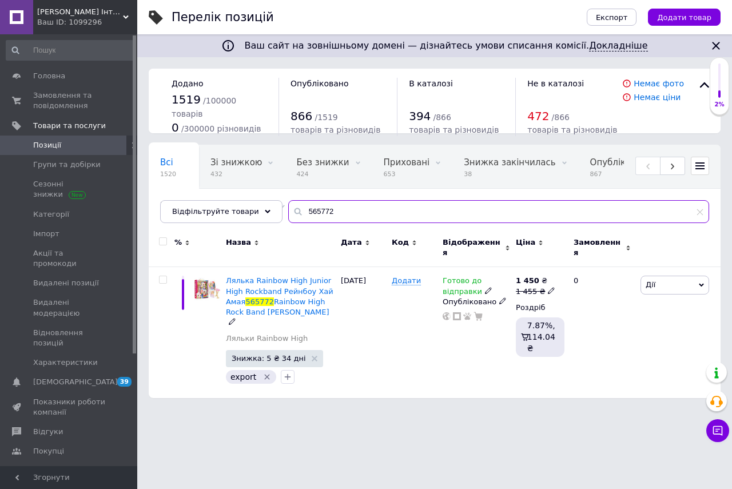
drag, startPoint x: 329, startPoint y: 210, endPoint x: 278, endPoint y: 212, distance: 50.9
click at [288, 210] on div "565772" at bounding box center [498, 211] width 421 height 23
paste input "67/CN24-CDU"
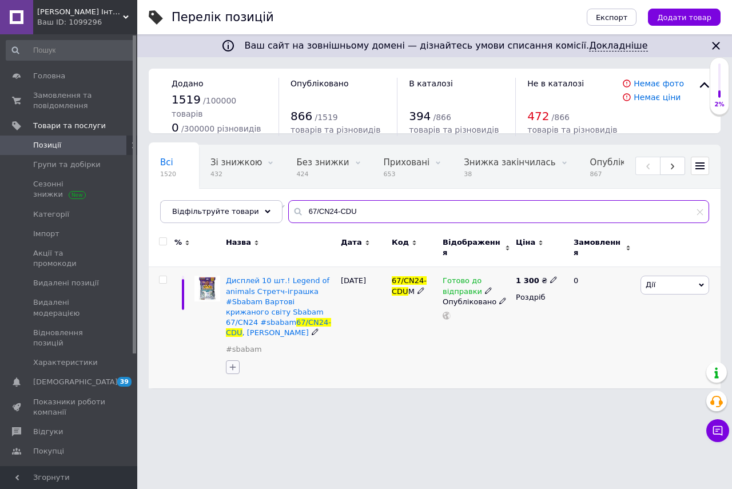
type input "67/CN24-CDU"
click at [232, 364] on icon "button" at bounding box center [233, 367] width 6 height 6
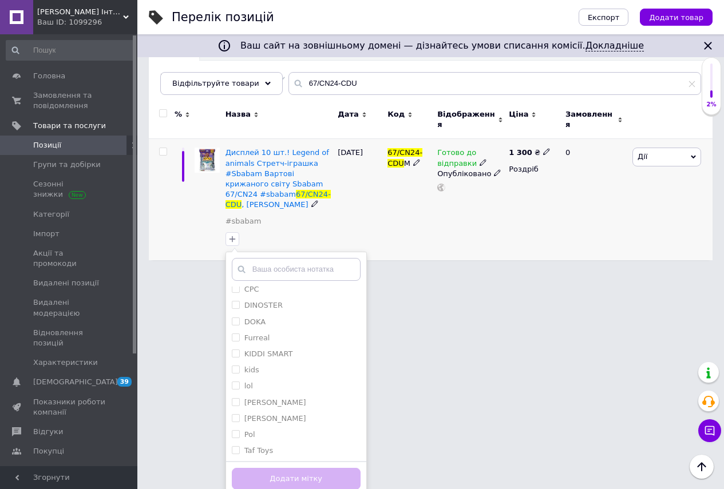
scroll to position [183, 0]
click at [235, 446] on input "export" at bounding box center [235, 449] width 7 height 7
checkbox input "true"
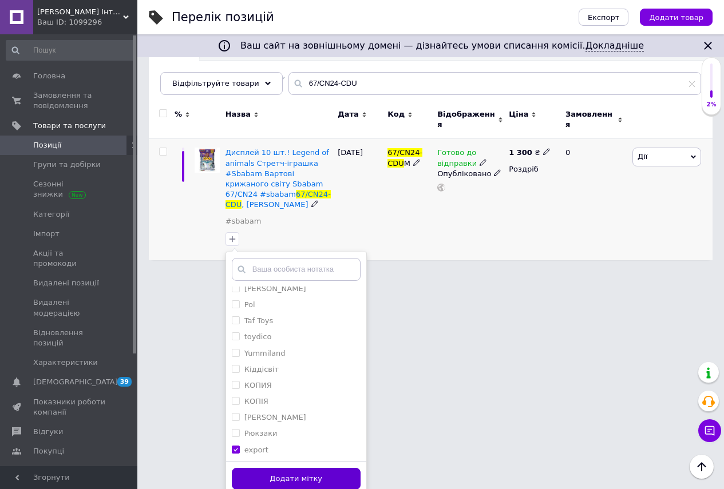
click at [276, 474] on button "Додати мітку" at bounding box center [296, 479] width 129 height 22
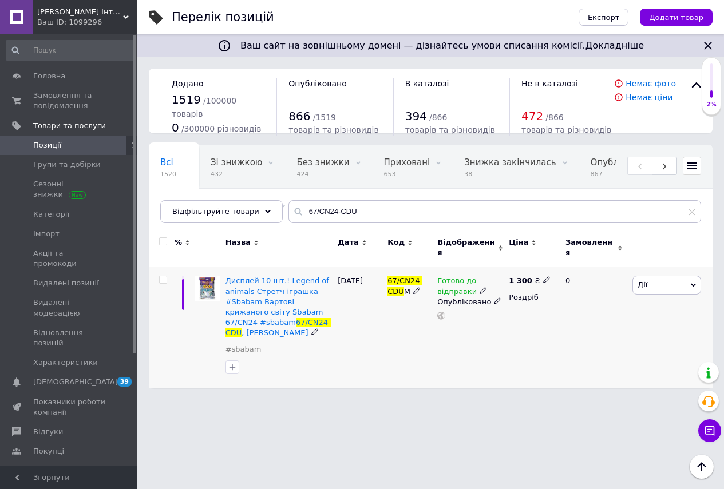
scroll to position [0, 0]
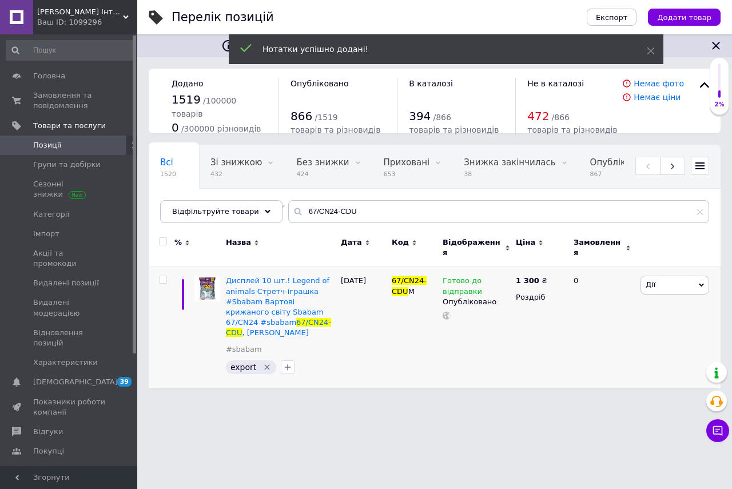
click at [347, 400] on html "Міккі Маус Інтернет-магазин Ваш ID: 1099296 Сайт Міккі Маус Інтернет-магазин Ка…" at bounding box center [366, 200] width 732 height 400
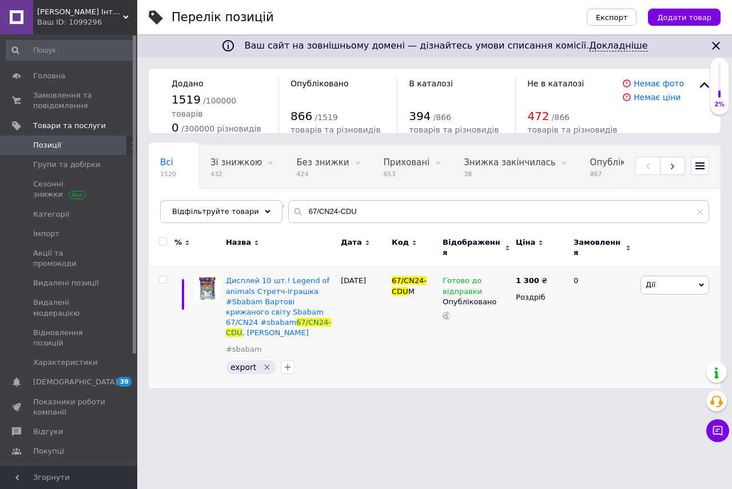
click at [49, 145] on span "Позиції" at bounding box center [47, 145] width 28 height 10
drag, startPoint x: 342, startPoint y: 211, endPoint x: 261, endPoint y: 214, distance: 80.7
click at [261, 214] on div "Відфільтруйте товари 67/CN24-CDU" at bounding box center [434, 211] width 549 height 23
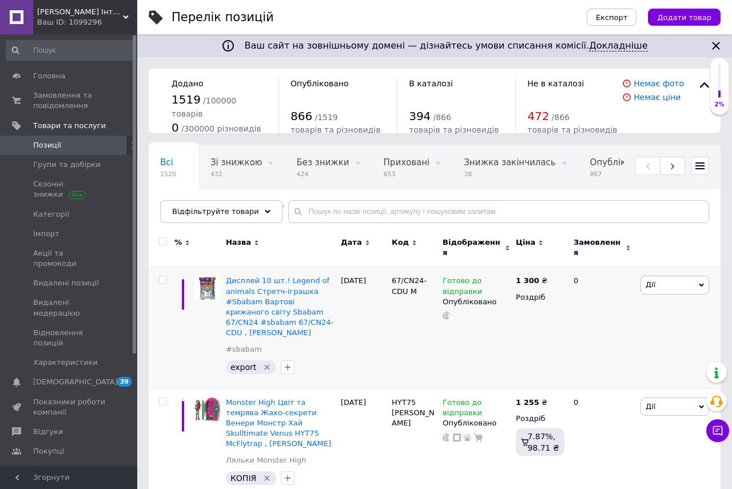
click at [202, 213] on span "Відфільтруйте товари" at bounding box center [215, 211] width 87 height 9
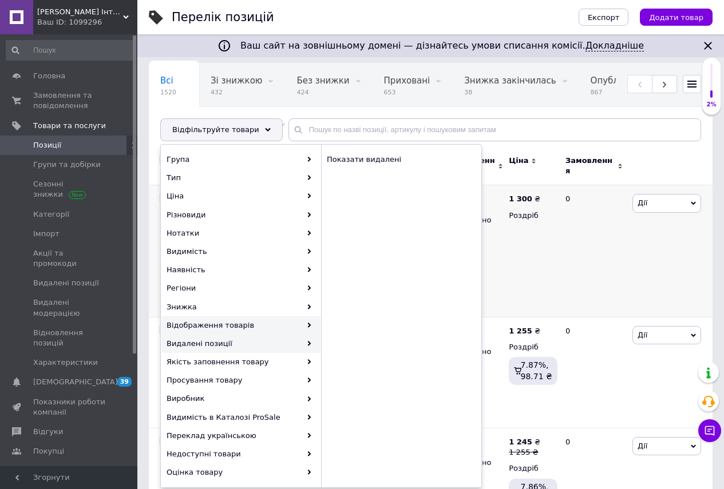
scroll to position [114, 0]
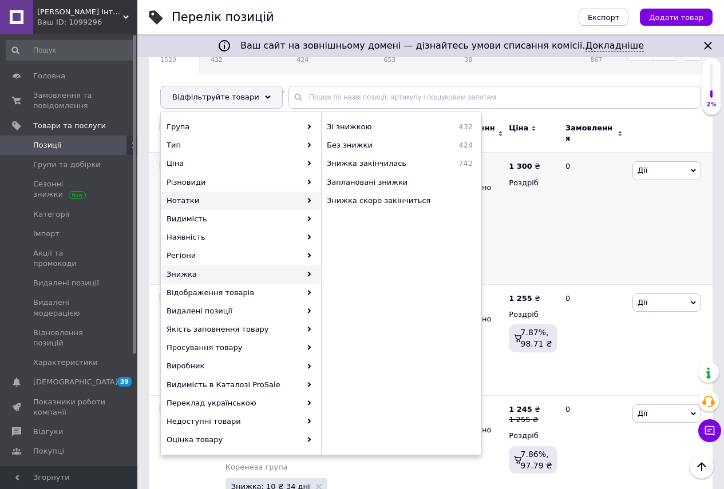
click at [308, 199] on icon at bounding box center [309, 200] width 5 height 5
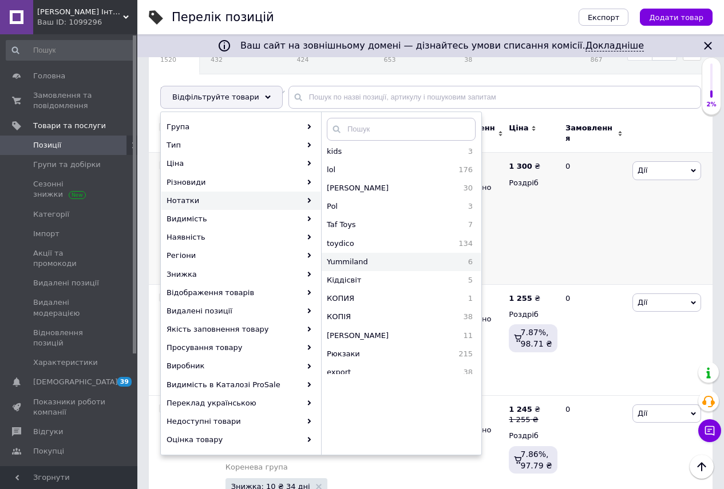
scroll to position [176, 0]
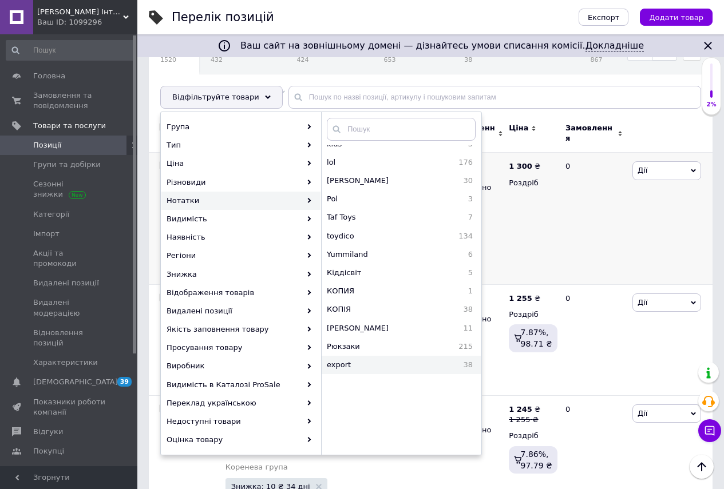
click at [341, 365] on span "export" at bounding box center [371, 365] width 89 height 10
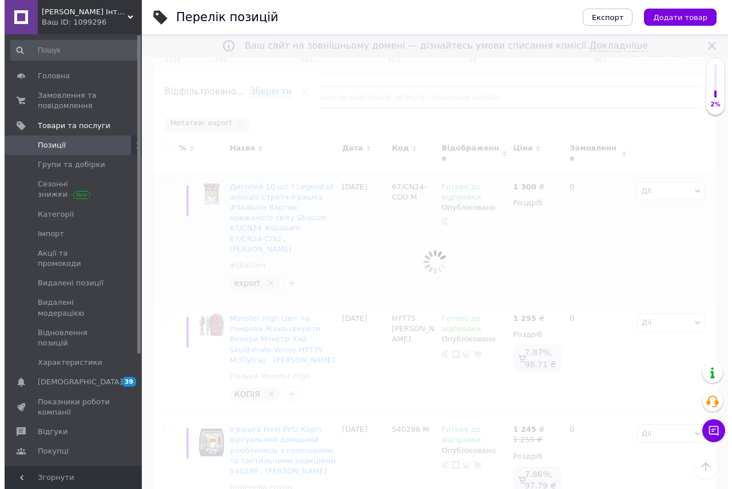
scroll to position [0, 428]
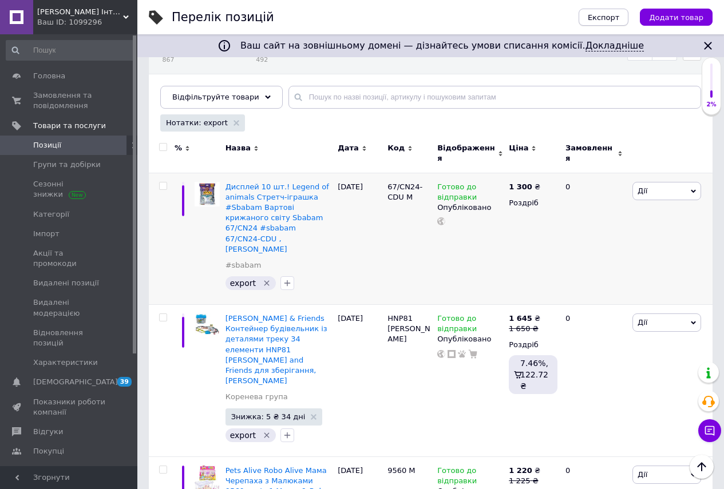
click at [608, 19] on span "Експорт" at bounding box center [603, 17] width 32 height 9
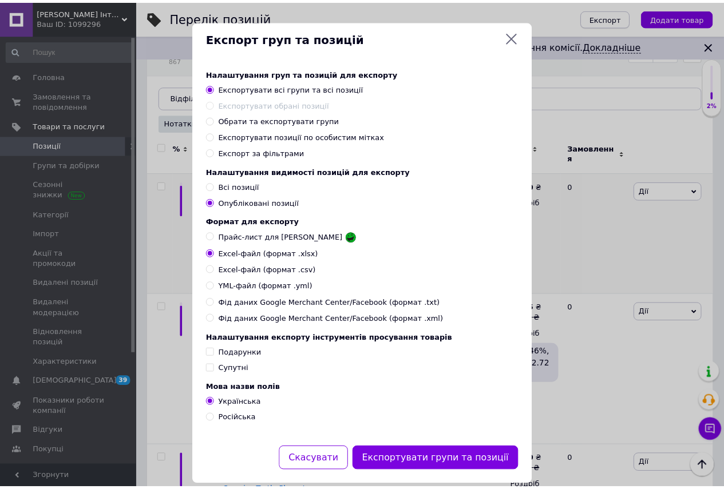
scroll to position [0, 419]
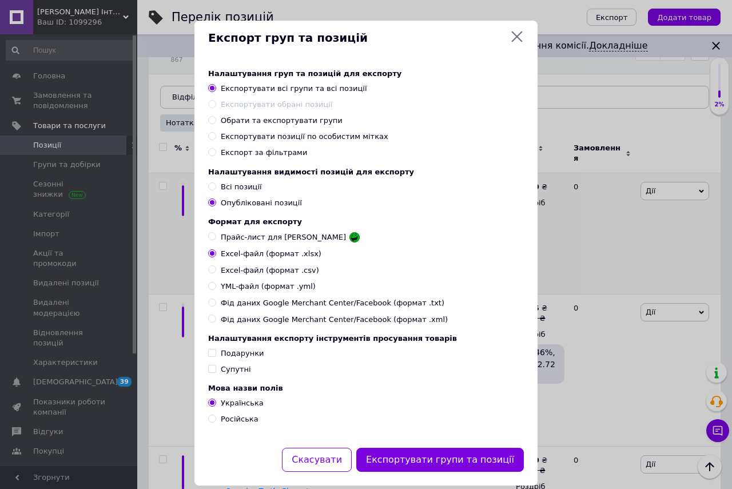
click at [210, 137] on input "Експортувати позиції по особистим мітках" at bounding box center [211, 135] width 7 height 7
radio input "true"
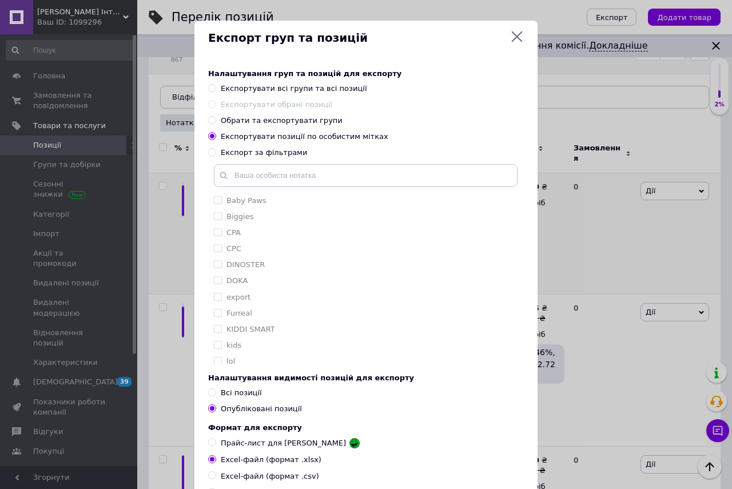
click at [515, 38] on icon at bounding box center [517, 37] width 14 height 14
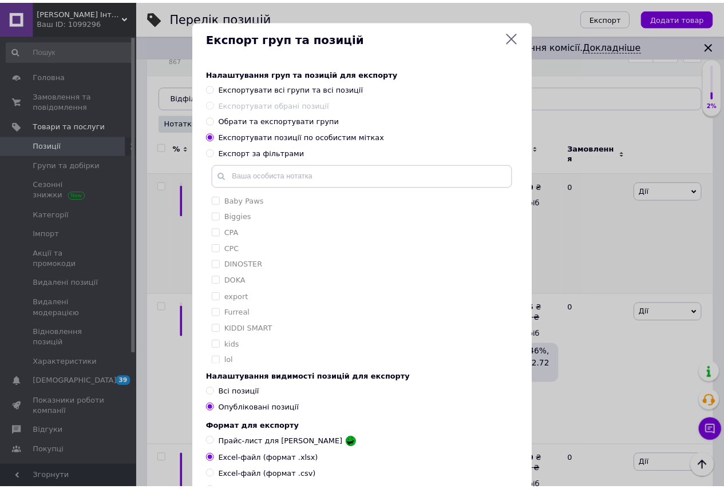
scroll to position [0, 428]
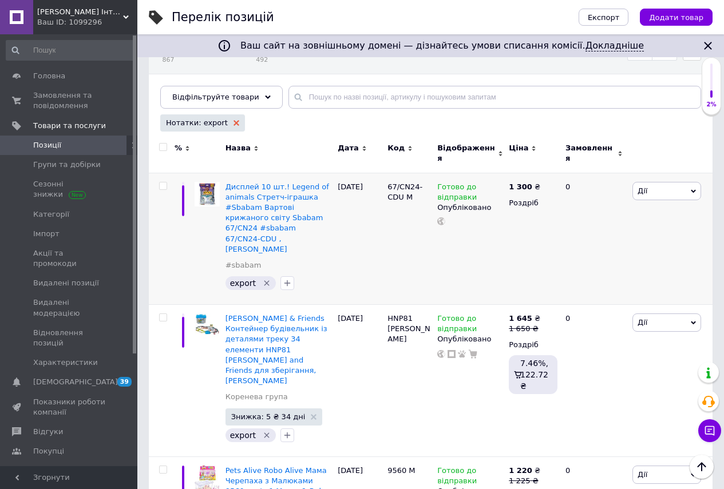
click at [233, 122] on icon at bounding box center [236, 123] width 6 height 6
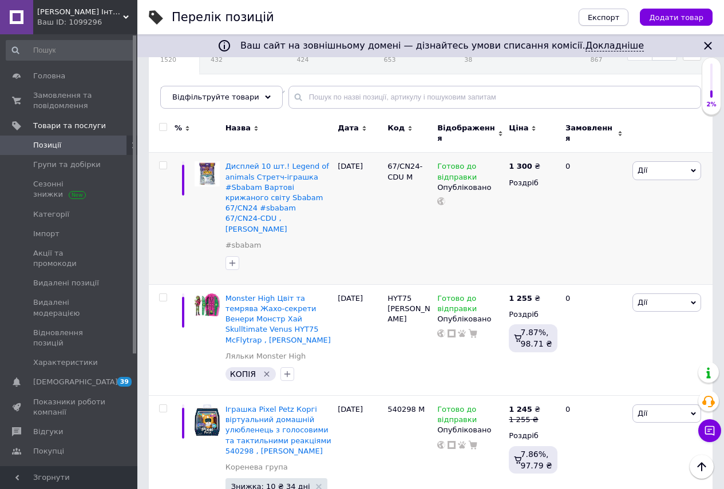
click at [615, 16] on span "Експорт" at bounding box center [603, 17] width 32 height 9
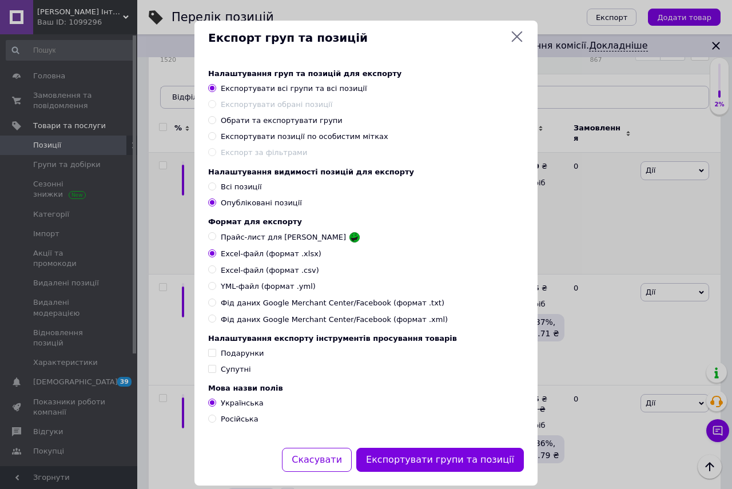
click at [211, 137] on input "Експортувати позиції по особистим мітках" at bounding box center [211, 135] width 7 height 7
radio input "true"
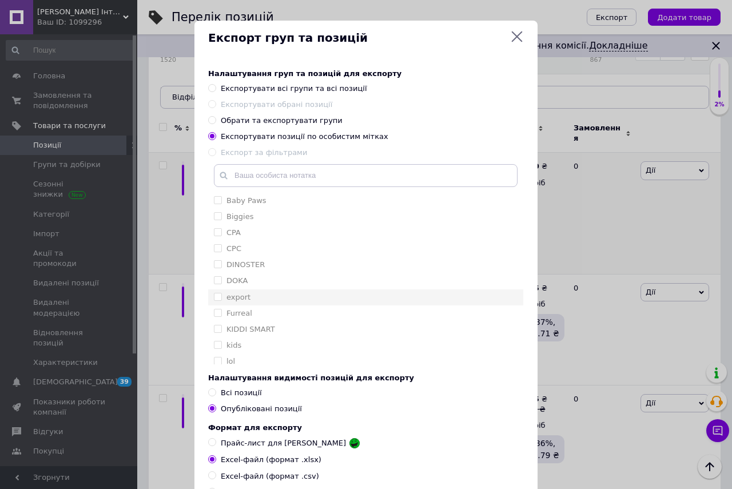
click at [217, 297] on input "export" at bounding box center [217, 296] width 7 height 7
checkbox input "true"
click at [476, 108] on div "Експортувати обрані позиції" at bounding box center [366, 105] width 316 height 10
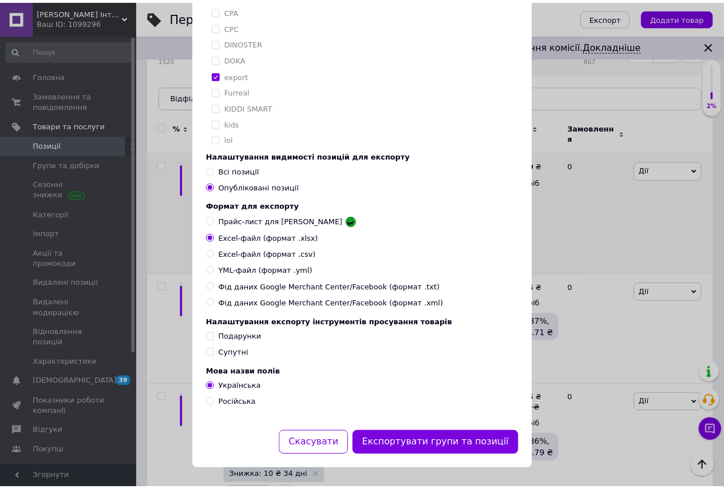
scroll to position [233, 0]
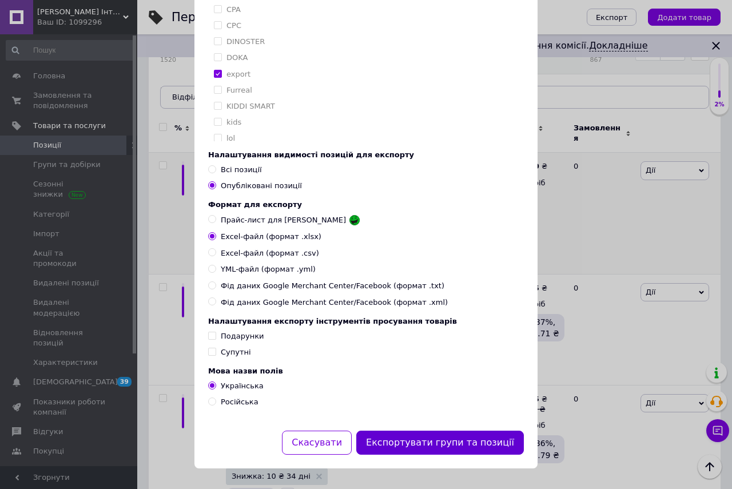
click at [444, 446] on button "Експортувати групи та позиції" at bounding box center [440, 443] width 168 height 25
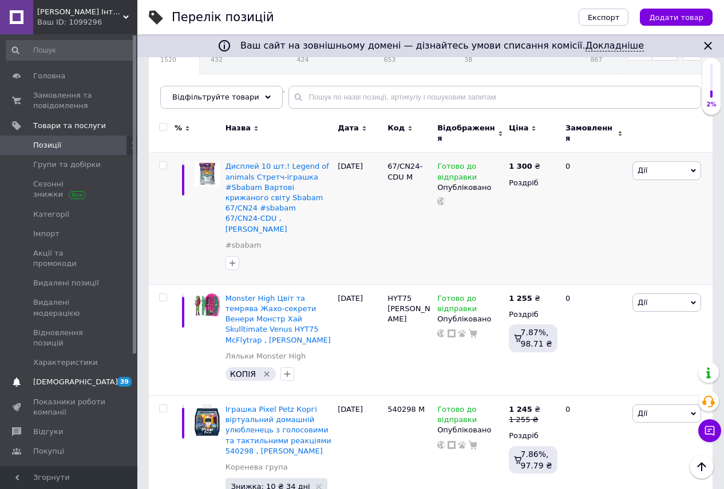
click at [69, 377] on span "[DEMOGRAPHIC_DATA]" at bounding box center [75, 382] width 85 height 10
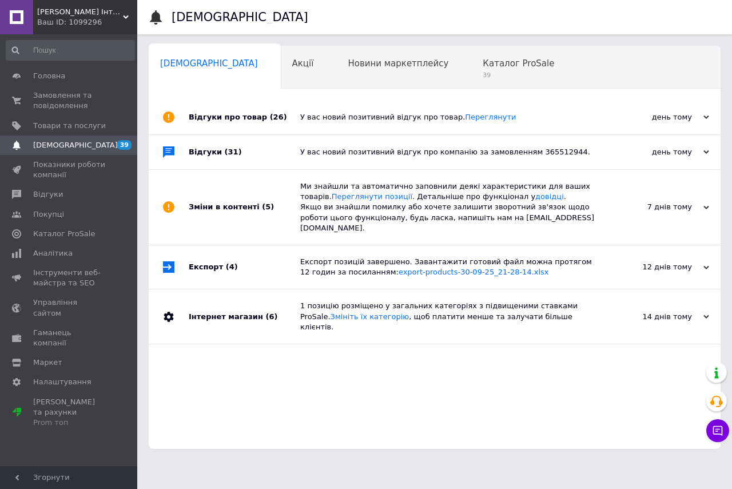
click at [55, 149] on span "[DEMOGRAPHIC_DATA]" at bounding box center [75, 145] width 85 height 10
click at [60, 168] on span "Показники роботи компанії" at bounding box center [69, 170] width 73 height 21
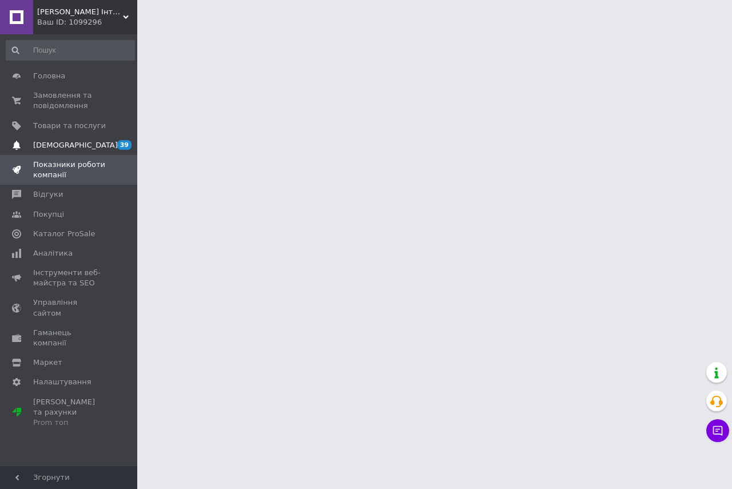
click at [57, 148] on span "[DEMOGRAPHIC_DATA]" at bounding box center [75, 145] width 85 height 10
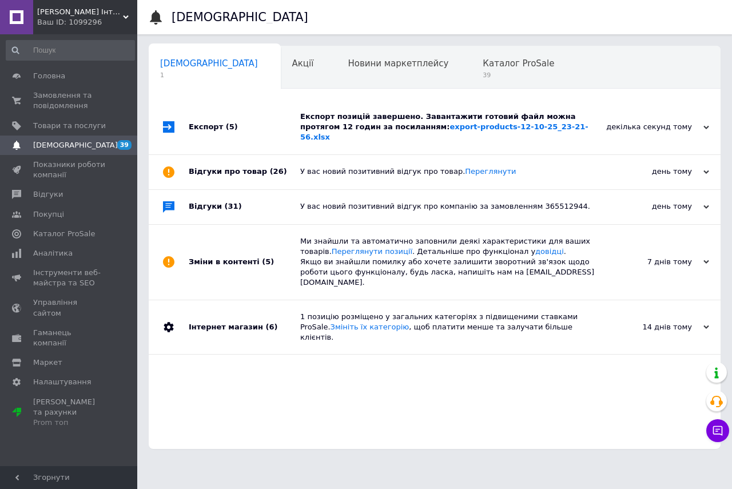
click at [649, 122] on div "декілька секунд тому" at bounding box center [652, 127] width 114 height 10
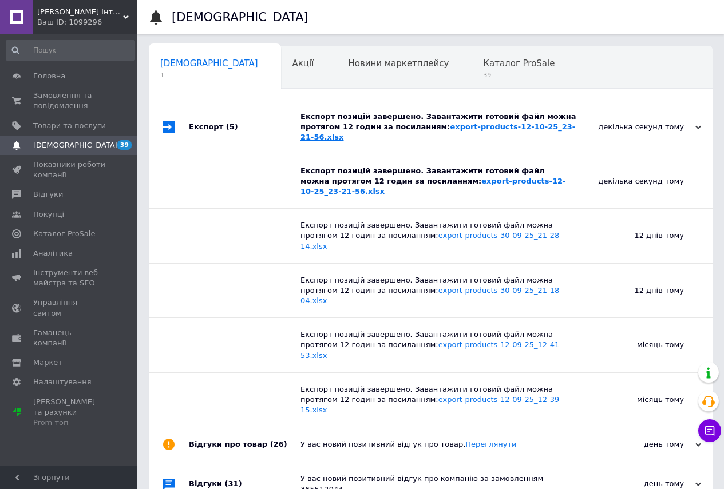
click at [475, 125] on link "export-products-12-10-25_23-21-56.xlsx" at bounding box center [437, 131] width 275 height 19
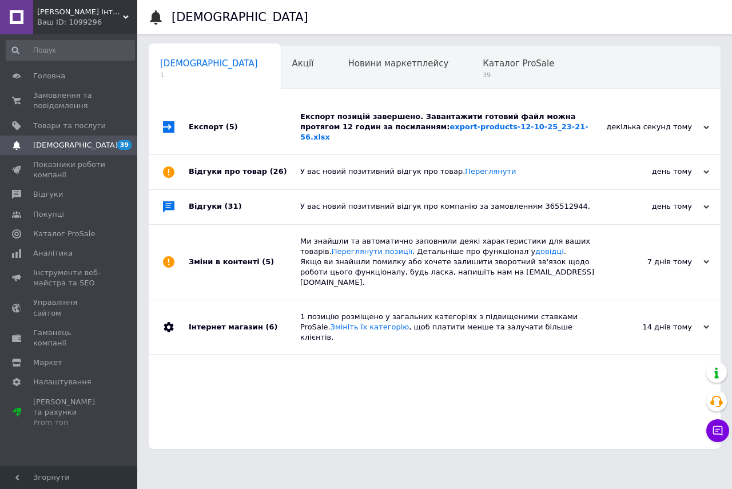
click at [313, 459] on div "Сповіщення Сповіщення 1 Акції 0 Новини маркетплейсу 0 Каталог ProSale 39 Навчан…" at bounding box center [434, 230] width 595 height 460
click at [50, 122] on span "Товари та послуги" at bounding box center [69, 126] width 73 height 10
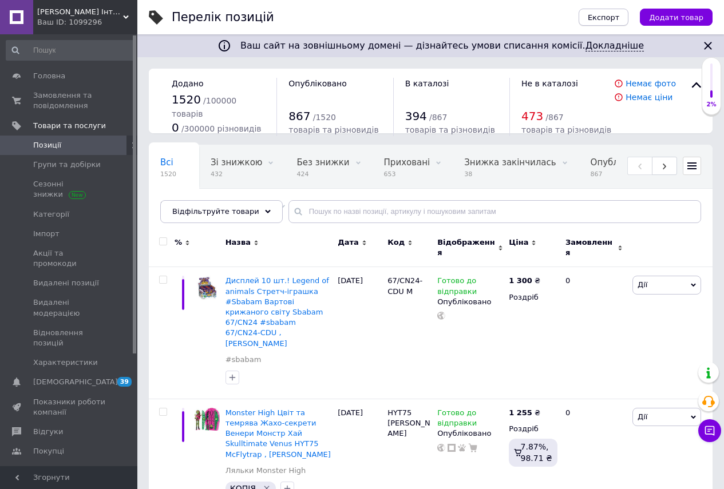
click at [608, 17] on span "Експорт" at bounding box center [603, 17] width 32 height 9
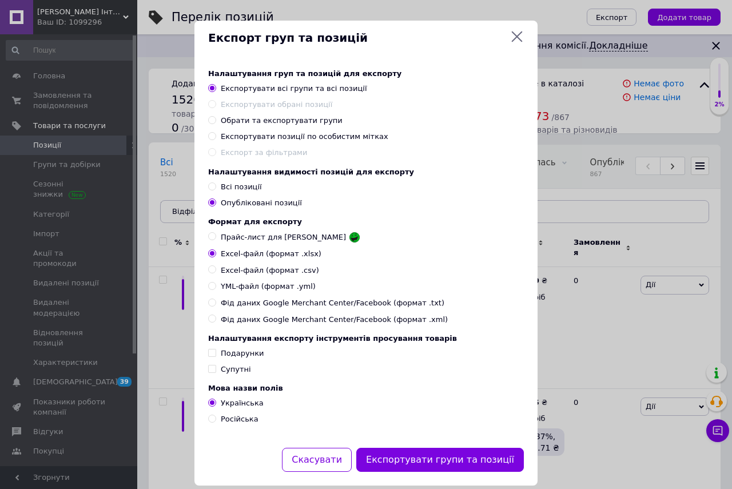
click at [209, 134] on input "Експортувати позиції по особистим мітках" at bounding box center [211, 135] width 7 height 7
radio input "true"
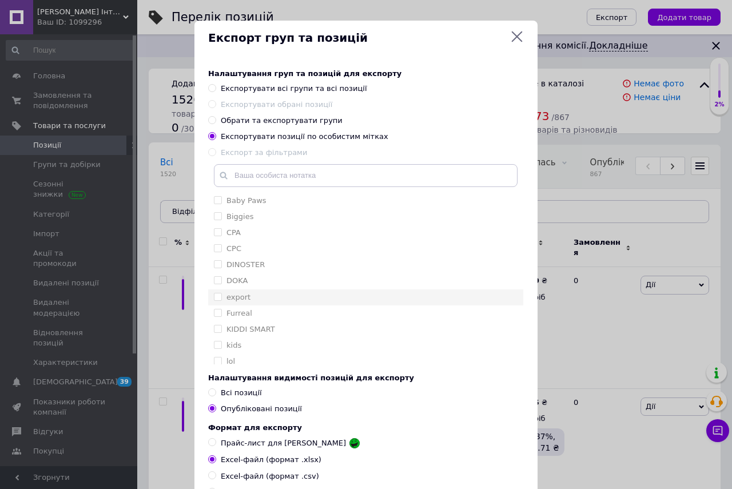
click at [214, 297] on input "export" at bounding box center [217, 296] width 7 height 7
checkbox input "true"
click at [232, 122] on span "Обрати та експортувати групи" at bounding box center [282, 120] width 122 height 9
click at [216, 122] on input "Обрати та експортувати групи" at bounding box center [211, 119] width 7 height 7
radio input "true"
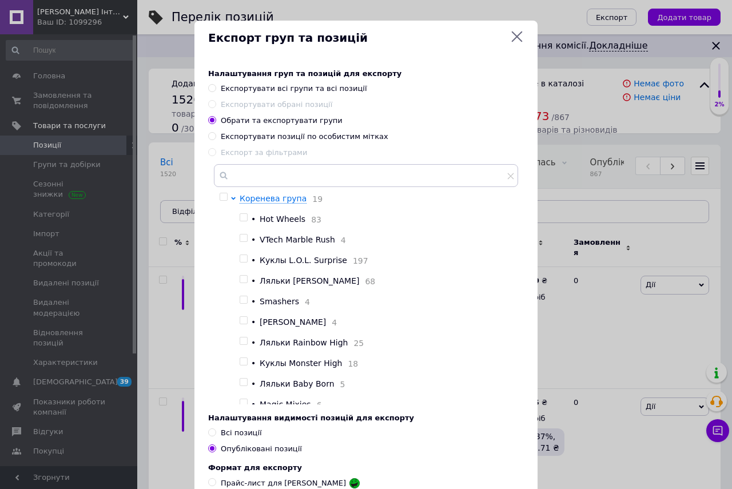
click at [218, 138] on label "Експортувати позиції по особистим мітках" at bounding box center [298, 137] width 180 height 10
click at [216, 138] on input "Експортувати позиції по особистим мітках" at bounding box center [211, 135] width 7 height 7
radio input "true"
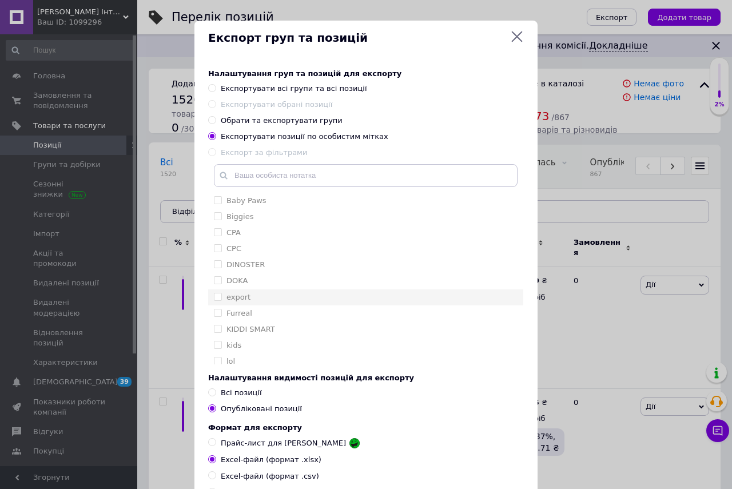
click at [214, 296] on input "export" at bounding box center [217, 296] width 7 height 7
checkbox input "true"
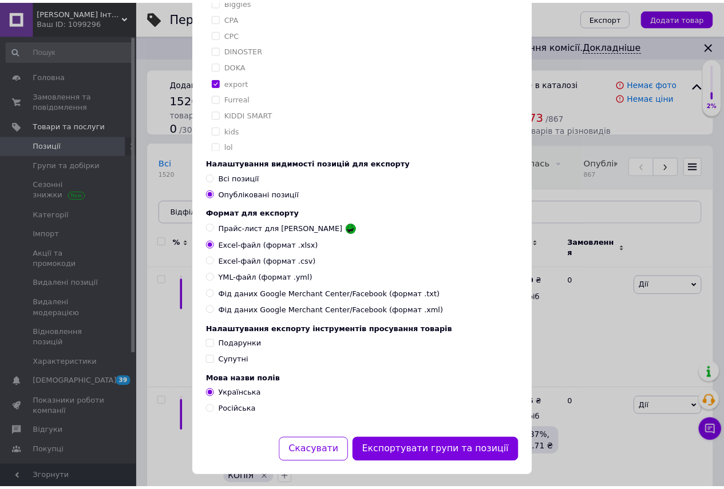
scroll to position [233, 0]
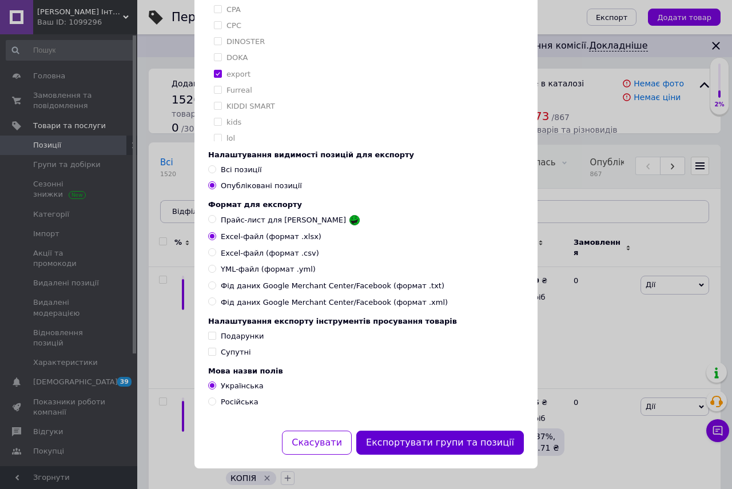
click at [444, 444] on button "Експортувати групи та позиції" at bounding box center [440, 443] width 168 height 25
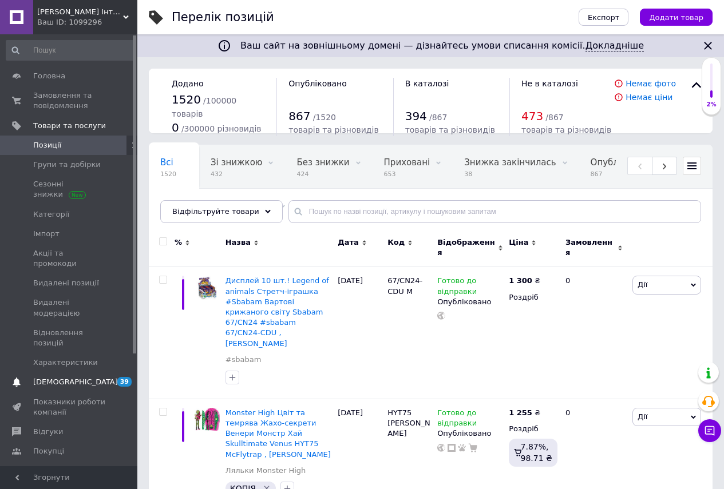
click at [65, 377] on span "[DEMOGRAPHIC_DATA]" at bounding box center [75, 382] width 85 height 10
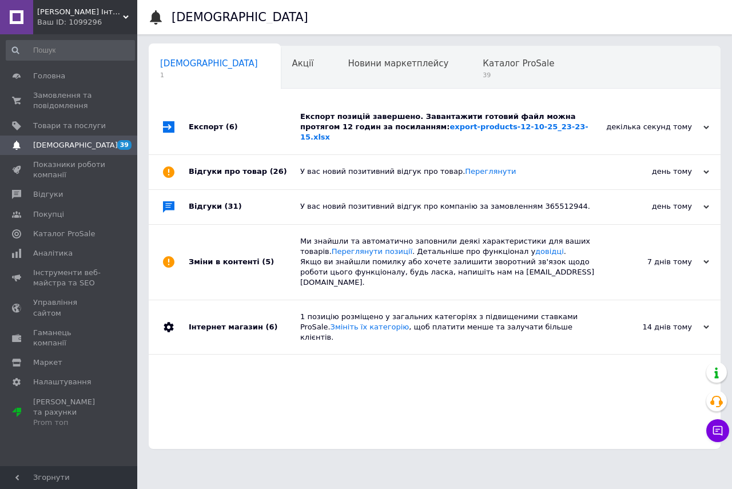
click at [553, 113] on div "Експорт позицій завершено. Завантажити готовий файл можна протягом 12 годин за …" at bounding box center [447, 127] width 295 height 31
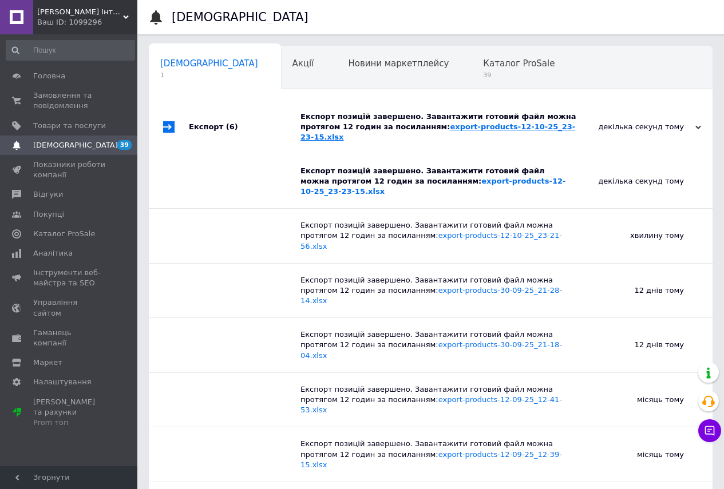
click at [468, 128] on link "export-products-12-10-25_23-23-15.xlsx" at bounding box center [437, 131] width 275 height 19
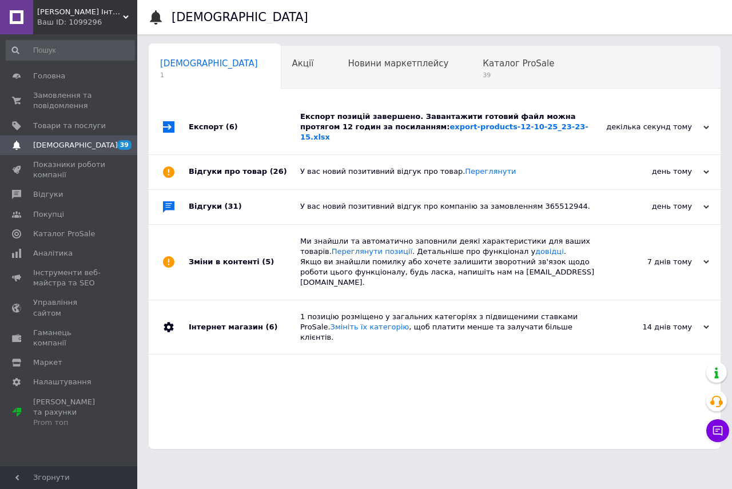
click at [328, 413] on div "Експорт (6) Експорт позицій завершено. Завантажити готовий файл можна протягом …" at bounding box center [435, 274] width 572 height 349
click at [386, 119] on div "Експорт позицій завершено. Завантажити готовий файл можна протягом 12 годин за …" at bounding box center [447, 127] width 295 height 31
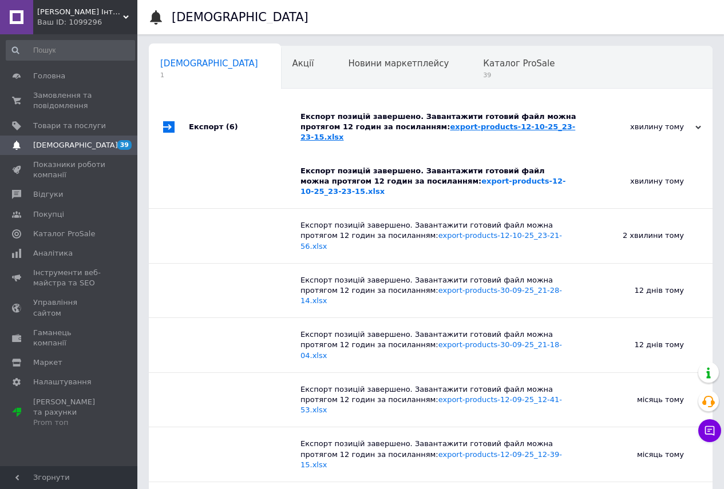
click at [432, 125] on link "export-products-12-10-25_23-23-15.xlsx" at bounding box center [437, 131] width 275 height 19
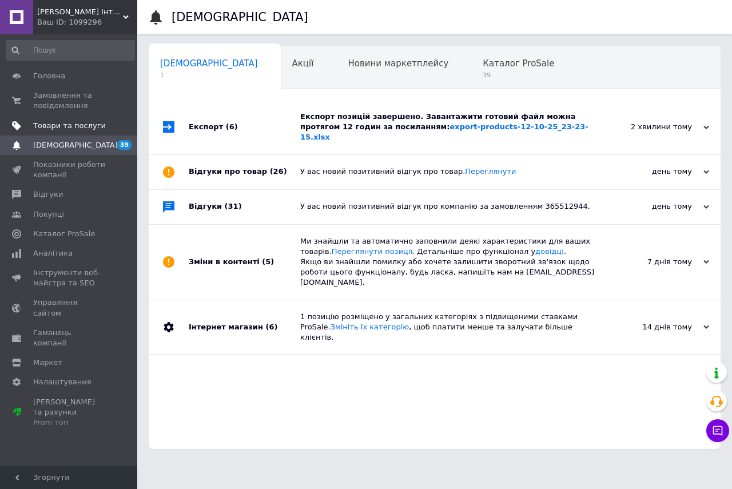
click at [53, 125] on span "Товари та послуги" at bounding box center [69, 126] width 73 height 10
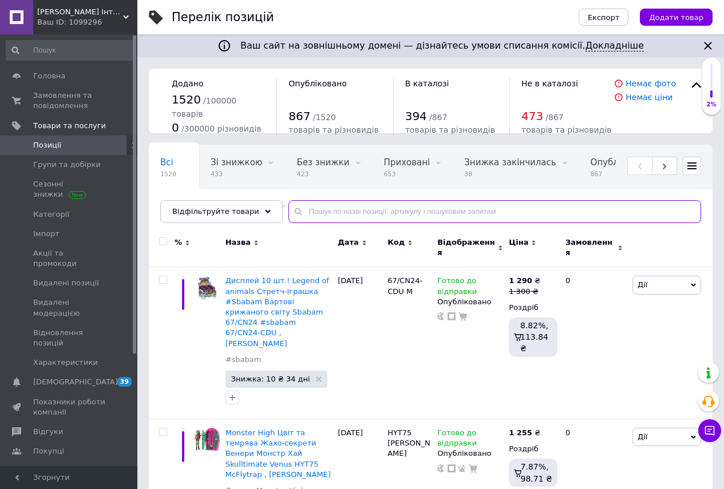
click at [320, 214] on input "text" at bounding box center [494, 211] width 412 height 23
paste input "67/CN24-CDU"
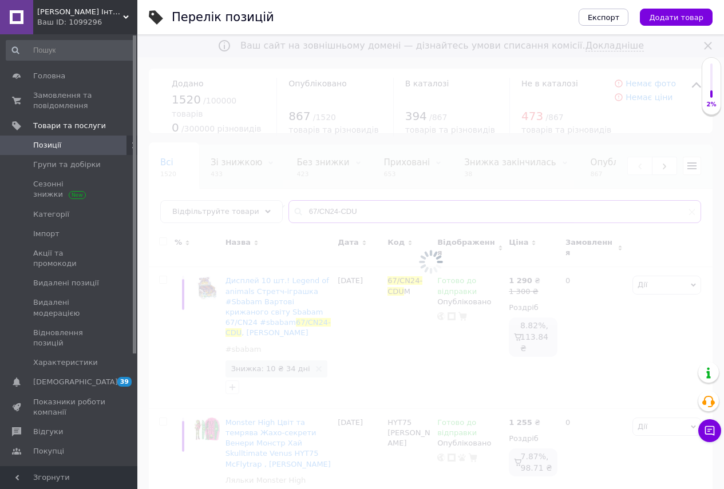
type input "67/CN24-CDU"
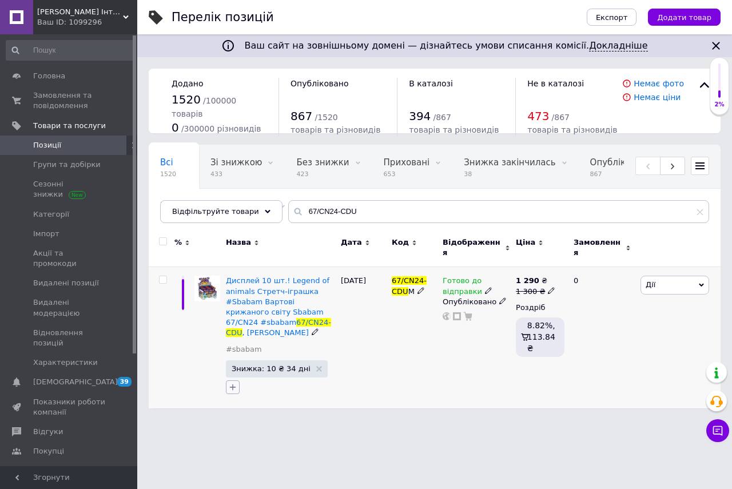
click at [233, 383] on icon "button" at bounding box center [232, 387] width 9 height 9
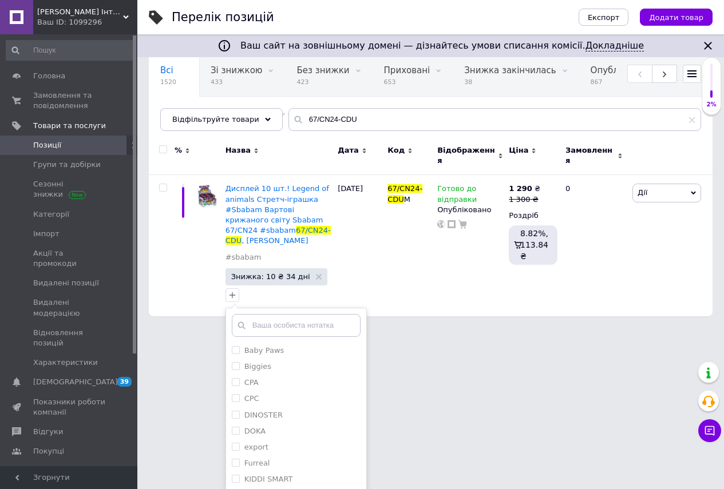
scroll to position [149, 0]
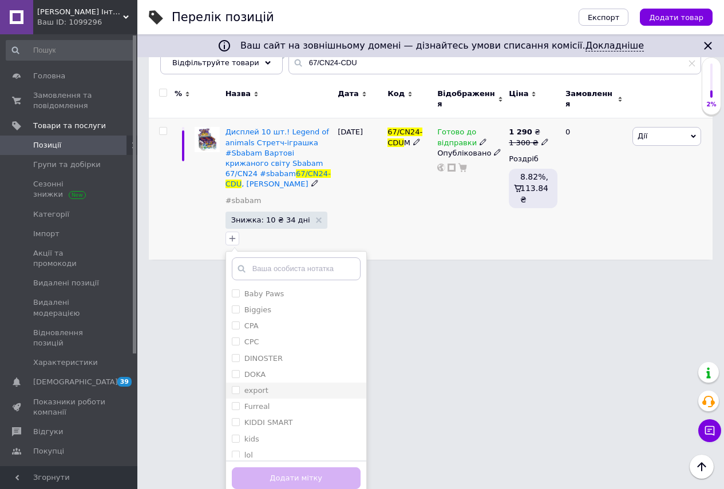
click at [236, 386] on input "export" at bounding box center [235, 389] width 7 height 7
checkbox input "true"
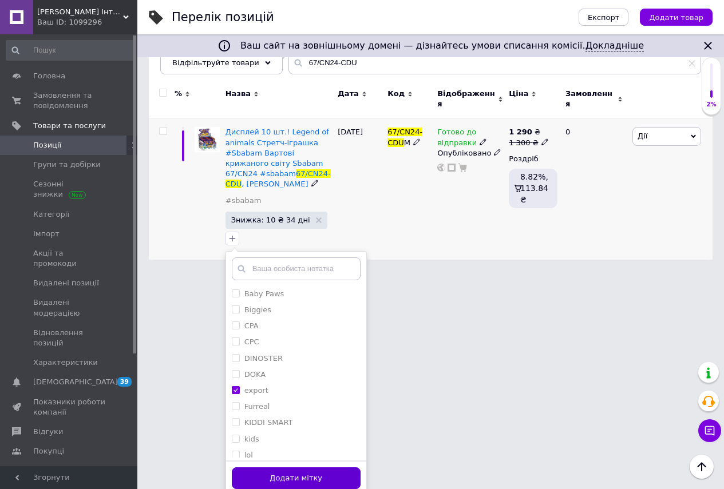
click at [305, 470] on button "Додати мітку" at bounding box center [296, 478] width 129 height 22
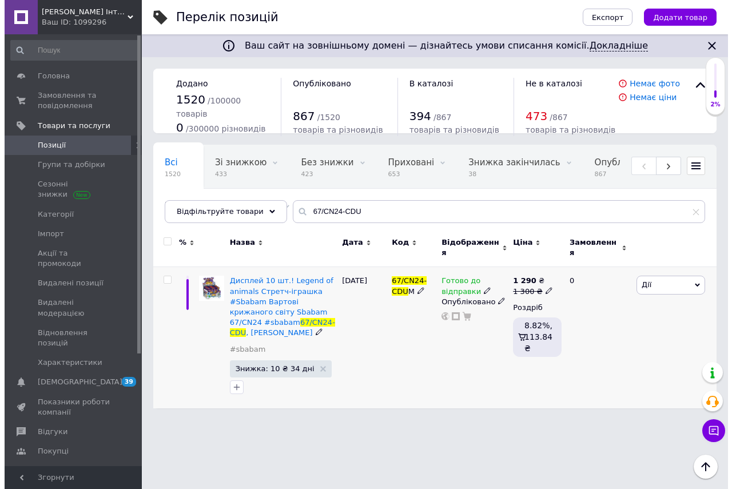
scroll to position [0, 0]
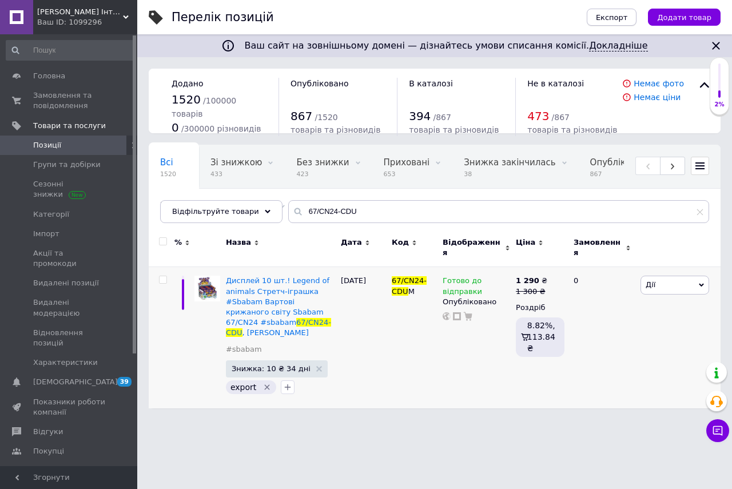
click at [623, 17] on span "Експорт" at bounding box center [612, 17] width 32 height 9
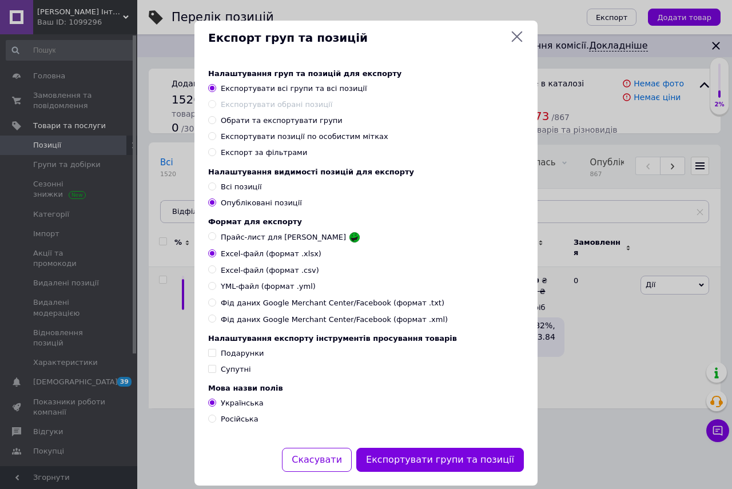
click at [643, 446] on div "Експорт груп та позицій Налаштування груп та позицій для експорту Експортувати …" at bounding box center [366, 253] width 732 height 506
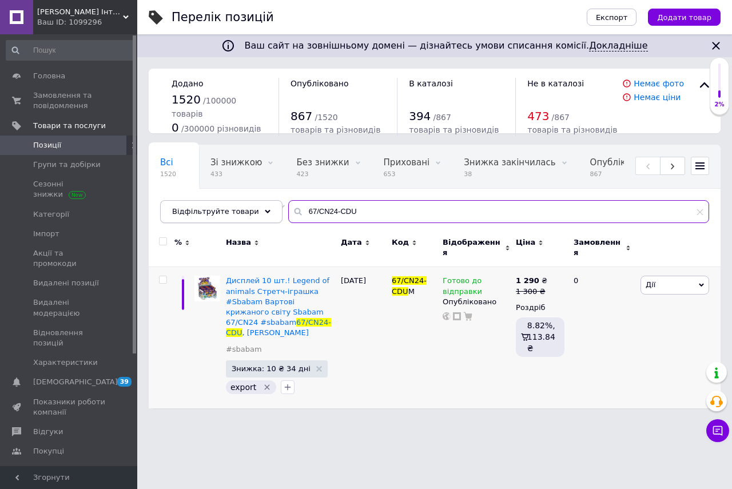
drag, startPoint x: 275, startPoint y: 210, endPoint x: 267, endPoint y: 210, distance: 8.6
click at [267, 210] on div "Відфільтруйте товари 67/CN24-CDU" at bounding box center [434, 211] width 549 height 23
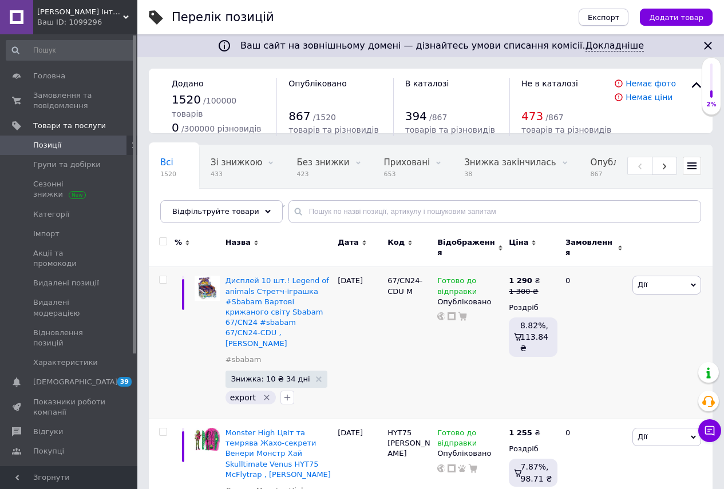
click at [618, 17] on span "Експорт" at bounding box center [603, 17] width 32 height 9
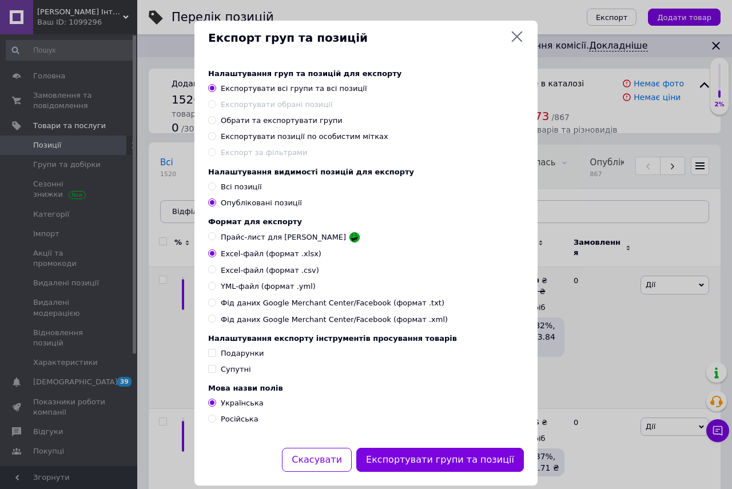
click at [208, 136] on input "Експортувати позиції по особистим мітках" at bounding box center [211, 135] width 7 height 7
radio input "true"
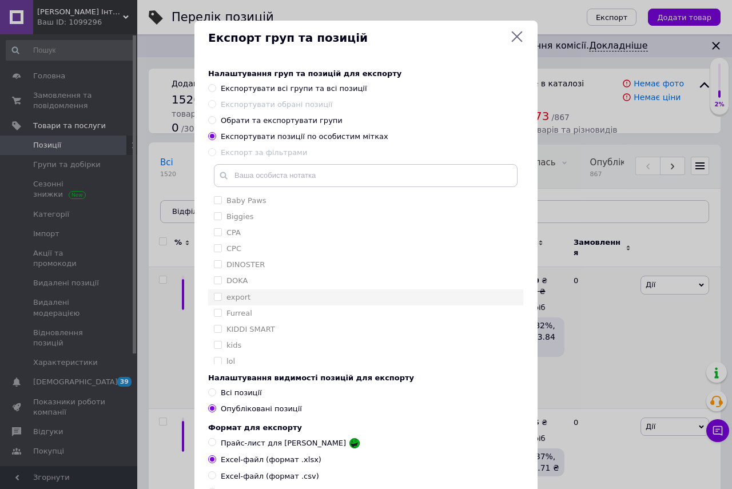
click at [216, 298] on input "export" at bounding box center [217, 296] width 7 height 7
checkbox input "true"
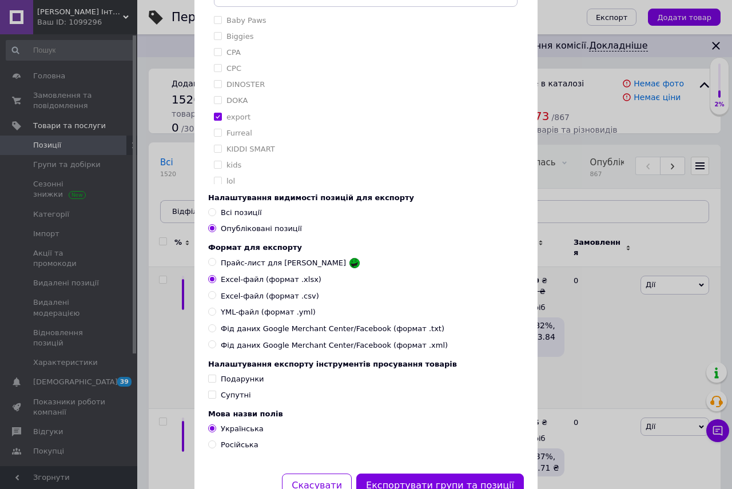
scroll to position [233, 0]
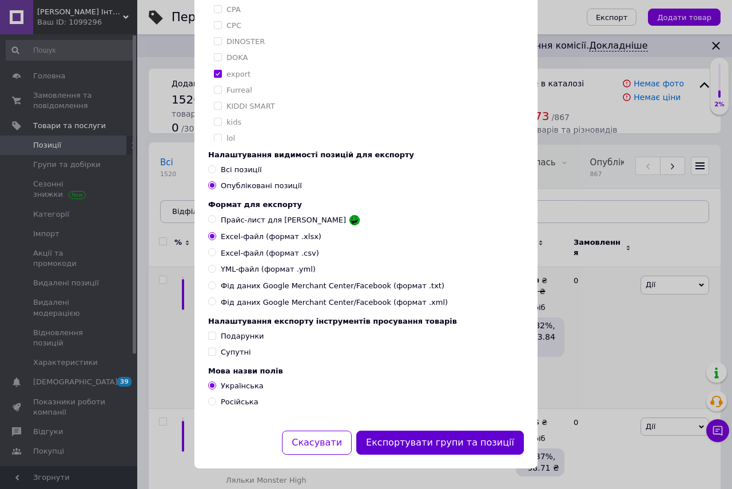
click at [426, 440] on button "Експортувати групи та позиції" at bounding box center [440, 443] width 168 height 25
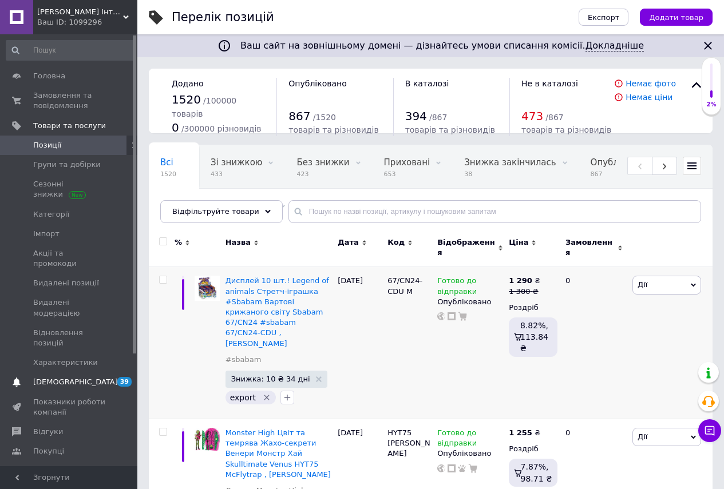
click at [54, 377] on span "[DEMOGRAPHIC_DATA]" at bounding box center [75, 382] width 85 height 10
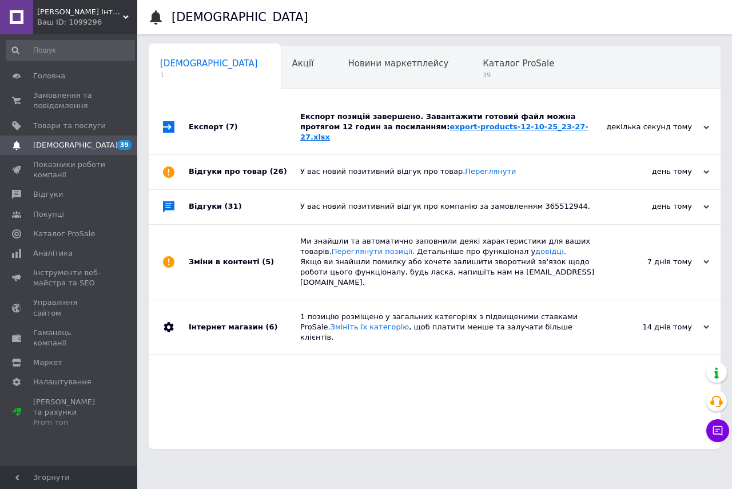
click at [485, 129] on link "export-products-12-10-25_23-27-27.xlsx" at bounding box center [444, 131] width 288 height 19
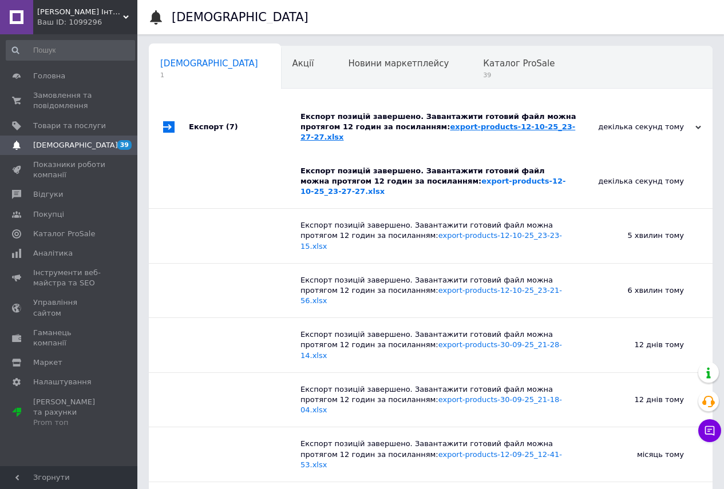
click at [438, 126] on link "export-products-12-10-25_23-27-27.xlsx" at bounding box center [437, 131] width 275 height 19
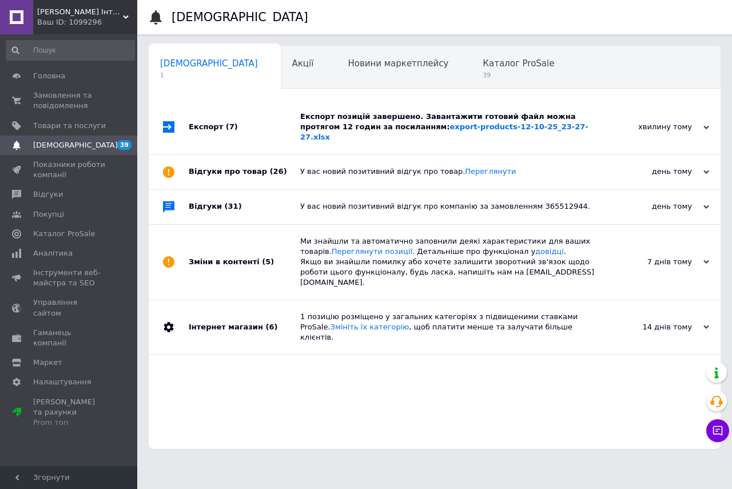
click at [86, 11] on span "Міккі Маус Інтернет-магазин" at bounding box center [80, 12] width 86 height 10
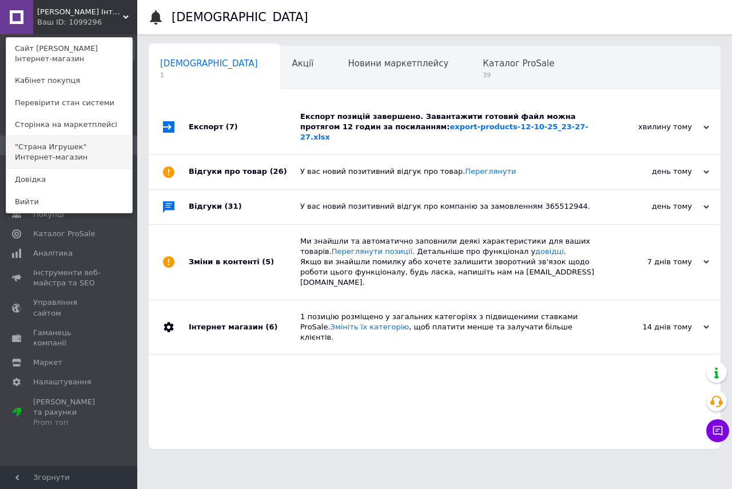
click at [45, 148] on link ""Страна Игрушек" Интернет-магазин" at bounding box center [69, 152] width 126 height 32
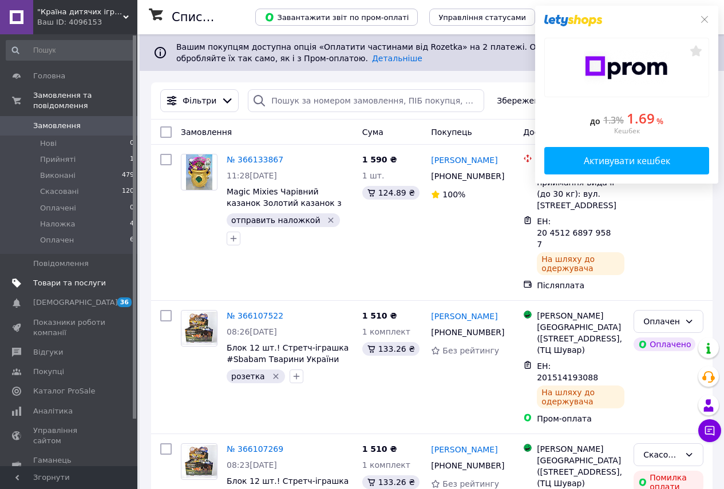
click at [50, 278] on span "Товари та послуги" at bounding box center [69, 283] width 73 height 10
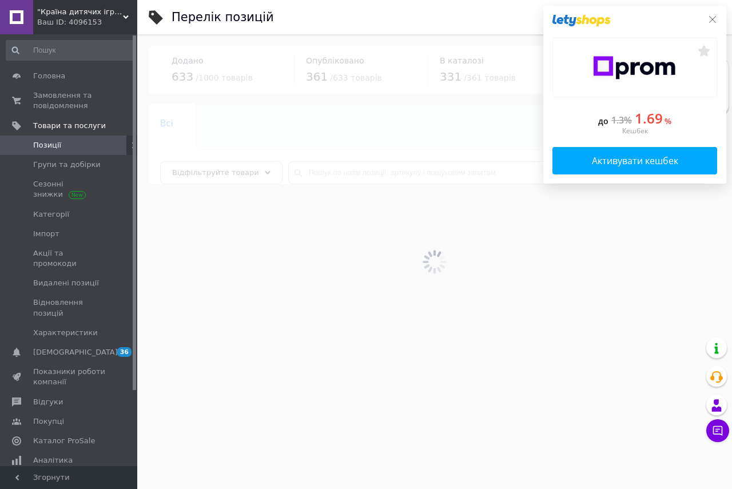
click at [713, 24] on icon at bounding box center [712, 19] width 9 height 9
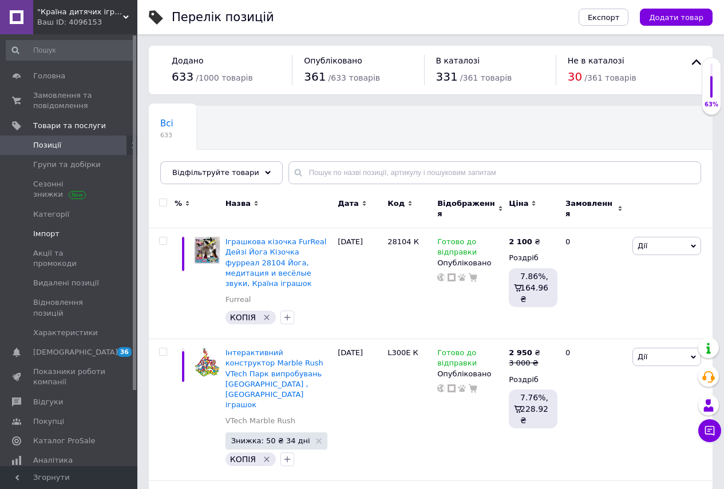
click at [51, 232] on span "Імпорт" at bounding box center [46, 234] width 26 height 10
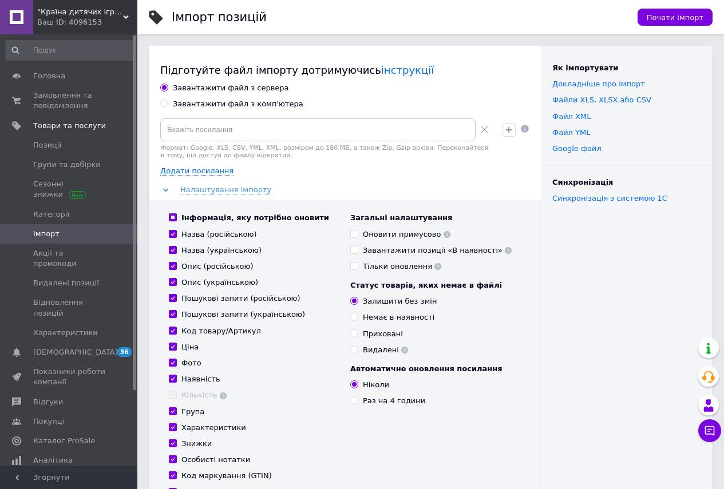
click at [178, 103] on div "Завантажити файл з комп'ютера" at bounding box center [238, 104] width 130 height 10
click at [168, 103] on input "Завантажити файл з комп'ютера" at bounding box center [163, 103] width 7 height 7
radio input "true"
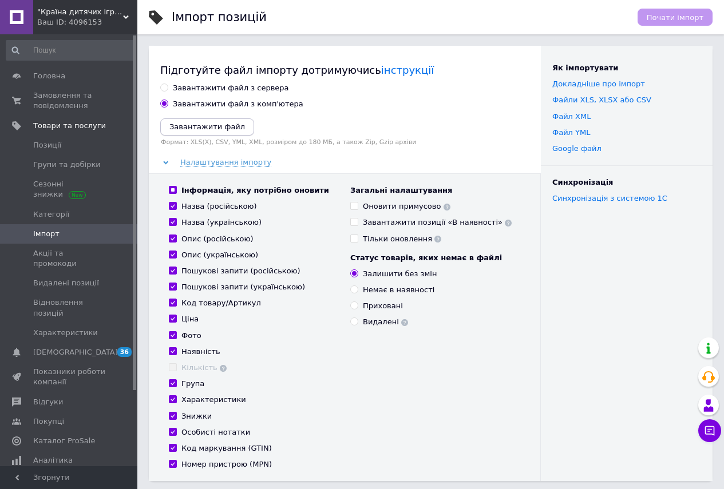
click at [182, 128] on icon "Завантажити файл" at bounding box center [206, 126] width 75 height 9
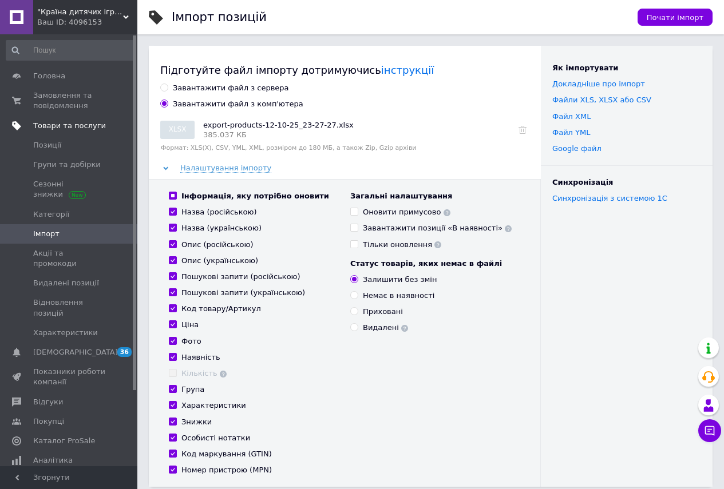
click at [51, 127] on span "Товари та послуги" at bounding box center [69, 126] width 73 height 10
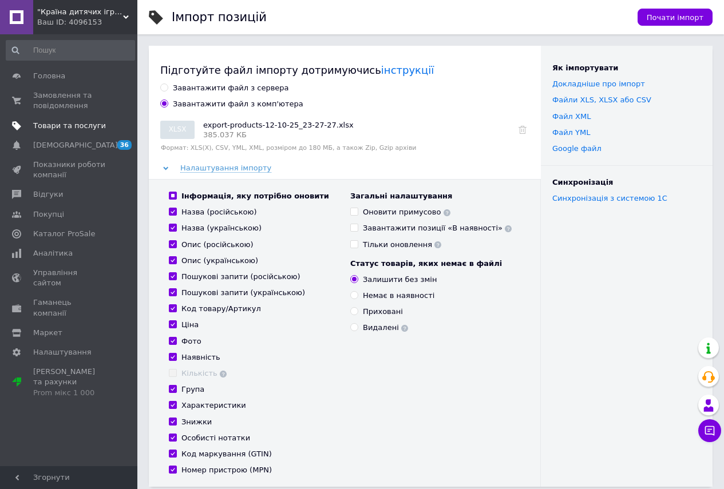
click at [47, 125] on span "Товари та послуги" at bounding box center [69, 126] width 73 height 10
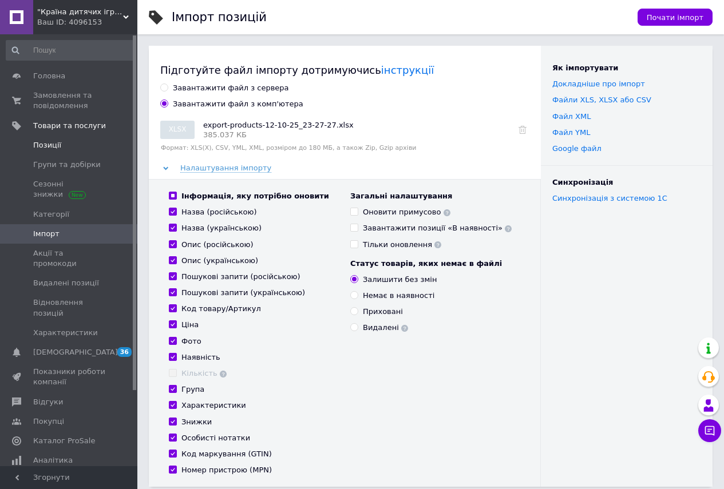
click at [46, 144] on span "Позиції" at bounding box center [47, 145] width 28 height 10
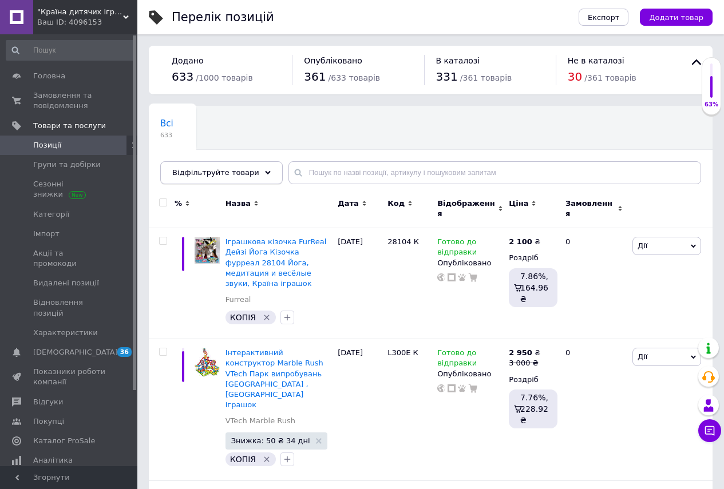
click at [208, 174] on span "Відфільтруйте товари" at bounding box center [215, 172] width 87 height 9
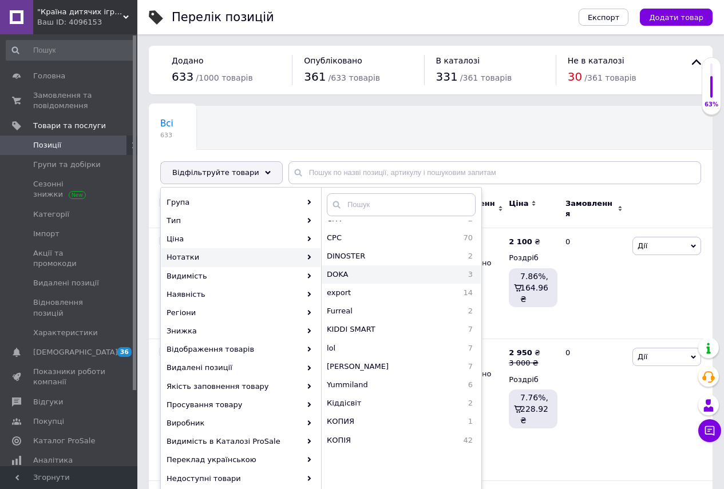
scroll to position [102, 0]
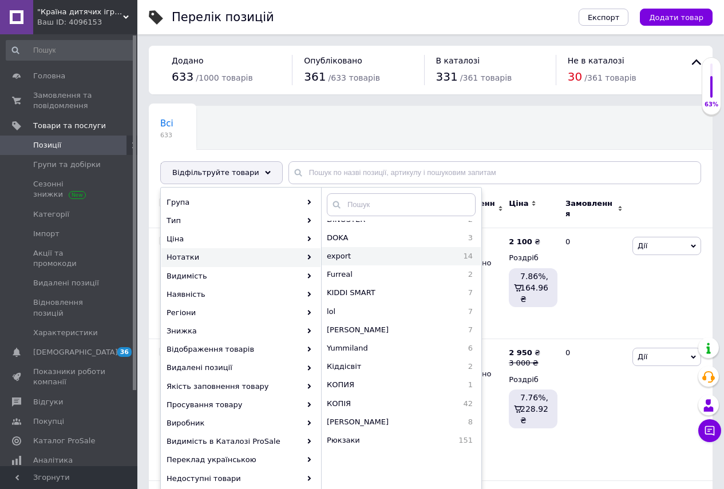
click at [340, 252] on span "export" at bounding box center [371, 256] width 89 height 10
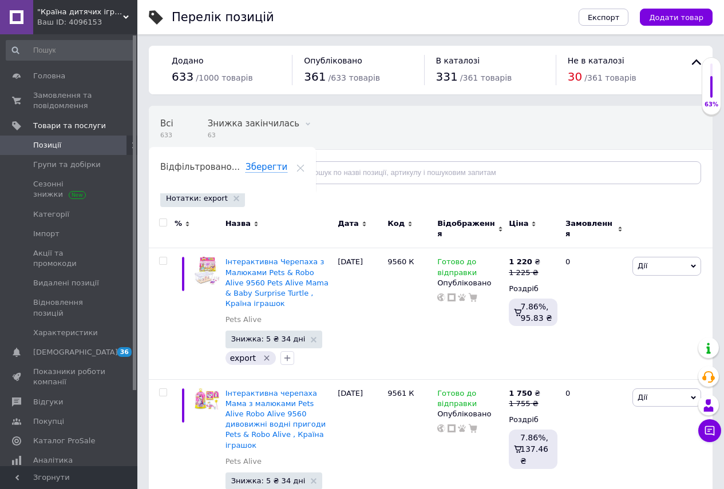
click at [162, 221] on input "checkbox" at bounding box center [162, 222] width 7 height 7
checkbox input "true"
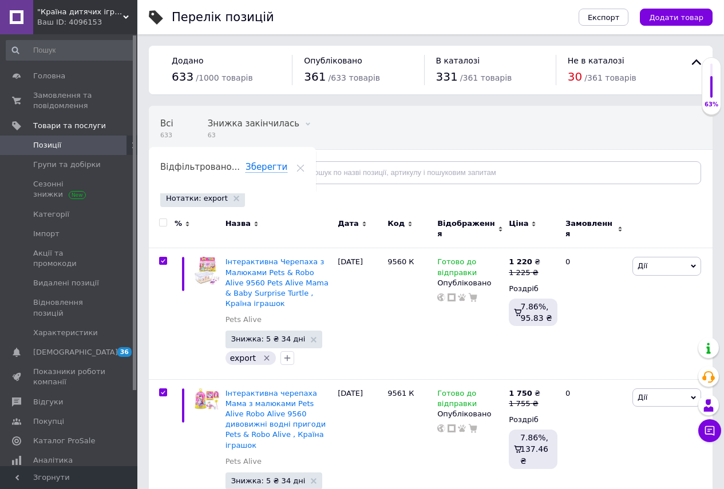
checkbox input "true"
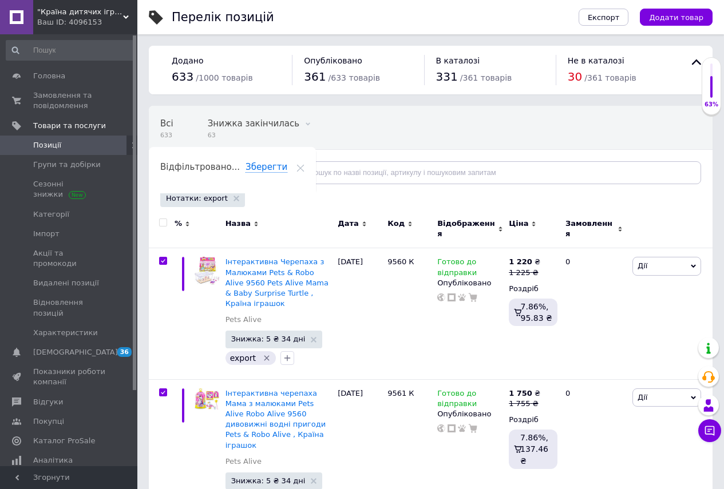
checkbox input "true"
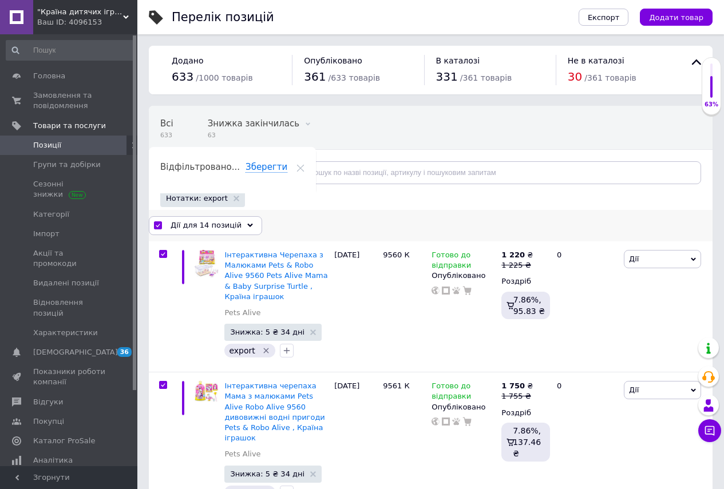
click at [191, 221] on span "Дії для 14 позицій" at bounding box center [205, 225] width 71 height 10
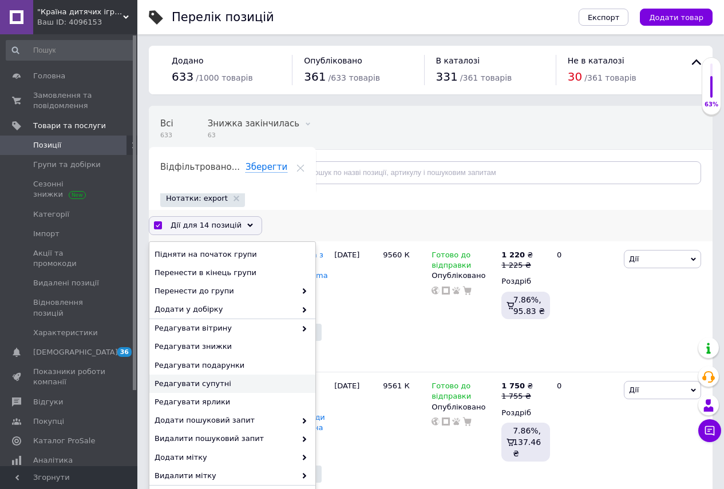
scroll to position [22, 0]
click at [198, 476] on span "Видалити мітку" at bounding box center [224, 475] width 141 height 10
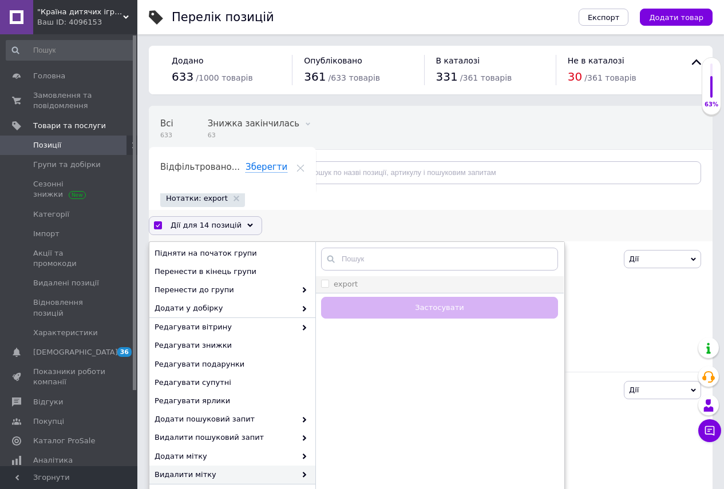
click at [326, 284] on input "export" at bounding box center [324, 283] width 7 height 7
checkbox input "true"
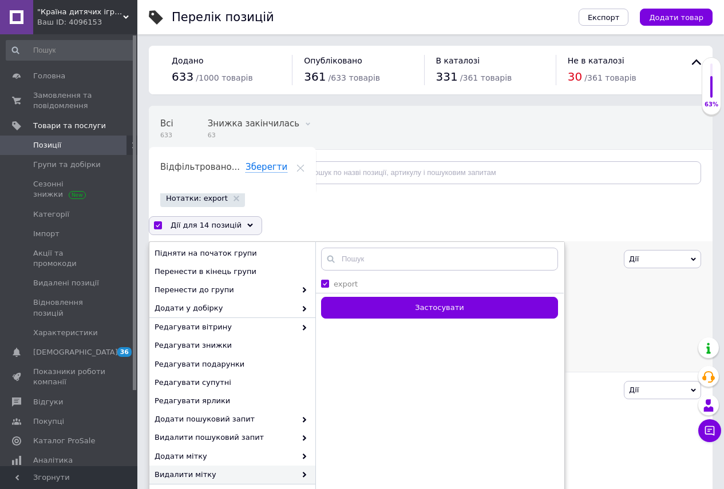
click at [399, 311] on button "Застосувати" at bounding box center [439, 308] width 237 height 22
checkbox input "false"
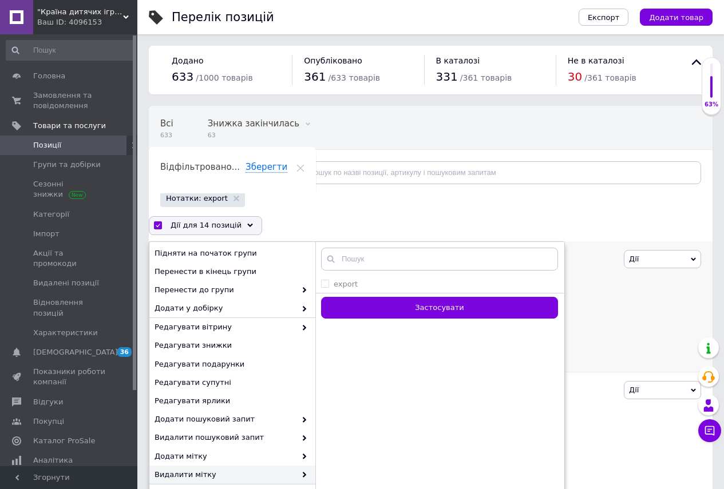
checkbox input "false"
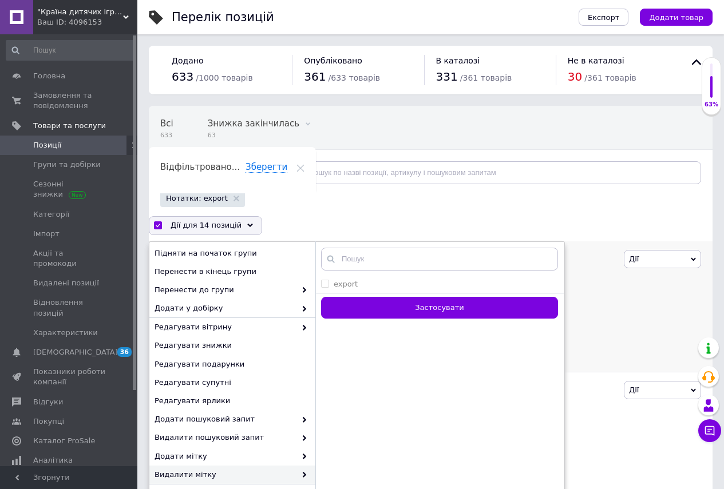
checkbox input "false"
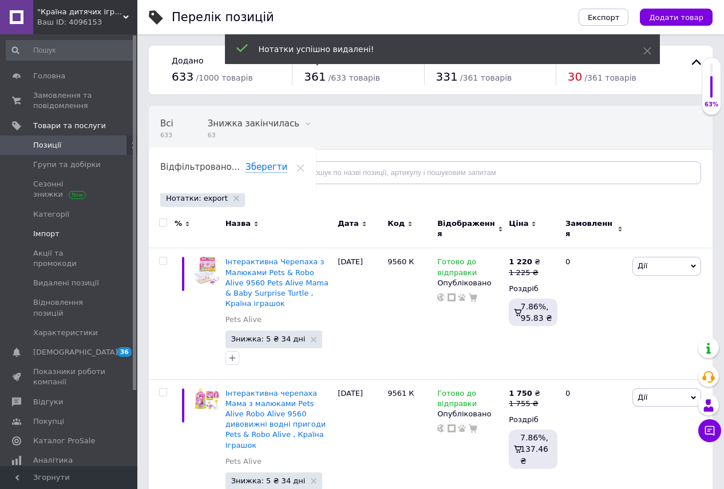
click at [49, 234] on span "Імпорт" at bounding box center [46, 234] width 26 height 10
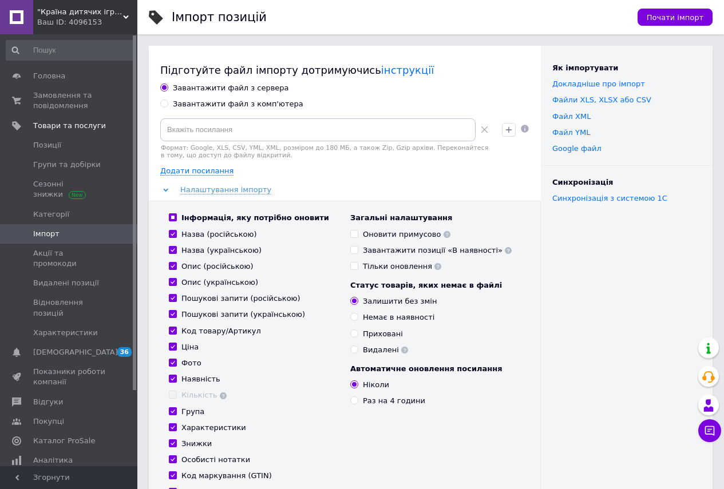
click at [174, 105] on div "Завантажити файл з комп'ютера" at bounding box center [238, 104] width 130 height 10
click at [168, 105] on input "Завантажити файл з комп'ютера" at bounding box center [163, 103] width 7 height 7
radio input "true"
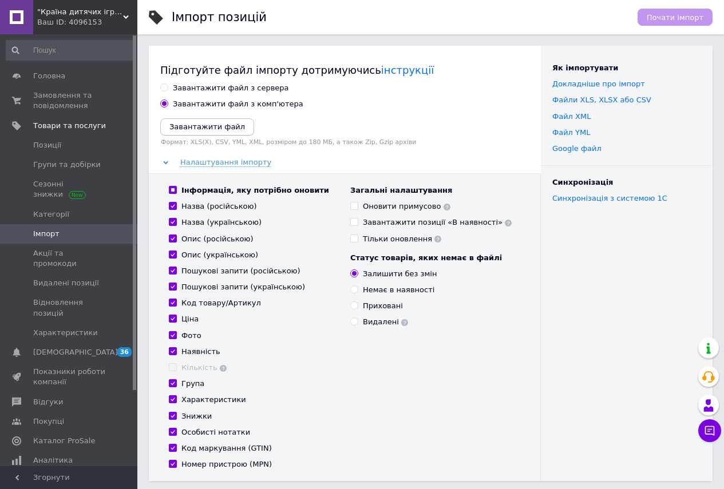
click at [192, 127] on icon "Завантажити файл" at bounding box center [206, 126] width 75 height 9
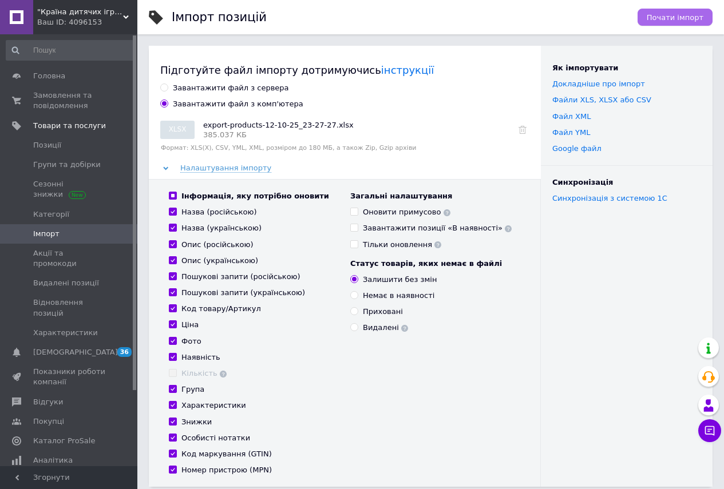
click at [670, 19] on span "Почати імпорт" at bounding box center [674, 17] width 57 height 9
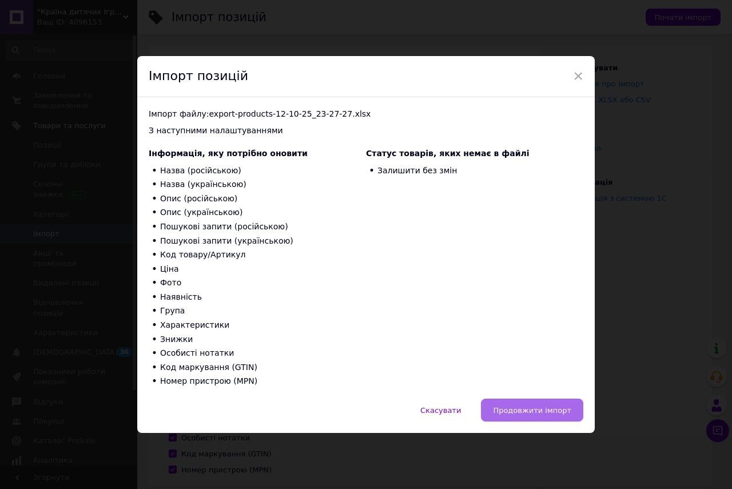
click at [529, 412] on span "Продовжити імпорт" at bounding box center [532, 410] width 78 height 9
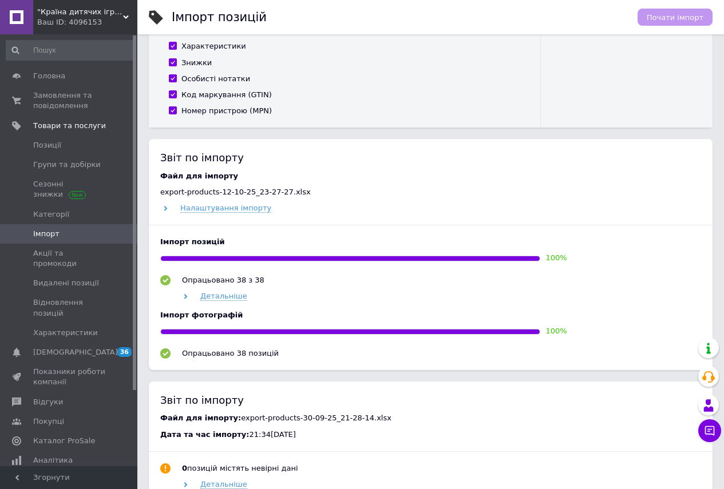
scroll to position [400, 0]
